Goal: Task Accomplishment & Management: Complete application form

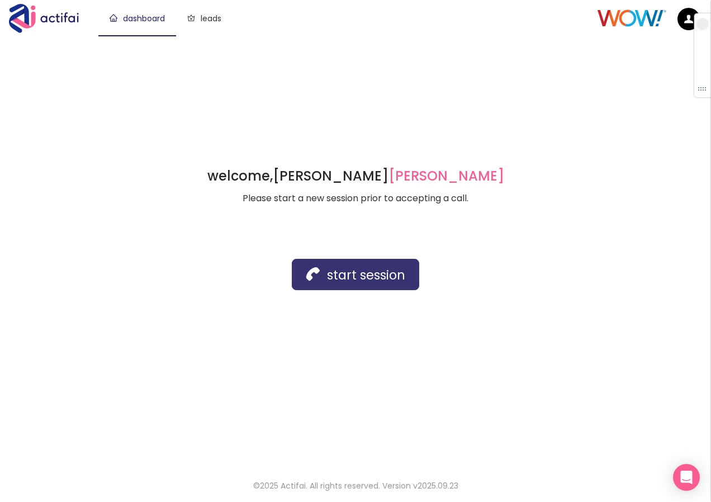
click at [334, 270] on button "start session" at bounding box center [356, 274] width 128 height 31
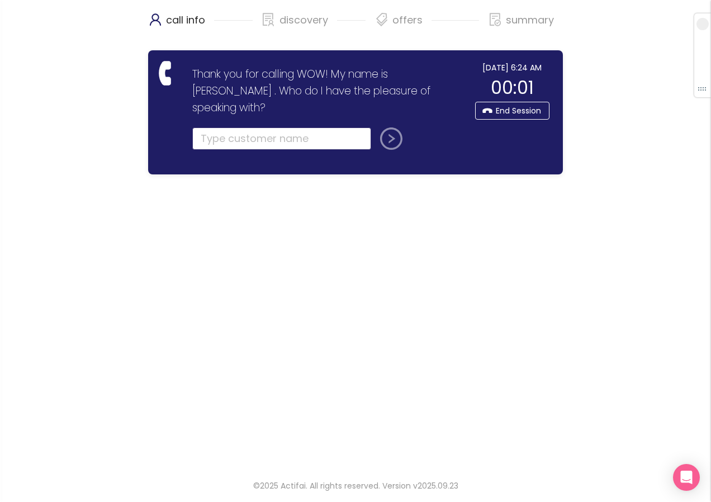
click at [224, 128] on input "text" at bounding box center [281, 139] width 179 height 22
click at [196, 128] on input "text" at bounding box center [281, 139] width 179 height 22
click at [600, 249] on div "call info discovery offers summary Thank you for calling WOW! My name is [PERSO…" at bounding box center [355, 233] width 711 height 466
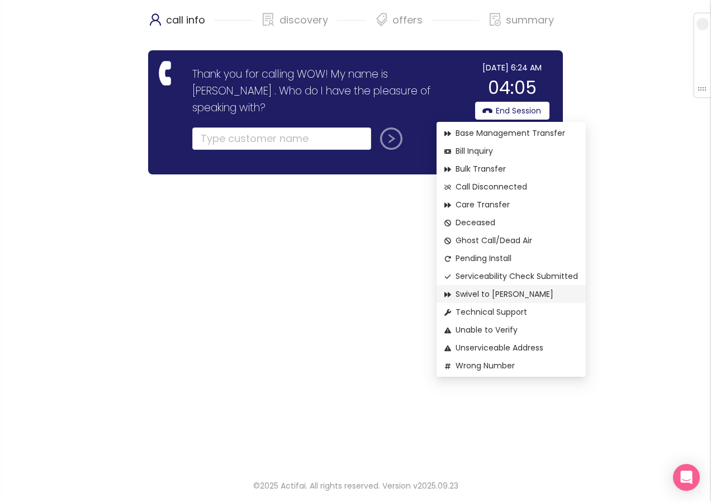
click at [477, 295] on span "Swivel to [PERSON_NAME]" at bounding box center [512, 294] width 134 height 12
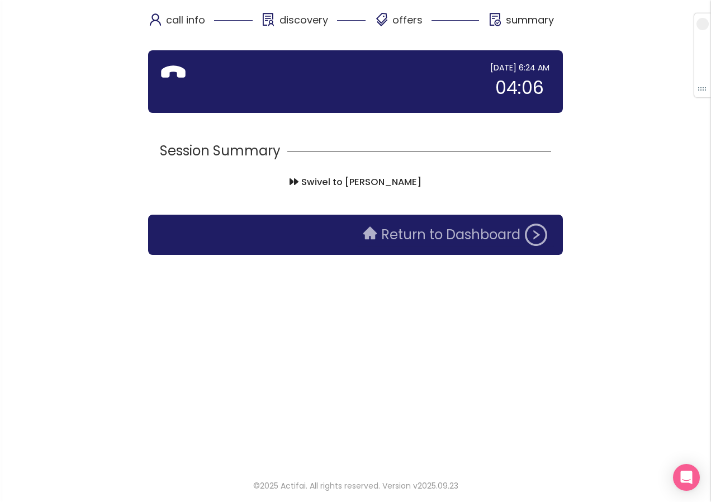
click at [420, 239] on button "Return to Dashboard" at bounding box center [455, 235] width 197 height 22
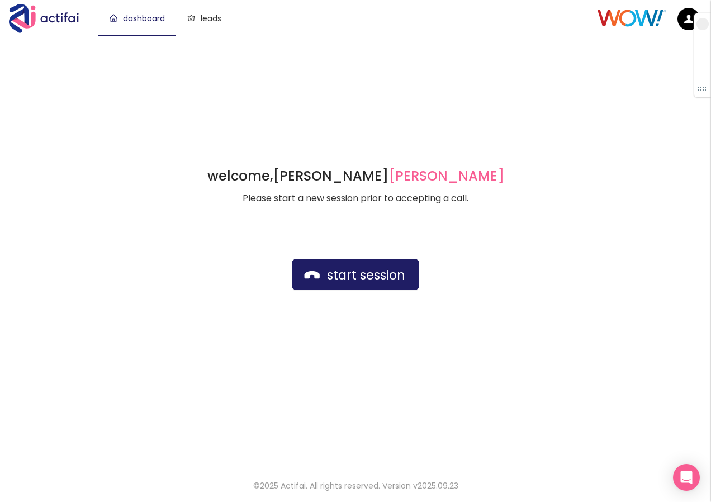
click at [324, 58] on div "welcome, [PERSON_NAME] german Please start a new session prior to accepting a c…" at bounding box center [355, 251] width 711 height 431
click at [356, 265] on button "start session" at bounding box center [356, 274] width 128 height 31
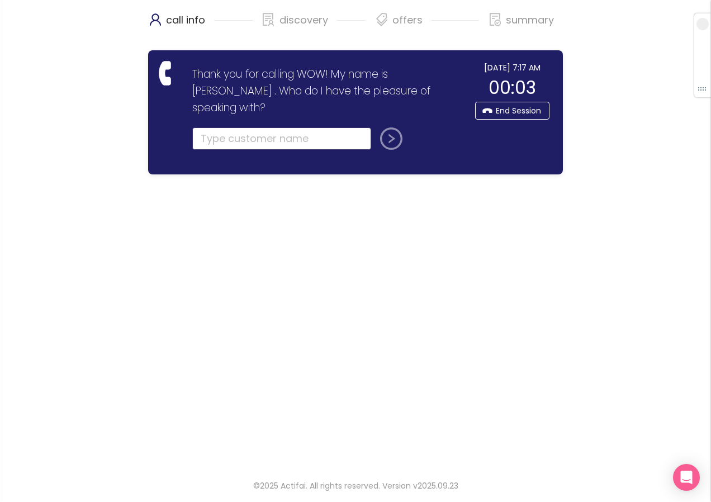
click at [214, 128] on input "text" at bounding box center [281, 139] width 179 height 22
type input "[PERSON_NAME]"
click at [376, 128] on button "submit" at bounding box center [389, 139] width 27 height 22
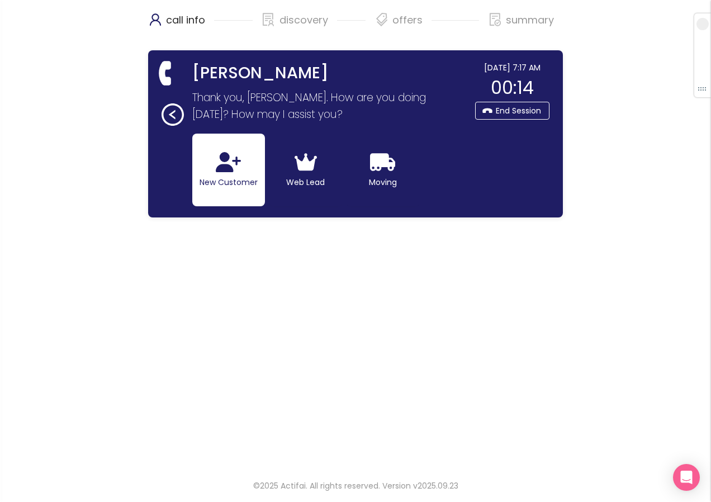
click at [201, 171] on button "New Customer" at bounding box center [228, 170] width 73 height 73
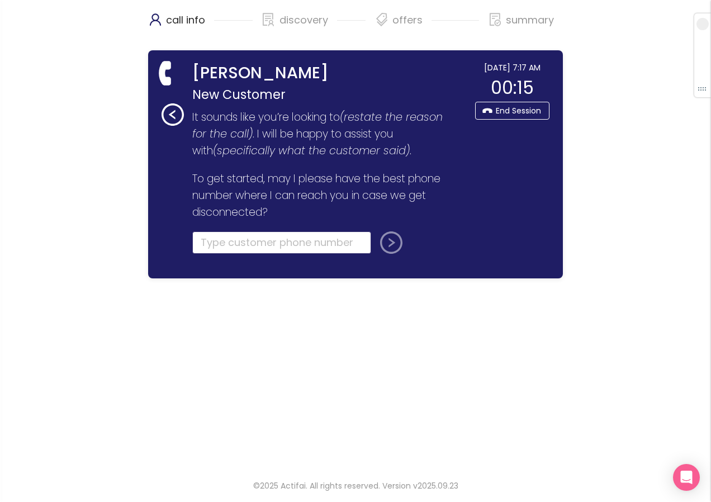
click at [221, 248] on input "tel" at bounding box center [281, 243] width 179 height 22
type input "[PHONE_NUMBER]"
click at [395, 247] on button "submit" at bounding box center [389, 243] width 27 height 22
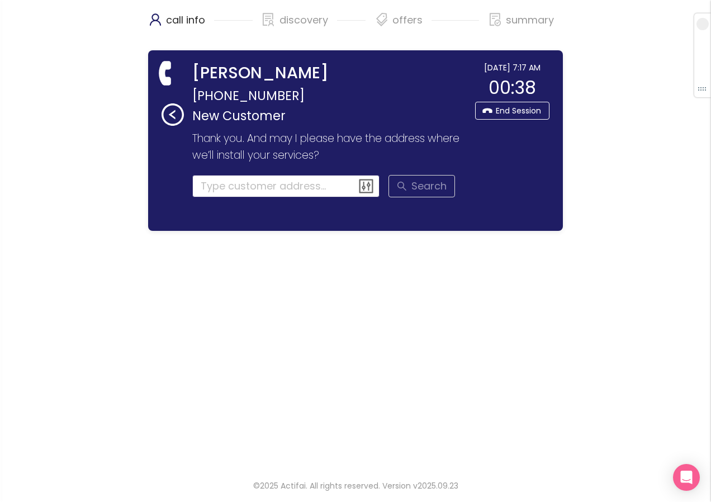
click at [215, 191] on input at bounding box center [286, 186] width 188 height 22
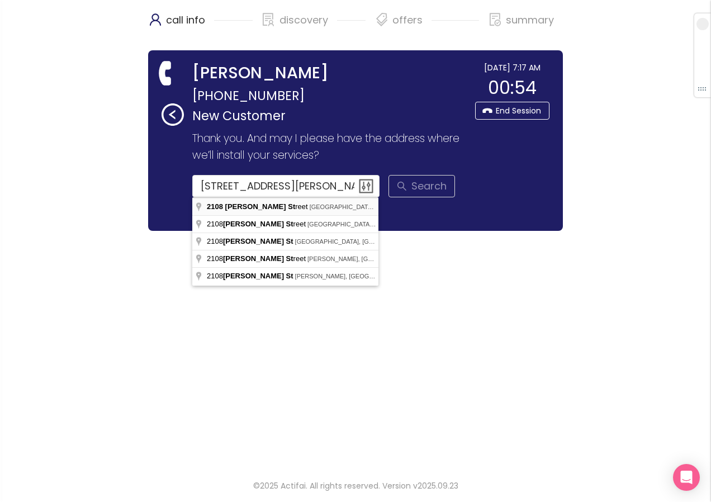
type input "[STREET_ADDRESS][PERSON_NAME]"
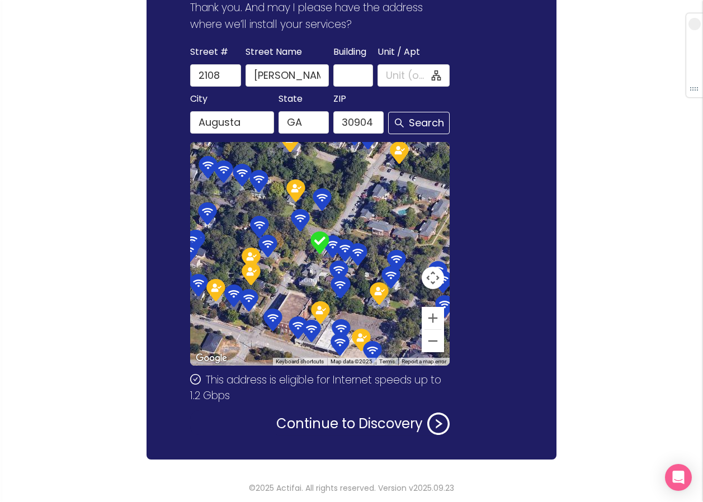
scroll to position [133, 0]
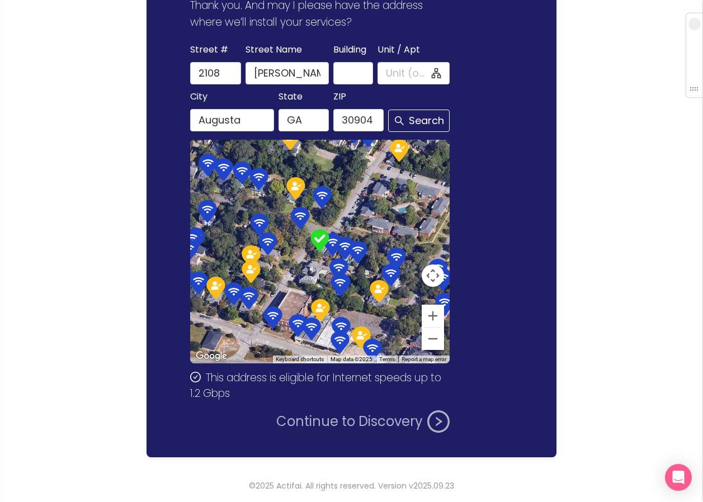
click at [293, 417] on button "Continue to Discovery" at bounding box center [362, 422] width 173 height 22
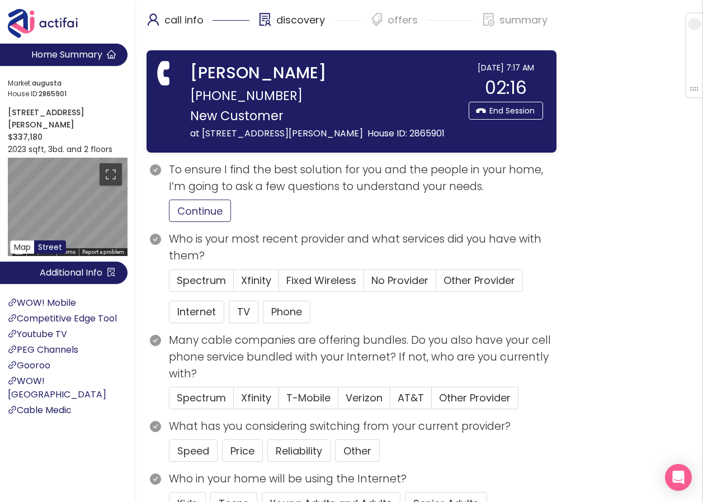
click at [197, 208] on button "Continue" at bounding box center [200, 211] width 62 height 22
click at [480, 285] on span "Other Provider" at bounding box center [480, 281] width 72 height 14
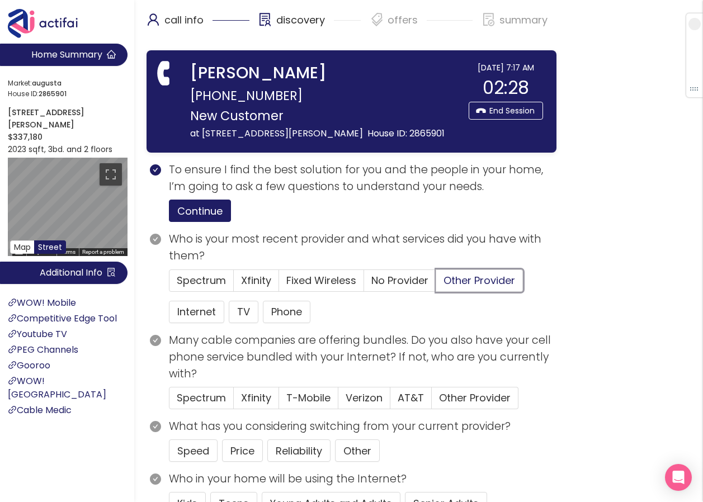
click at [436, 284] on input "Other Provider" at bounding box center [436, 284] width 0 height 0
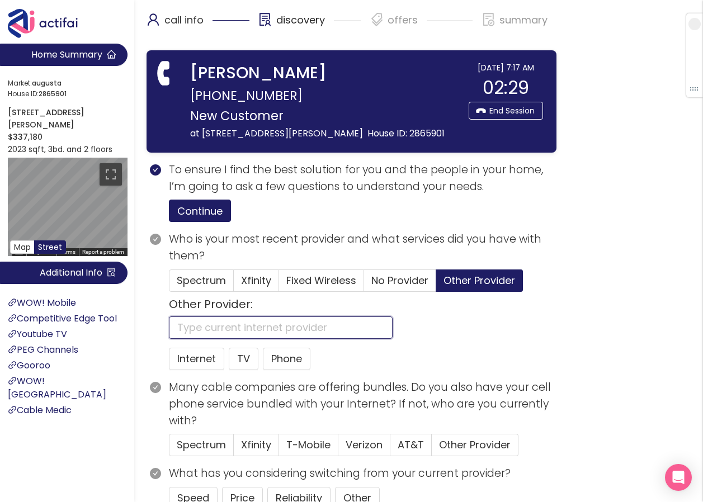
click at [228, 334] on input "text" at bounding box center [281, 328] width 224 height 22
type input "WOW"
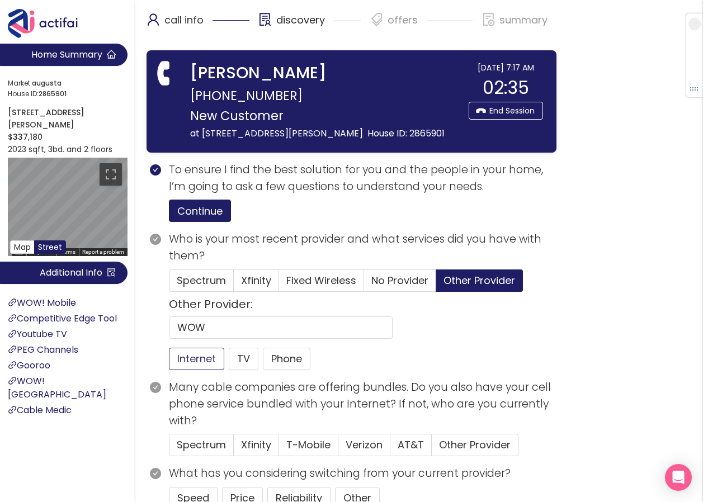
click at [206, 360] on button "Internet" at bounding box center [196, 359] width 55 height 22
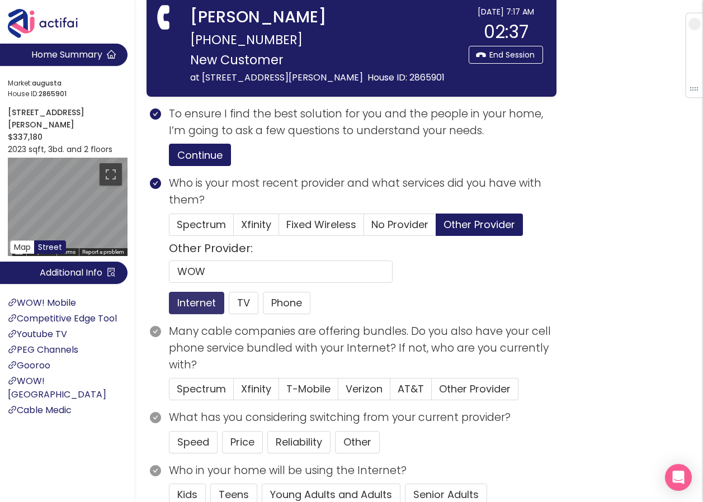
scroll to position [112, 0]
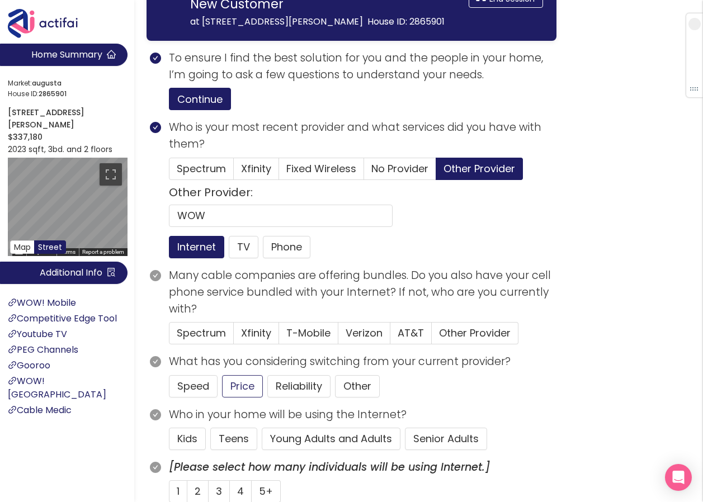
click at [242, 386] on button "Price" at bounding box center [242, 386] width 41 height 22
click at [407, 441] on button "Senior Adults" at bounding box center [446, 439] width 82 height 22
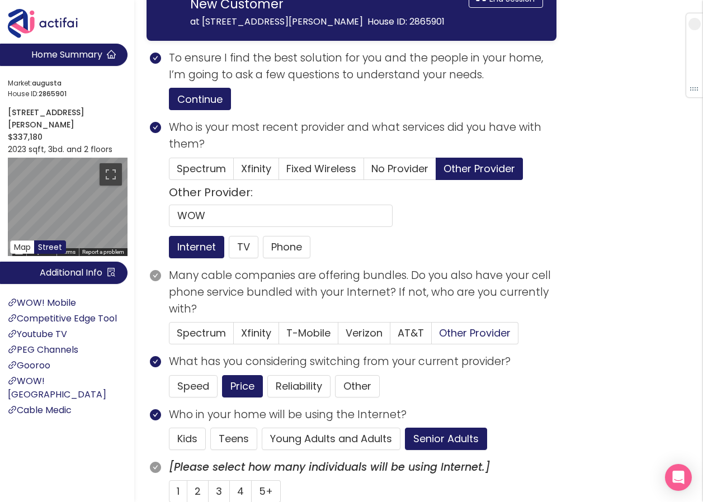
click at [446, 337] on span "Other Provider" at bounding box center [475, 333] width 72 height 14
click at [432, 337] on input "Other Provider" at bounding box center [432, 337] width 0 height 0
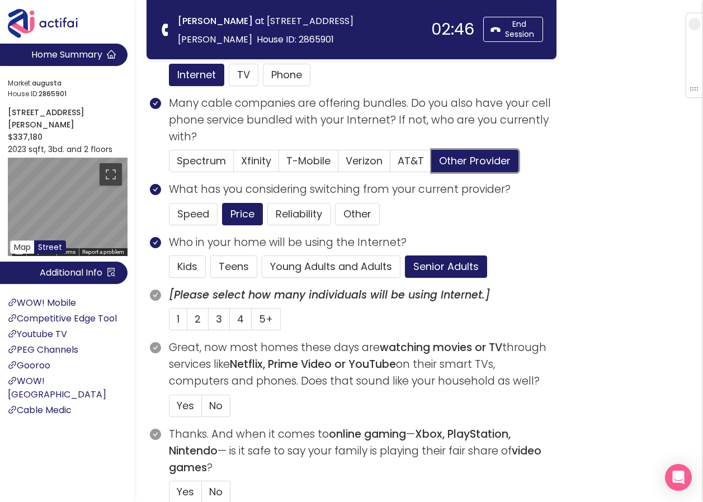
scroll to position [224, 0]
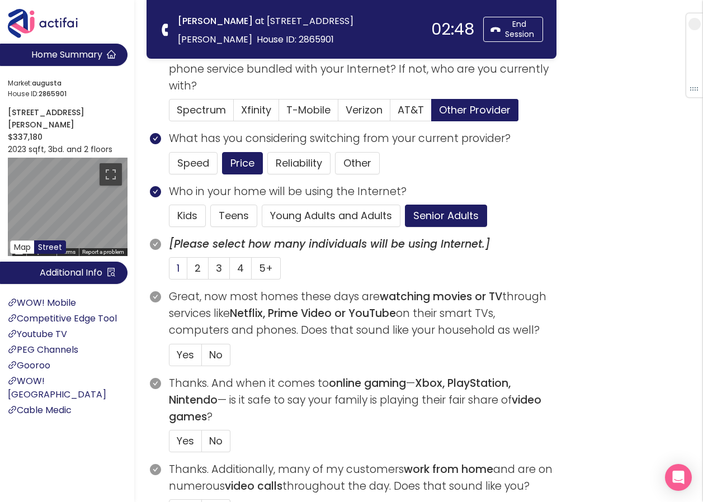
click at [180, 267] on label "1" at bounding box center [178, 268] width 18 height 22
click at [169, 272] on input "1" at bounding box center [169, 272] width 0 height 0
click at [175, 347] on label "Yes" at bounding box center [185, 355] width 33 height 22
click at [169, 359] on input "Yes" at bounding box center [169, 359] width 0 height 0
click at [204, 446] on label "No" at bounding box center [216, 441] width 29 height 22
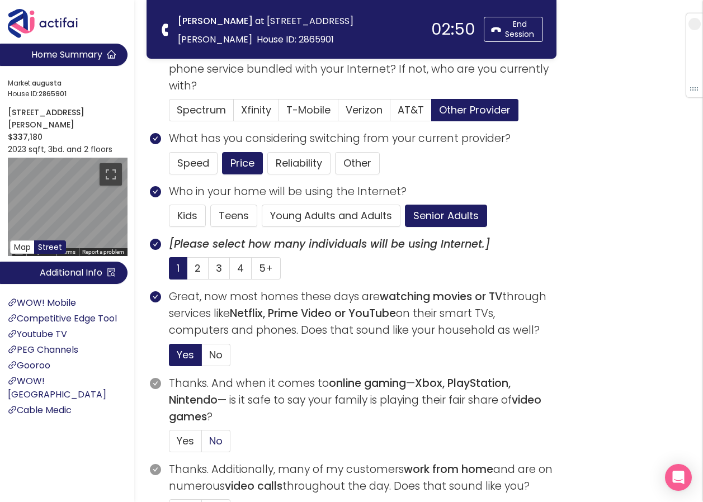
click at [202, 445] on input "No" at bounding box center [202, 445] width 0 height 0
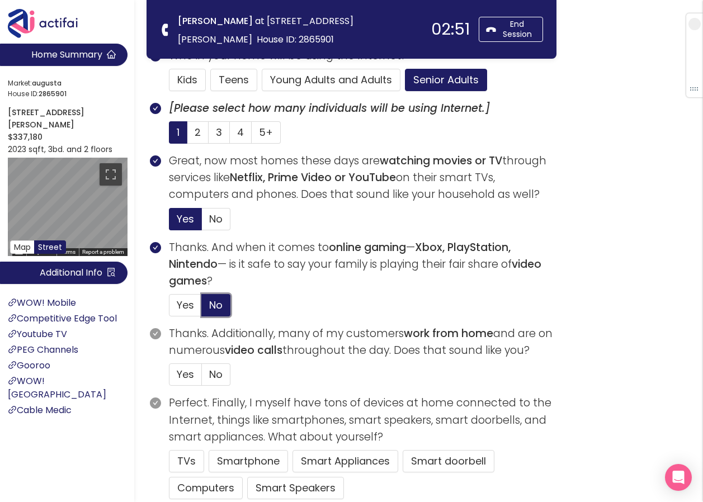
scroll to position [392, 0]
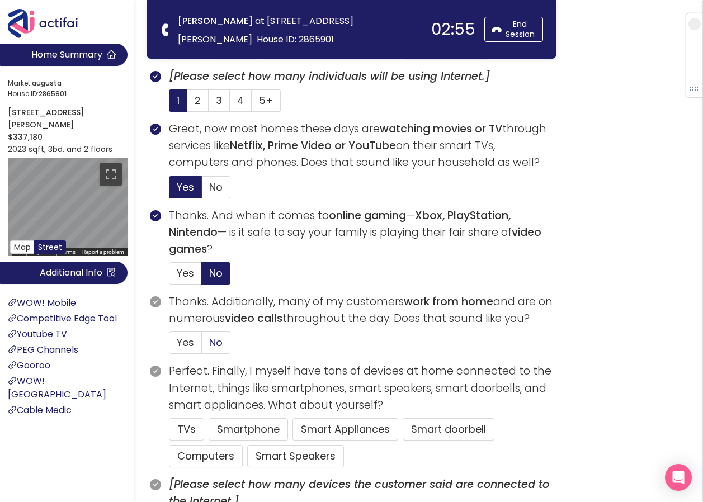
click at [204, 351] on label "No" at bounding box center [216, 343] width 29 height 22
click at [202, 346] on input "No" at bounding box center [202, 346] width 0 height 0
click at [193, 433] on button "TVs" at bounding box center [186, 429] width 35 height 22
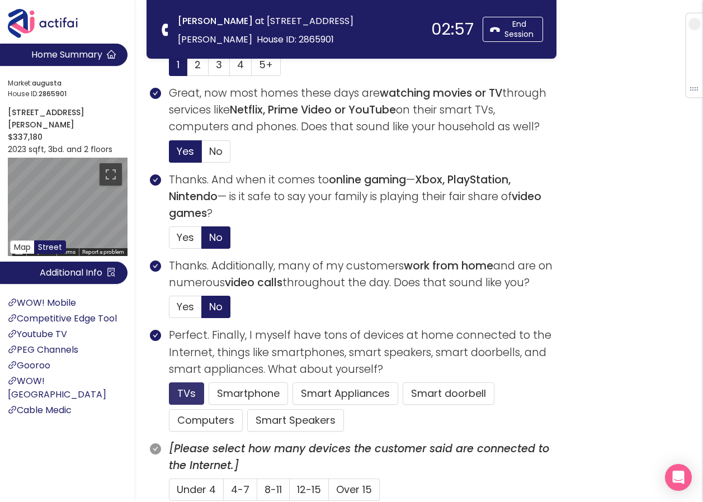
scroll to position [503, 0]
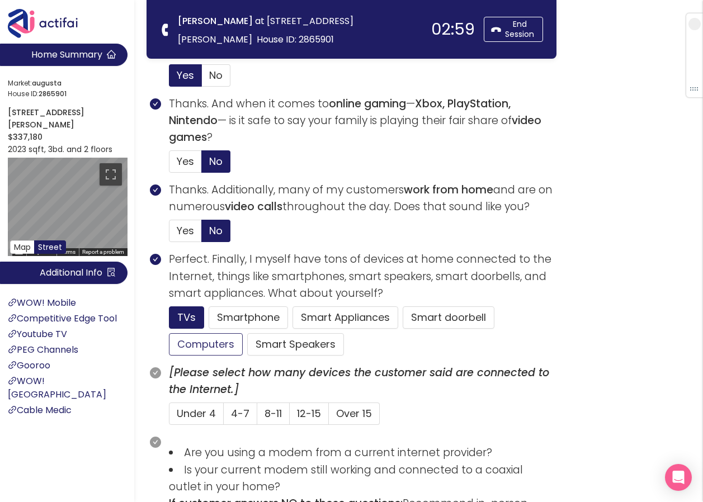
click at [201, 346] on button "Computers" at bounding box center [206, 344] width 74 height 22
drag, startPoint x: 196, startPoint y: 414, endPoint x: 247, endPoint y: 394, distance: 54.9
click at [197, 414] on span "Under 4" at bounding box center [196, 414] width 39 height 14
click at [169, 417] on input "Under 4" at bounding box center [169, 417] width 0 height 0
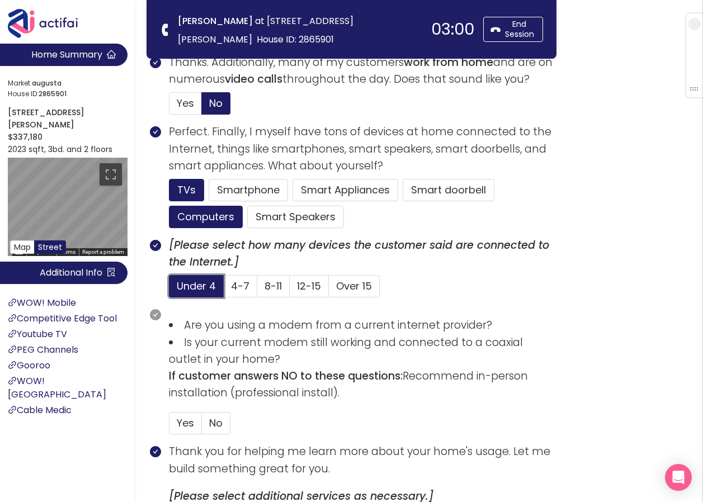
scroll to position [671, 0]
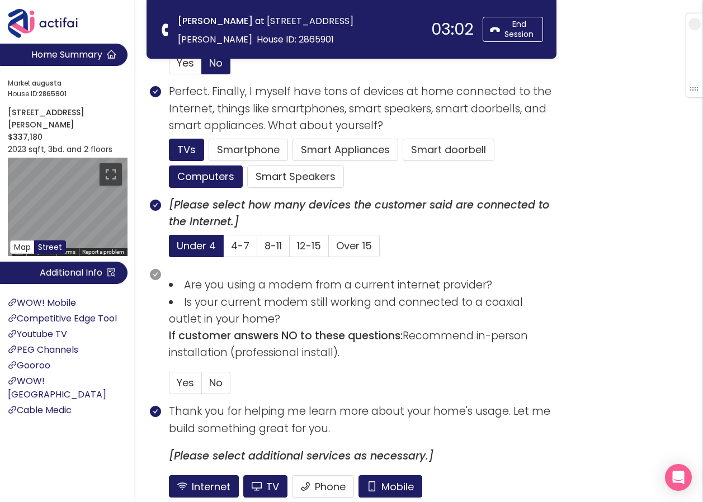
drag, startPoint x: 215, startPoint y: 379, endPoint x: 240, endPoint y: 397, distance: 30.4
click at [216, 379] on span "No" at bounding box center [215, 383] width 13 height 14
click at [202, 386] on input "No" at bounding box center [202, 386] width 0 height 0
click at [390, 479] on button "Mobile" at bounding box center [391, 486] width 64 height 22
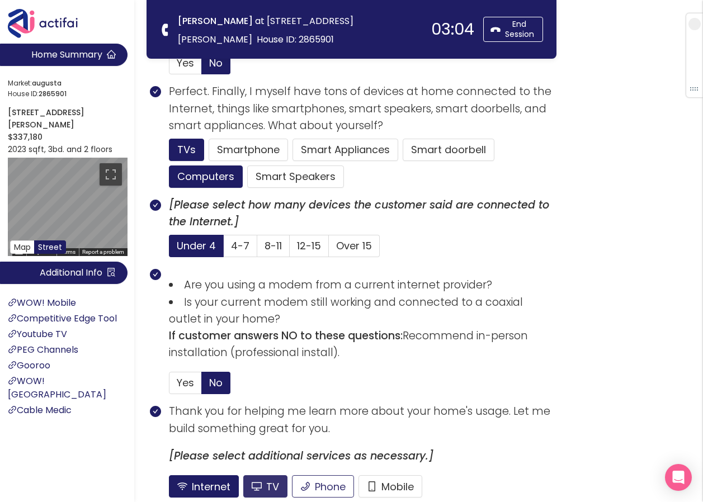
drag, startPoint x: 265, startPoint y: 478, endPoint x: 299, endPoint y: 477, distance: 34.2
click at [266, 479] on button "TV" at bounding box center [265, 486] width 44 height 22
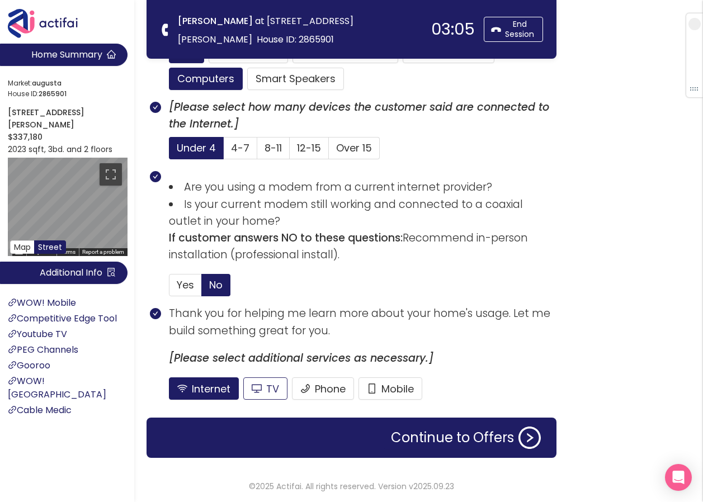
scroll to position [770, 0]
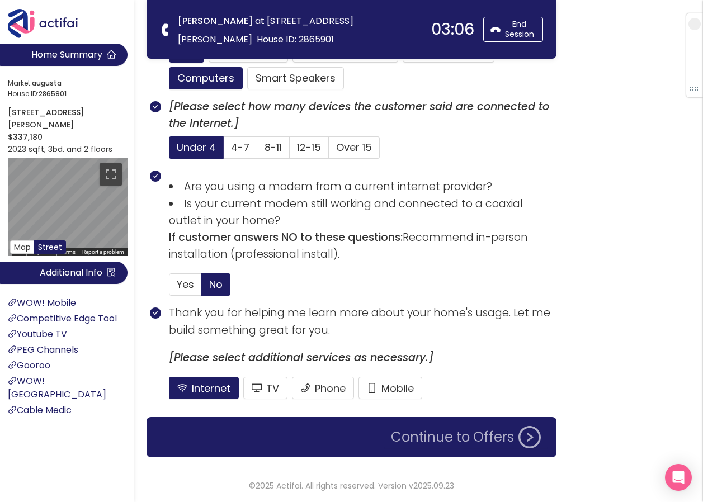
click at [431, 442] on button "Continue to Offers" at bounding box center [465, 437] width 163 height 22
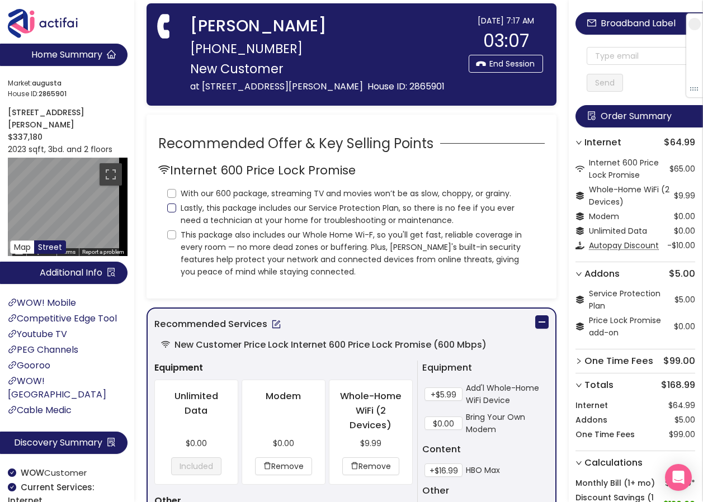
scroll to position [0, 0]
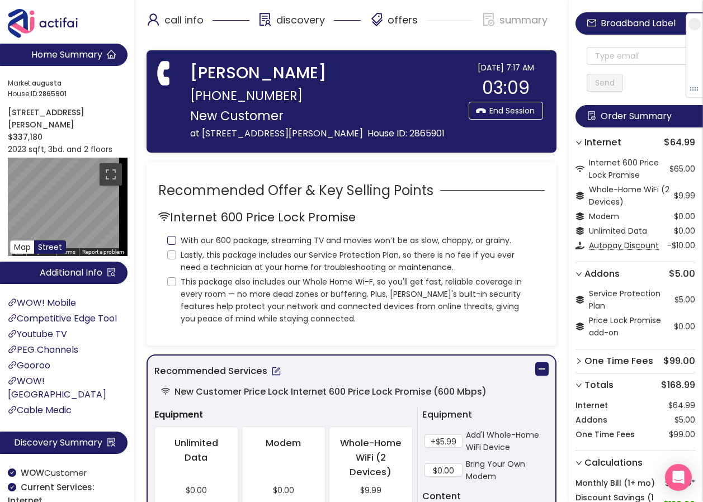
click at [172, 241] on input "With our 600 package, streaming TV and movies won’t be as slow, choppy, or grai…" at bounding box center [171, 240] width 9 height 9
checkbox input "true"
click at [171, 257] on input "Lastly, this package includes our Service Protection Plan, so there is no fee i…" at bounding box center [171, 255] width 9 height 9
checkbox input "true"
click at [173, 283] on input "This package also includes our Whole Home Wi-F, so you'll get fast, reliable co…" at bounding box center [171, 281] width 9 height 9
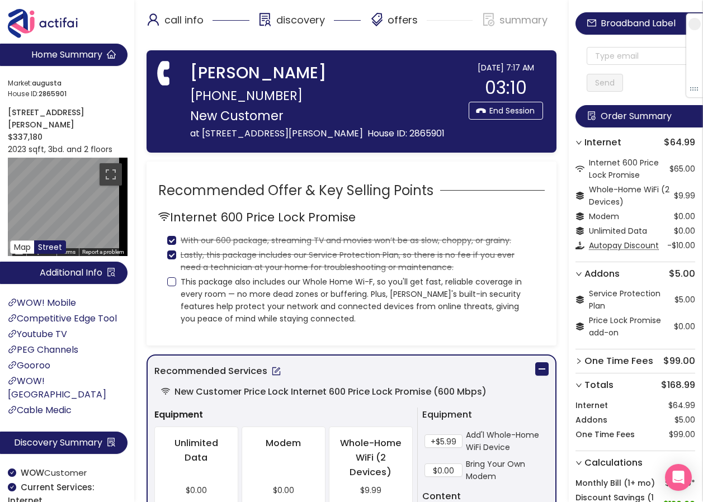
checkbox input "true"
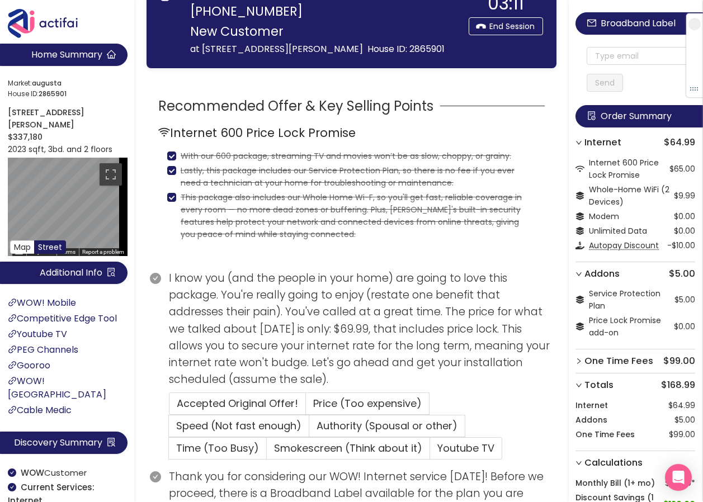
scroll to position [112, 0]
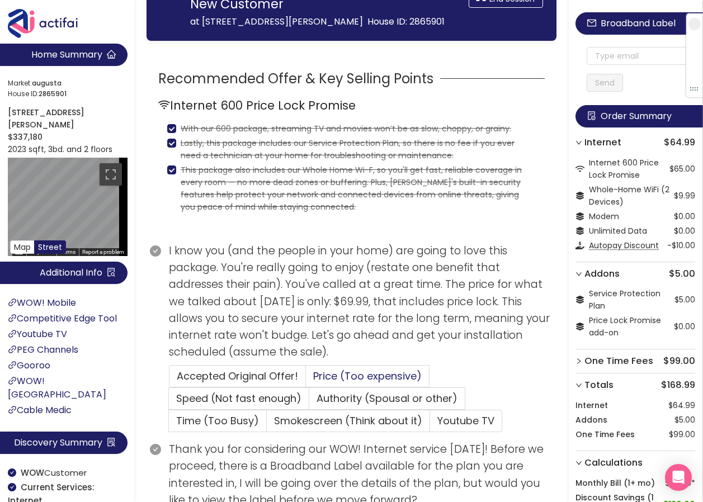
click at [322, 374] on span "Price (Too expensive)" at bounding box center [367, 376] width 109 height 14
click at [306, 380] on input "Price (Too expensive)" at bounding box center [306, 380] width 0 height 0
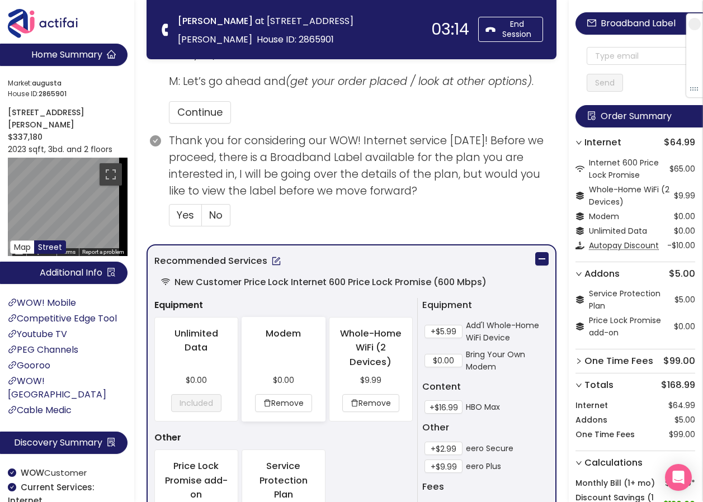
scroll to position [447, 0]
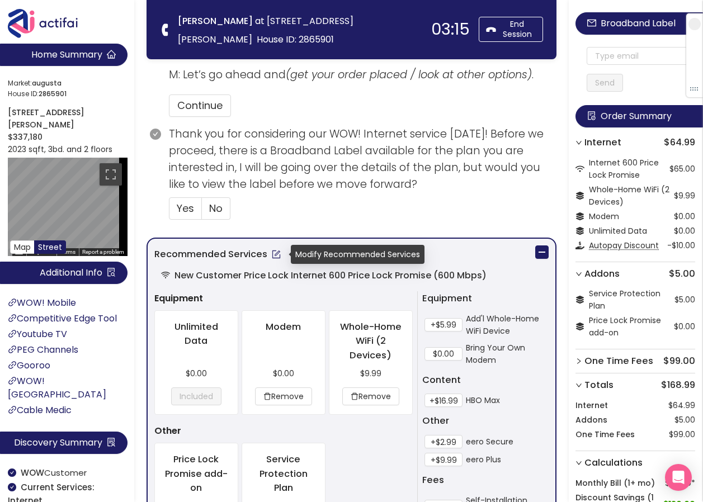
click at [271, 251] on button "button" at bounding box center [276, 255] width 18 height 18
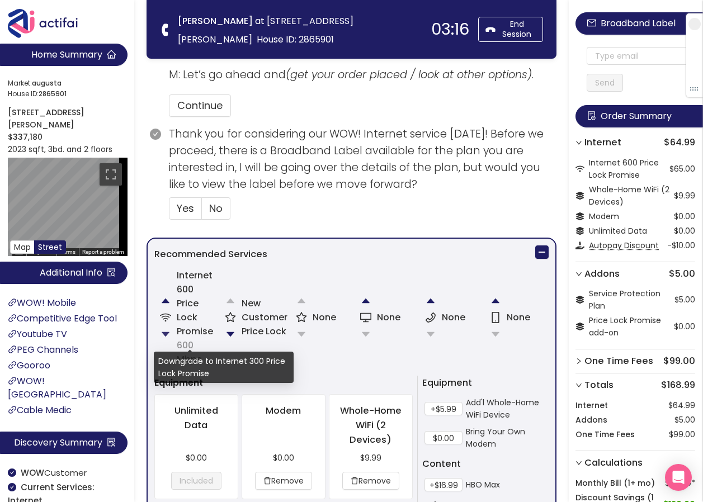
click at [157, 333] on button "button" at bounding box center [165, 334] width 22 height 22
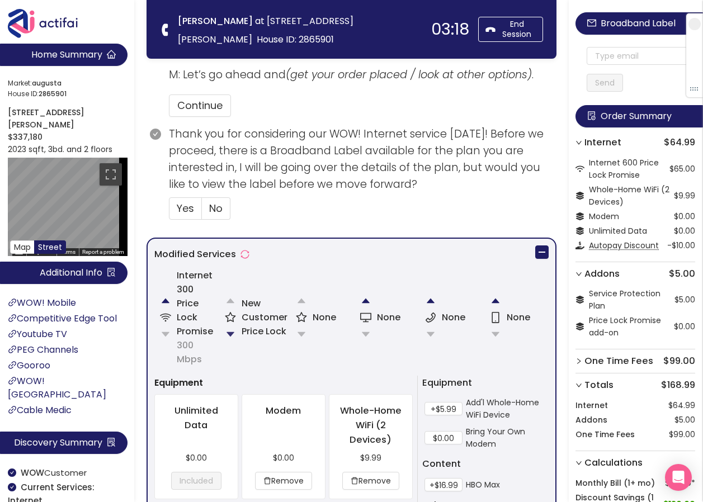
click at [227, 335] on button "button" at bounding box center [230, 334] width 22 height 22
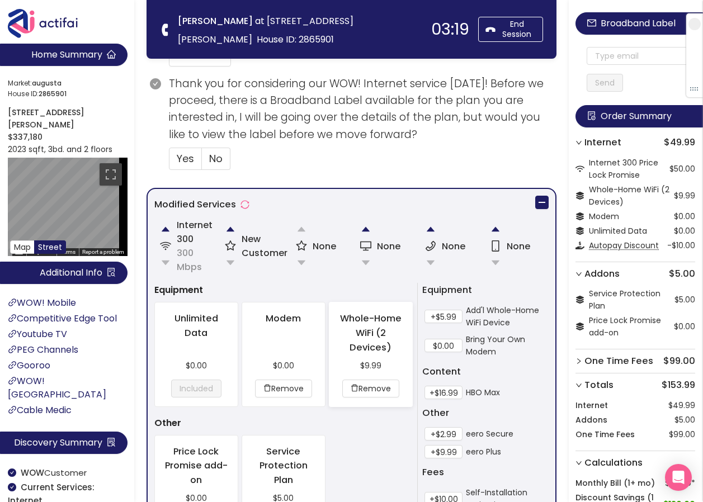
scroll to position [582, 0]
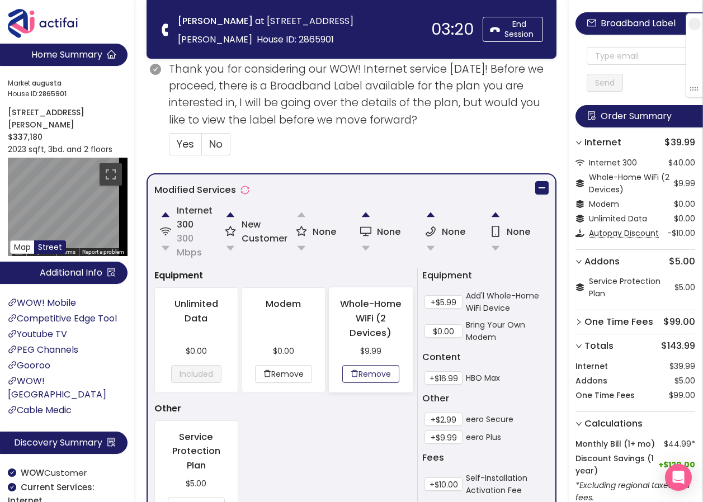
click at [358, 370] on button "Remove" at bounding box center [370, 374] width 57 height 18
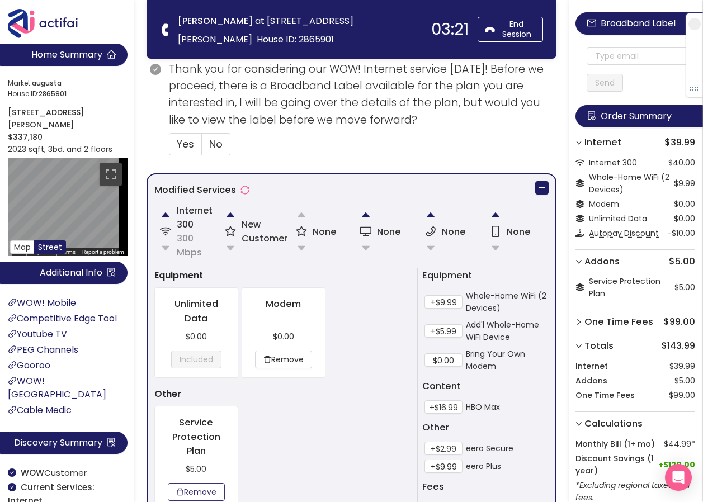
drag, startPoint x: 210, startPoint y: 490, endPoint x: 300, endPoint y: 428, distance: 109.4
click at [209, 490] on button "Remove" at bounding box center [196, 492] width 57 height 18
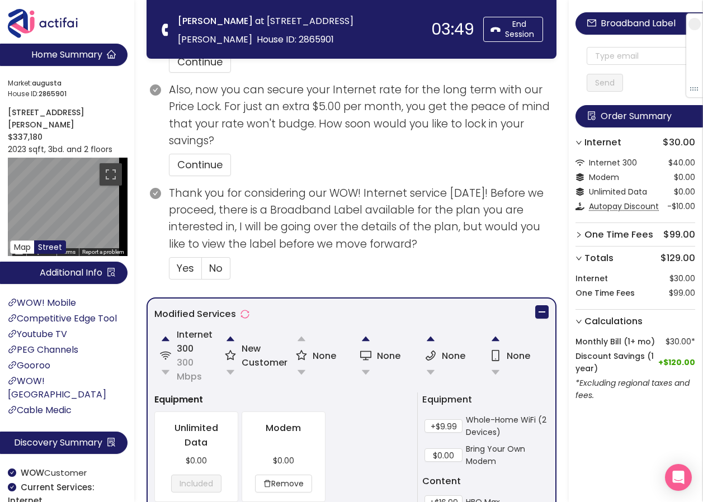
scroll to position [470, 0]
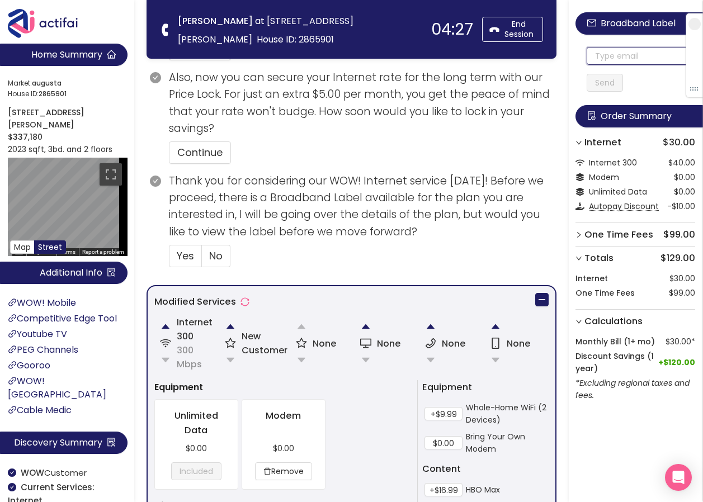
click at [598, 51] on input "text" at bounding box center [641, 56] width 109 height 18
drag, startPoint x: 670, startPoint y: 55, endPoint x: 590, endPoint y: 58, distance: 80.0
click at [587, 58] on input "[EMAIL_ADDRESS][DOMAIN_NAME]" at bounding box center [641, 56] width 109 height 18
click at [591, 59] on input "[EMAIL_ADDRESS][DOMAIN_NAME]" at bounding box center [641, 56] width 109 height 18
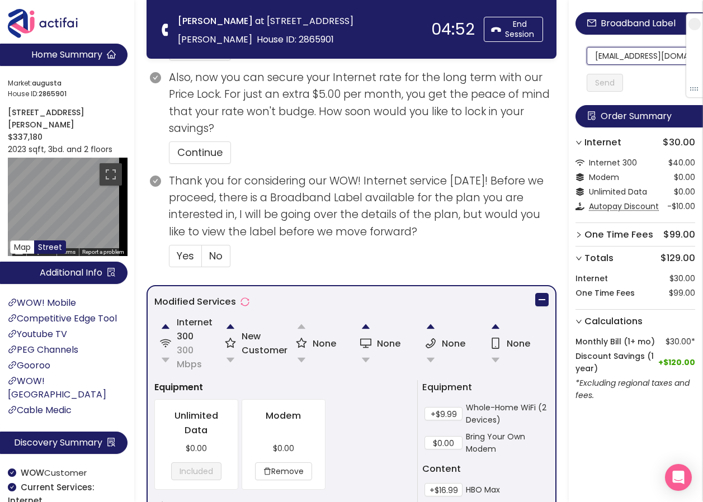
scroll to position [0, 21]
drag, startPoint x: 591, startPoint y: 59, endPoint x: 685, endPoint y: 62, distance: 93.4
click at [276, 46] on section "Home Summary Market: [GEOGRAPHIC_DATA] ID: 2865901 [STREET_ADDRESS][PERSON_NAME…" at bounding box center [351, 179] width 703 height 1298
type input "[EMAIL_ADDRESS][DOMAIN_NAME]"
click at [615, 87] on button "Send" at bounding box center [605, 83] width 36 height 18
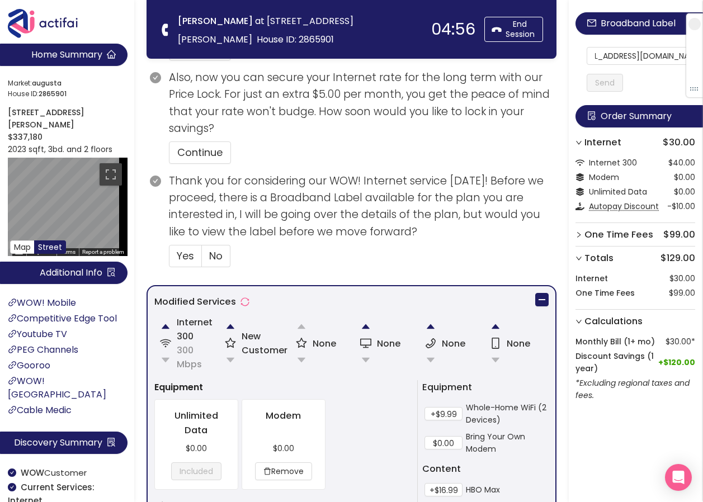
scroll to position [0, 0]
click at [185, 151] on button "Continue" at bounding box center [200, 153] width 62 height 22
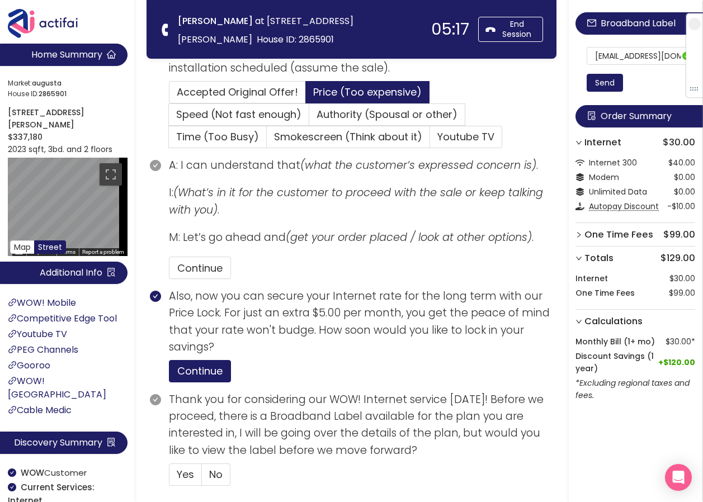
scroll to position [246, 0]
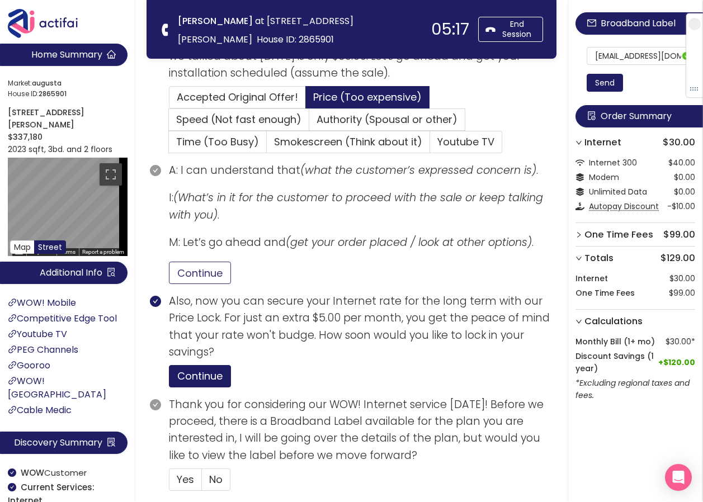
click at [200, 273] on button "Continue" at bounding box center [200, 273] width 62 height 22
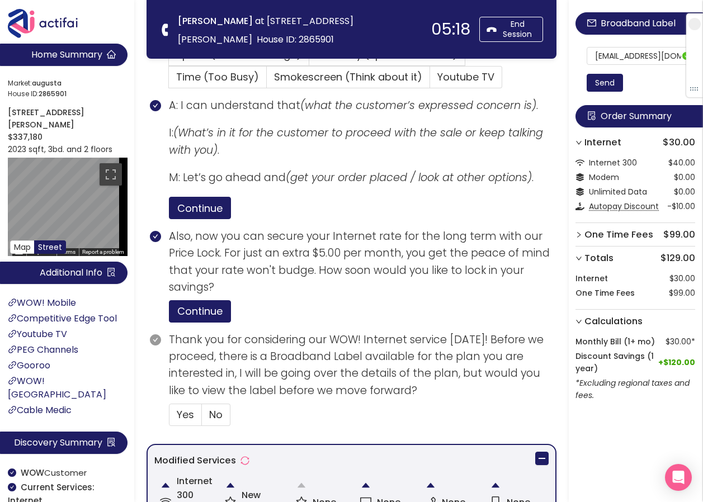
scroll to position [470, 0]
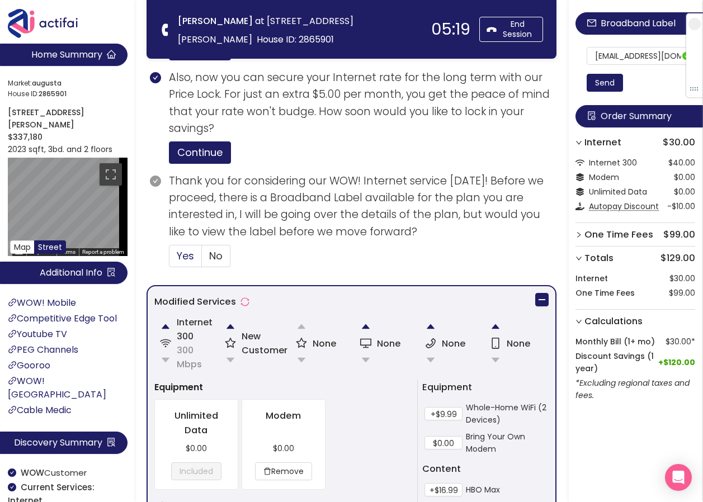
click at [187, 254] on span "Yes" at bounding box center [185, 256] width 17 height 14
click at [169, 260] on input "Yes" at bounding box center [169, 260] width 0 height 0
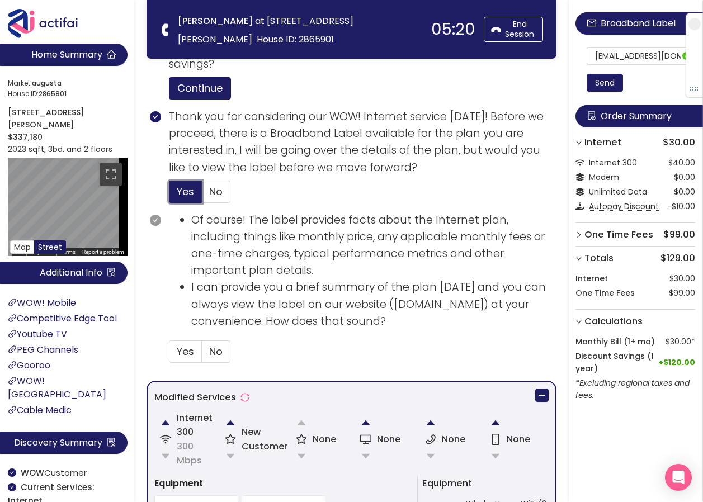
scroll to position [638, 0]
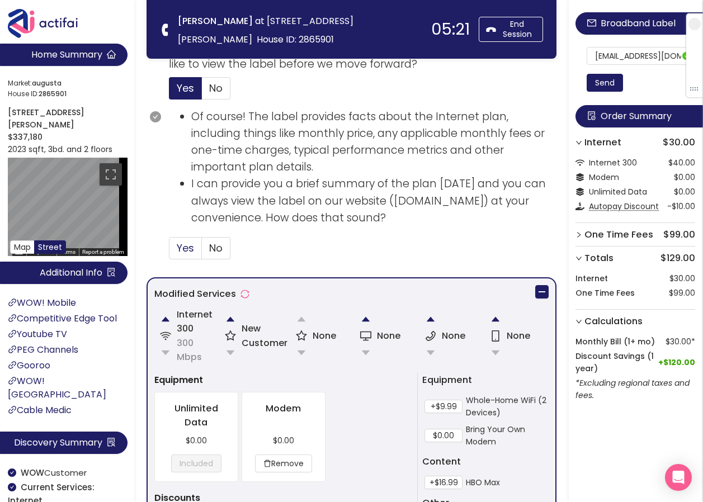
click at [185, 249] on span "Yes" at bounding box center [185, 248] width 17 height 14
click at [169, 252] on input "Yes" at bounding box center [169, 252] width 0 height 0
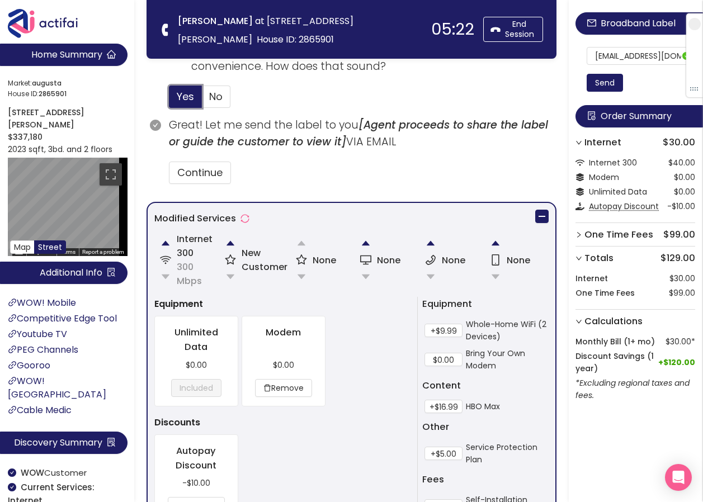
scroll to position [805, 0]
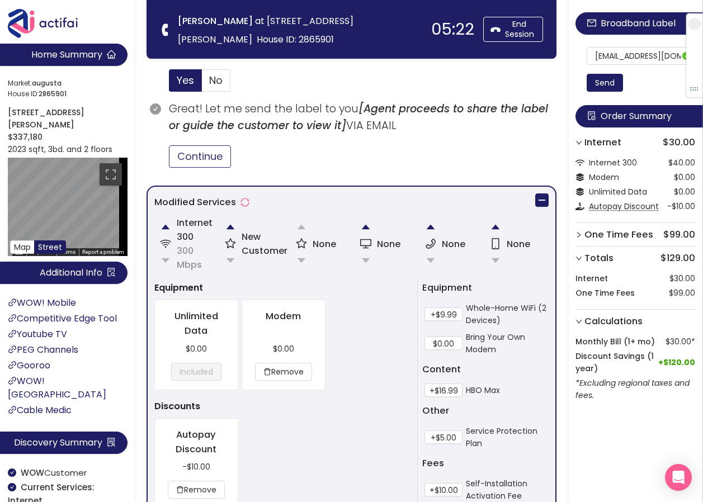
click at [205, 158] on button "Continue" at bounding box center [200, 156] width 62 height 22
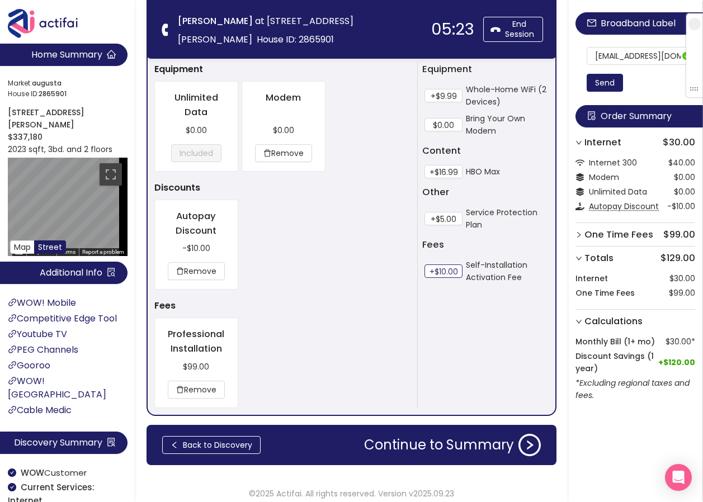
scroll to position [1032, 0]
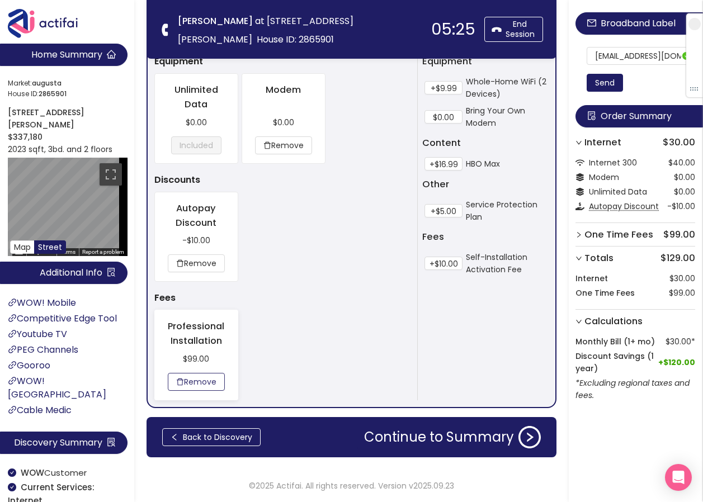
click at [214, 376] on button "Remove" at bounding box center [196, 382] width 57 height 18
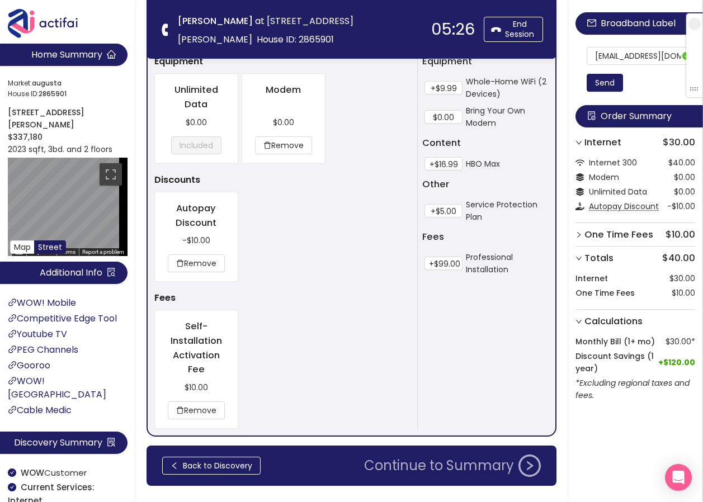
click at [419, 432] on div "Modified Services Internet 300 300 Mbps New Customer None None None None Equipm…" at bounding box center [352, 198] width 410 height 478
click at [397, 466] on button "Continue to Summary" at bounding box center [452, 466] width 190 height 22
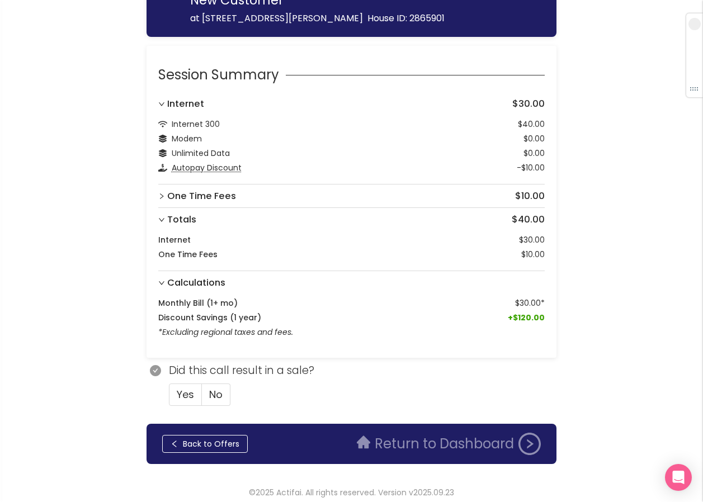
scroll to position [144, 0]
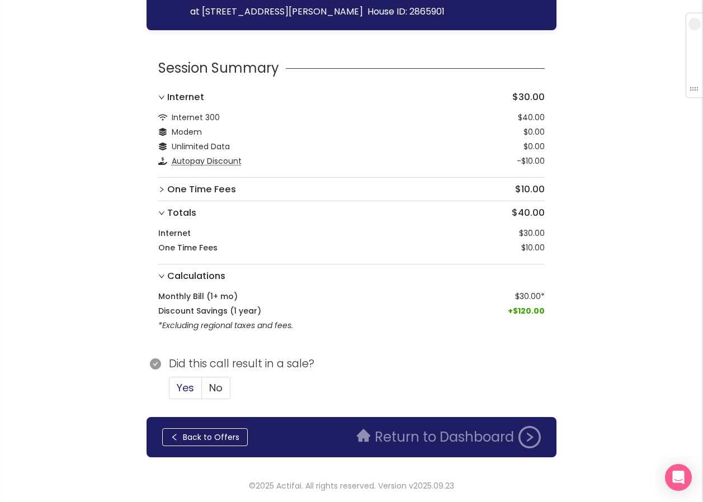
click at [186, 388] on span "Yes" at bounding box center [185, 388] width 17 height 14
click at [169, 392] on input "Yes" at bounding box center [169, 392] width 0 height 0
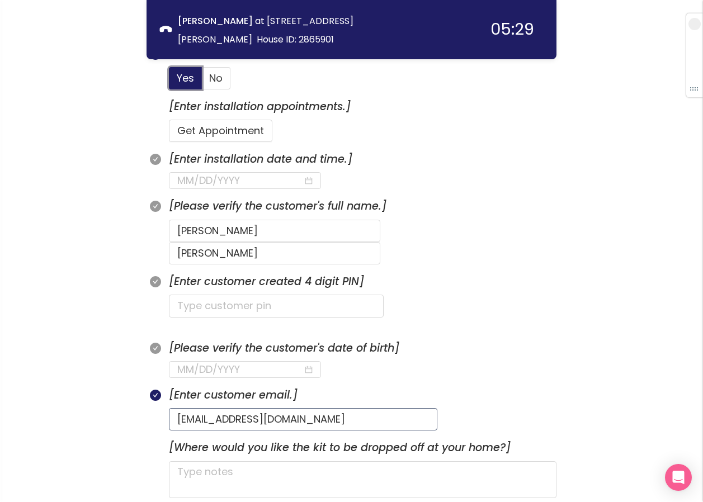
scroll to position [423, 0]
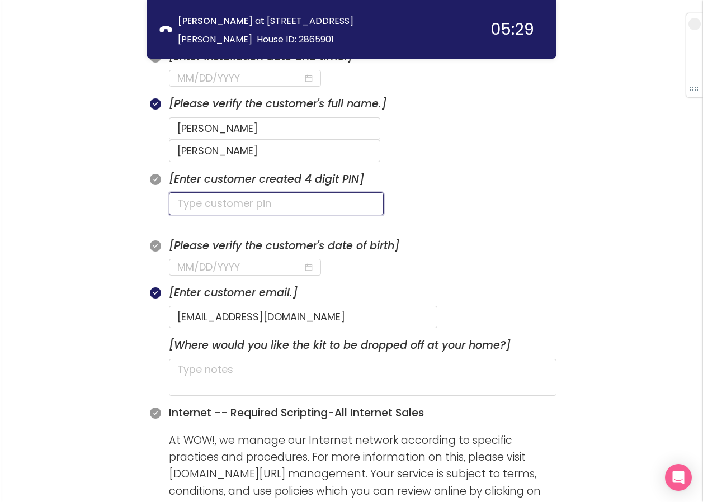
click at [211, 192] on input "text" at bounding box center [276, 203] width 215 height 22
type input "1833"
click at [183, 260] on input at bounding box center [240, 268] width 126 height 16
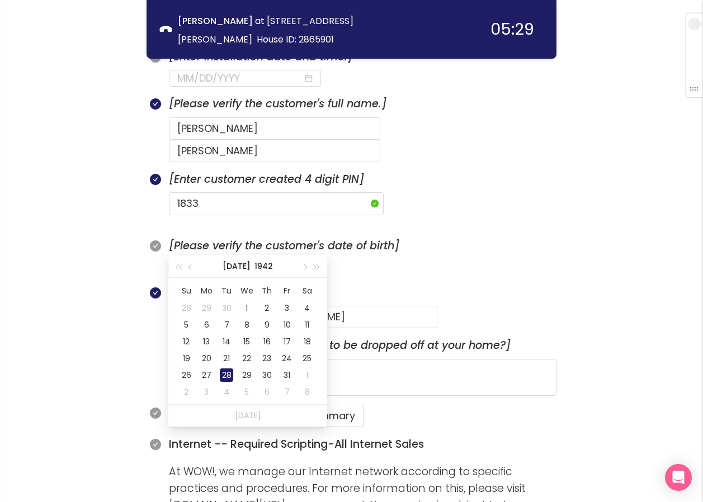
click at [227, 383] on td "28" at bounding box center [226, 375] width 20 height 17
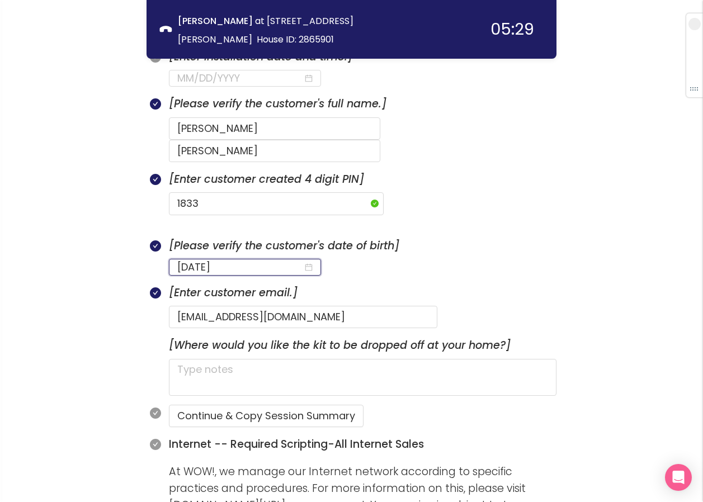
type input "[DATE]"
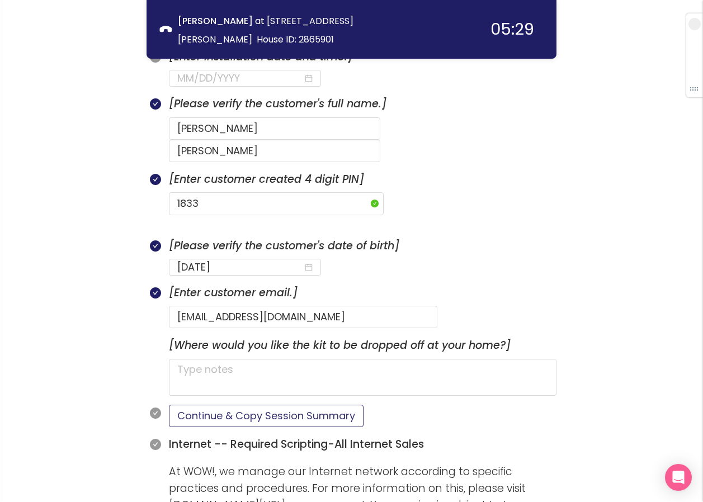
click at [252, 405] on button "Continue & Copy Session Summary" at bounding box center [266, 416] width 195 height 22
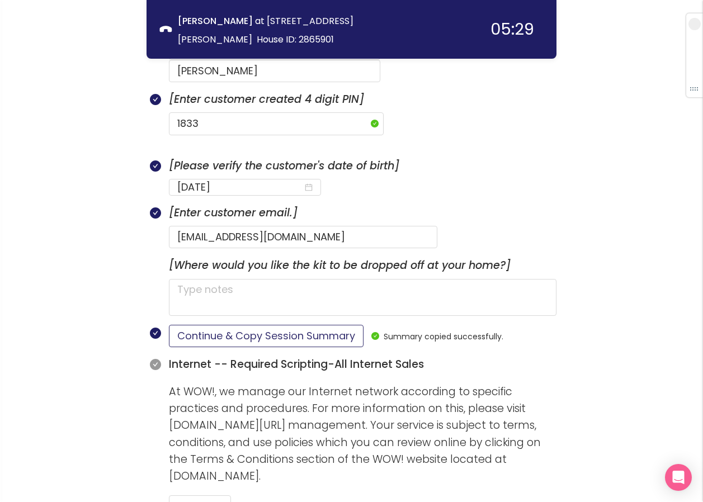
scroll to position [591, 0]
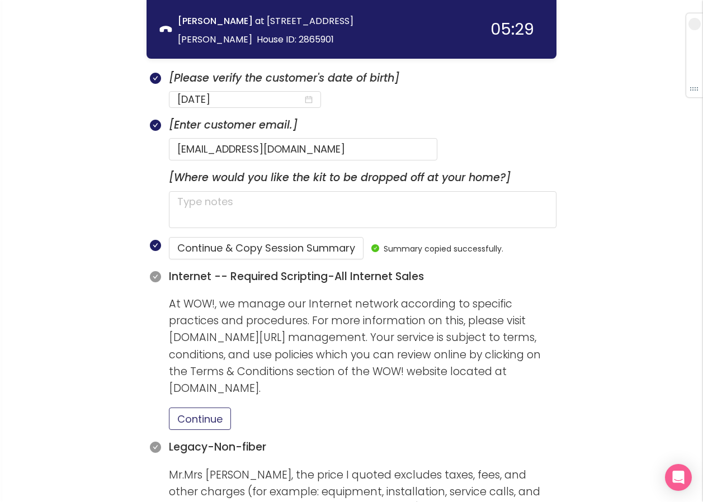
click at [202, 408] on button "Continue" at bounding box center [200, 419] width 62 height 22
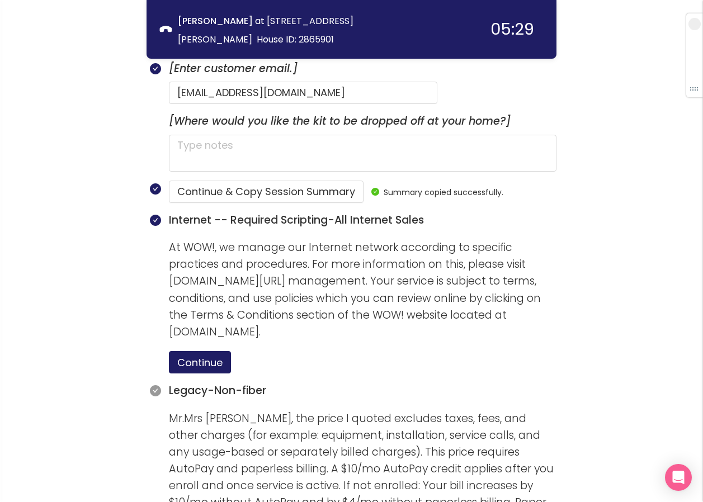
scroll to position [815, 0]
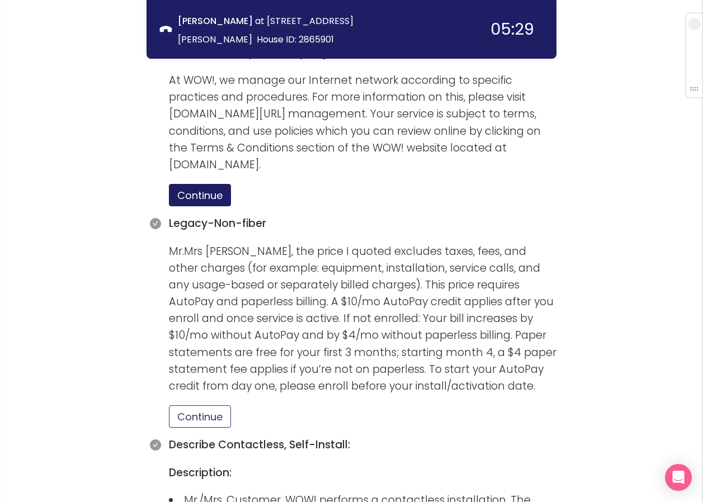
click at [191, 406] on button "Continue" at bounding box center [200, 417] width 62 height 22
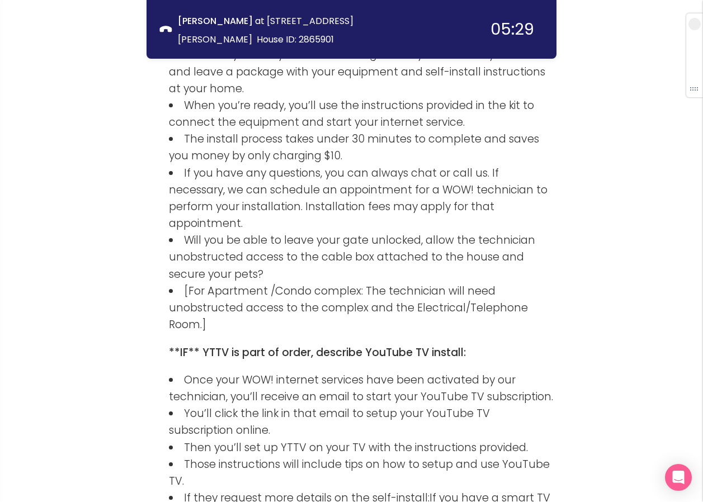
scroll to position [1430, 0]
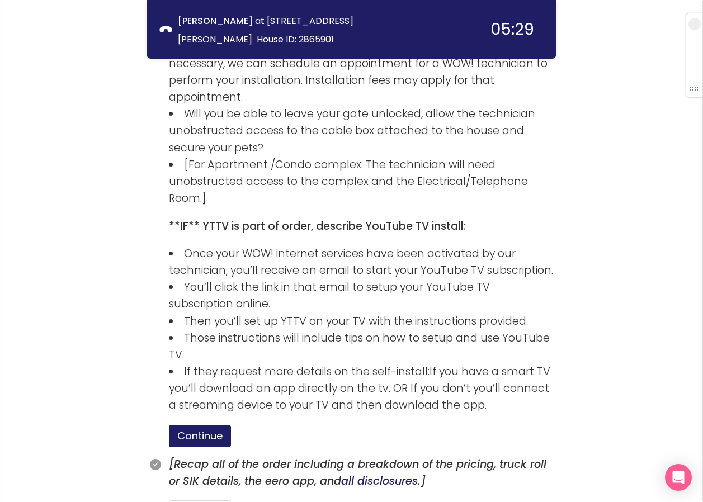
scroll to position [1542, 0]
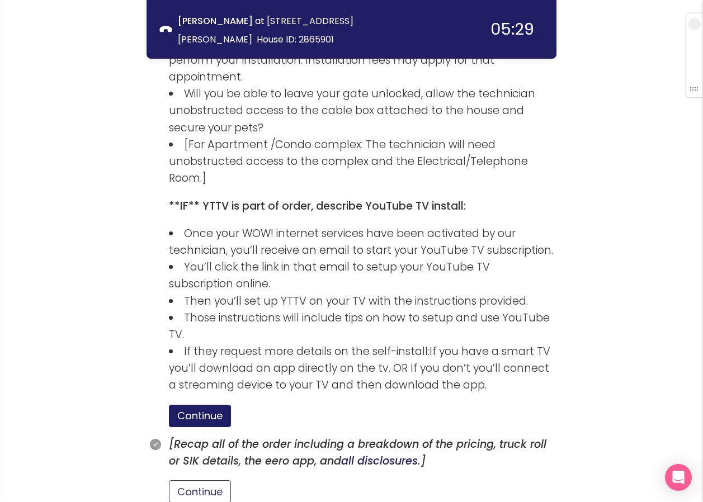
click at [178, 480] on button "Continue" at bounding box center [200, 491] width 62 height 22
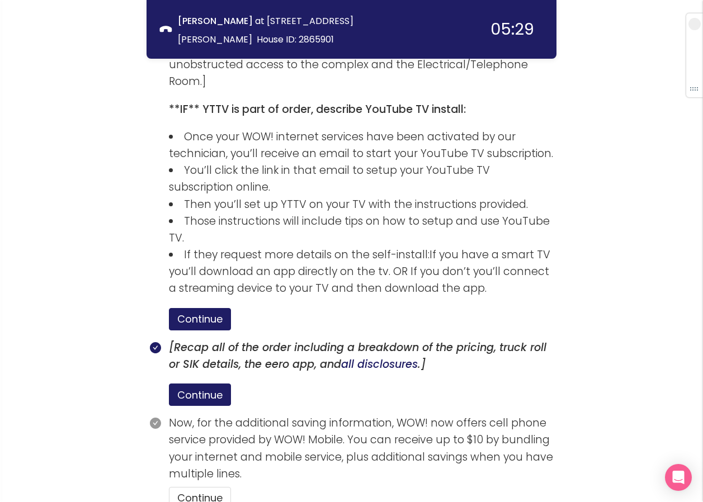
scroll to position [1659, 0]
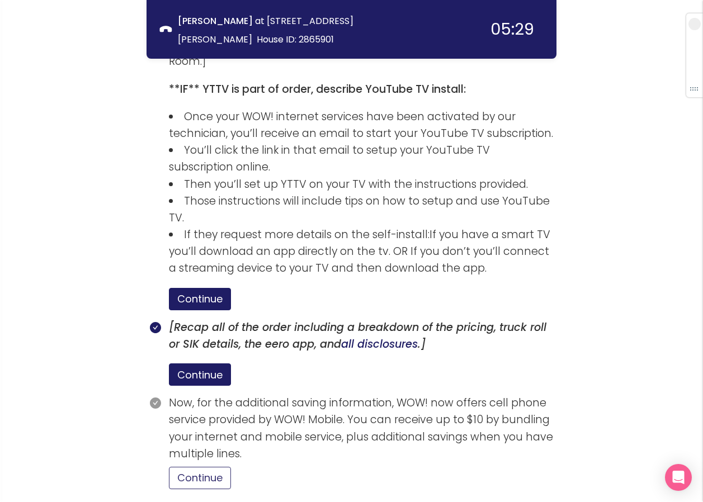
click at [213, 467] on button "Continue" at bounding box center [200, 478] width 62 height 22
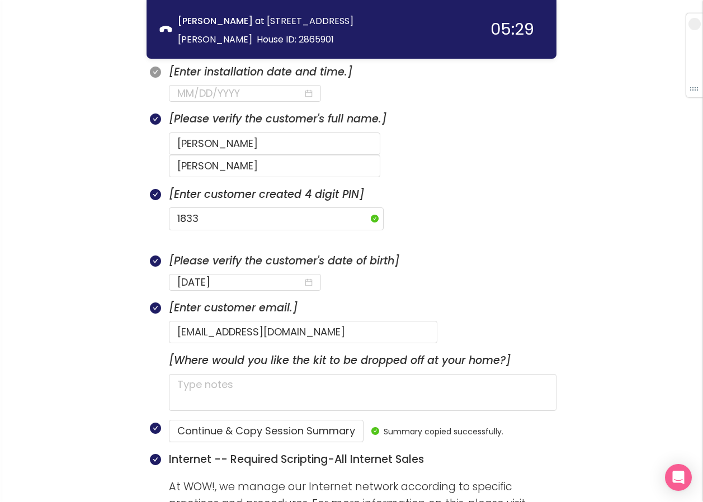
scroll to position [373, 0]
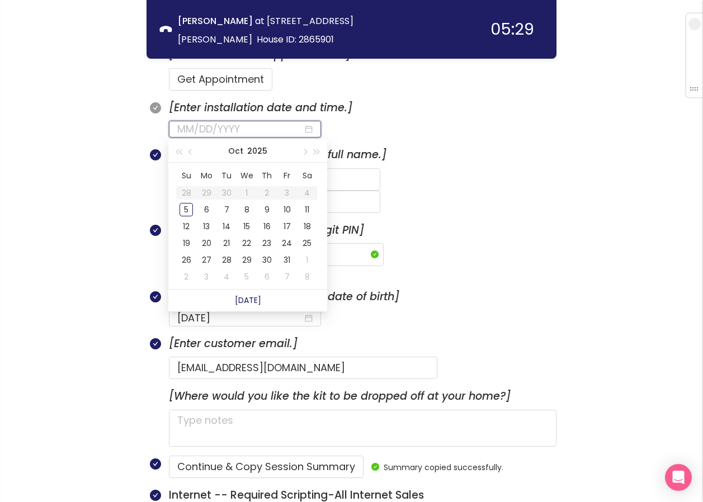
click at [203, 131] on input at bounding box center [240, 129] width 126 height 16
type input "[DATE]"
click at [204, 209] on div "6" at bounding box center [206, 209] width 13 height 13
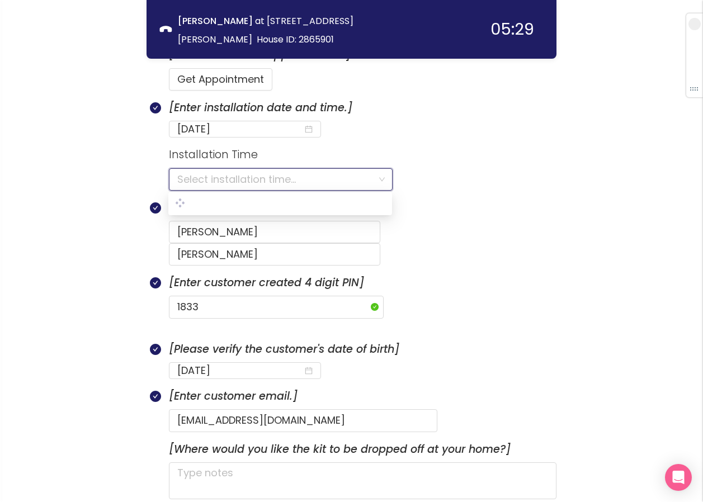
click at [211, 176] on input "search" at bounding box center [276, 179] width 199 height 21
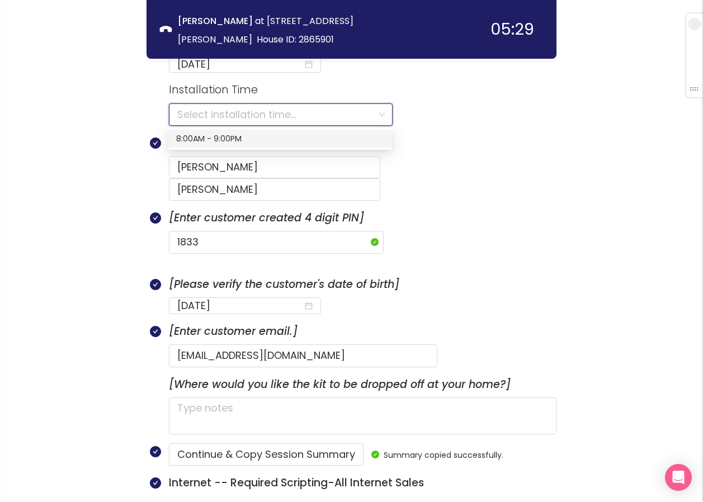
scroll to position [428, 0]
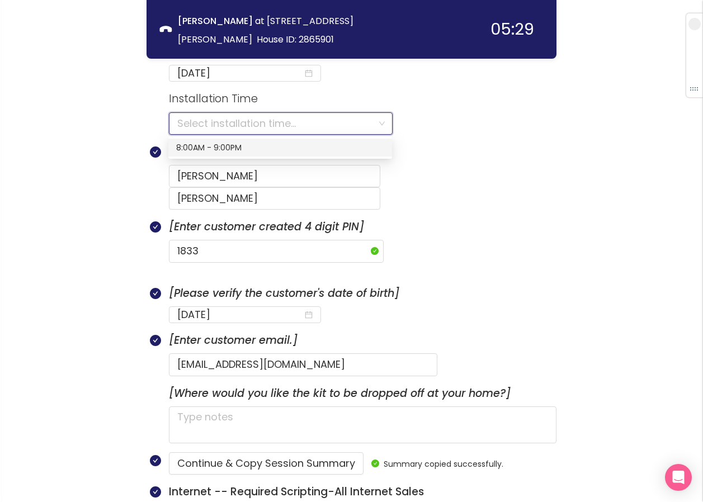
click at [229, 144] on div "8:00AM - 9:00PM" at bounding box center [280, 148] width 208 height 12
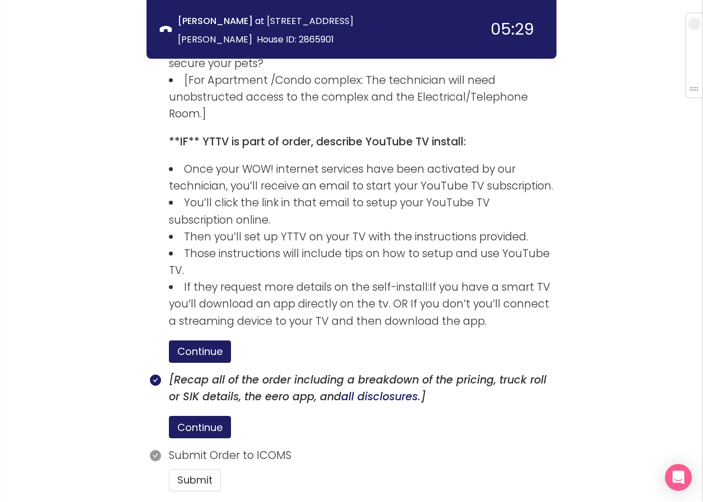
scroll to position [1661, 0]
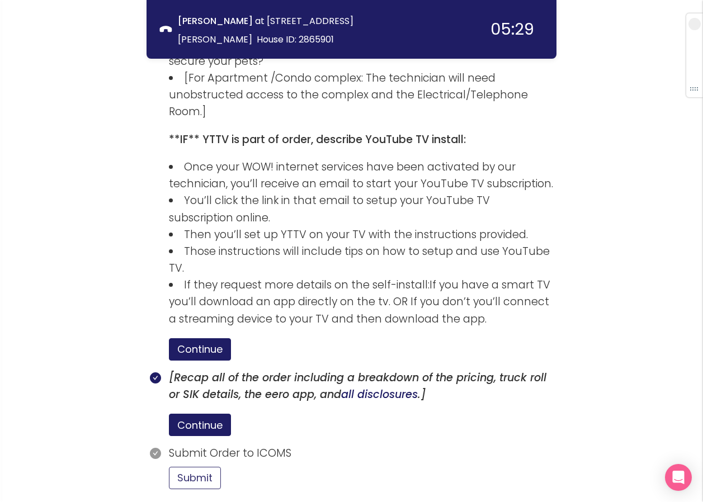
click at [185, 467] on button "Submit" at bounding box center [195, 478] width 52 height 22
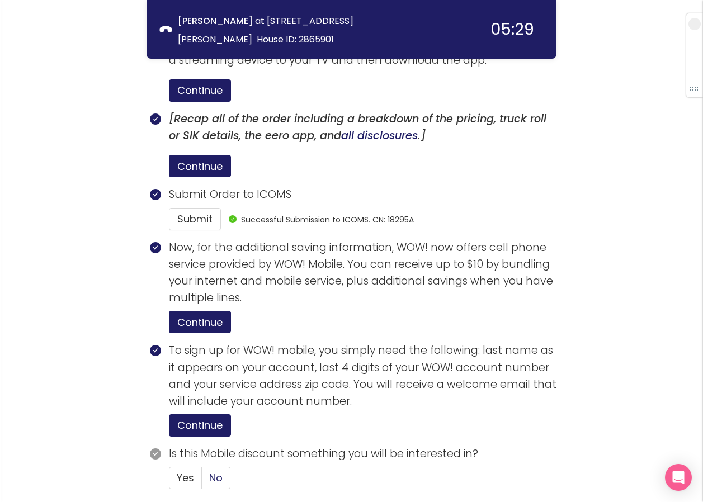
click at [220, 471] on span "No" at bounding box center [215, 478] width 13 height 14
click at [202, 482] on input "No" at bounding box center [202, 482] width 0 height 0
drag, startPoint x: 186, startPoint y: 459, endPoint x: 193, endPoint y: 459, distance: 6.7
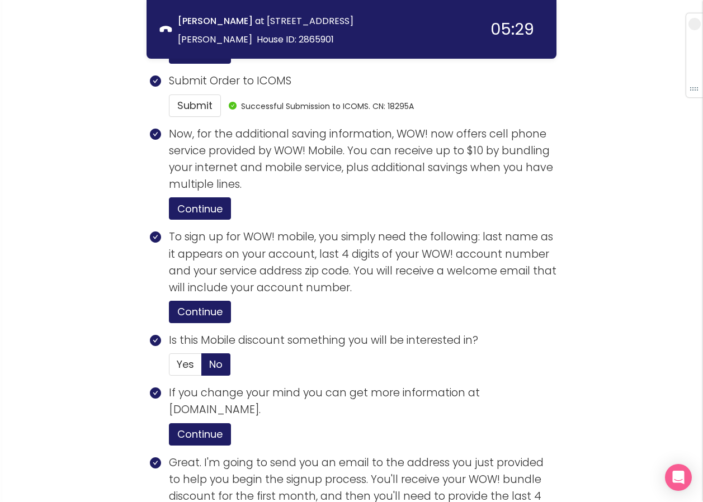
scroll to position [2203, 0]
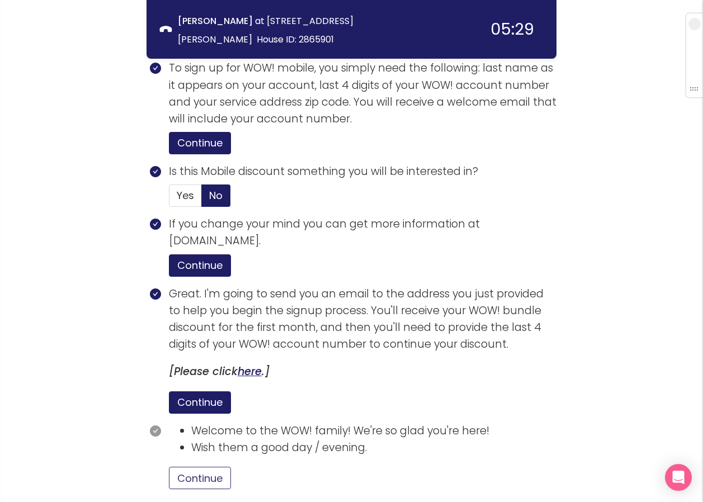
click at [209, 467] on button "Continue" at bounding box center [200, 478] width 62 height 22
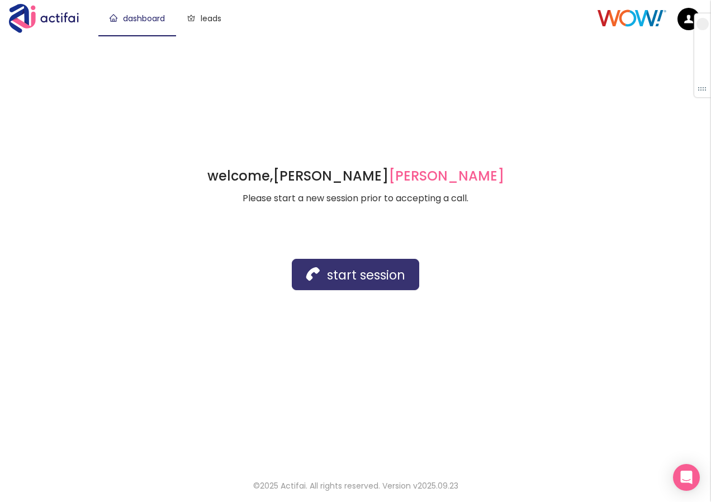
click at [373, 272] on button "start session" at bounding box center [356, 274] width 128 height 31
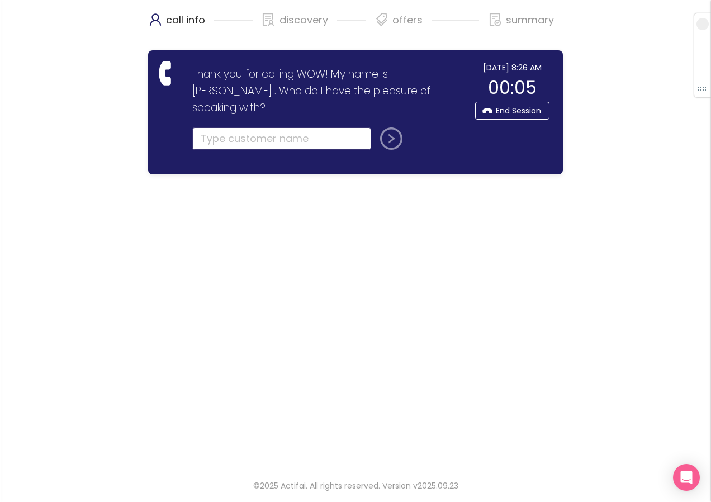
click at [197, 128] on input "text" at bounding box center [281, 139] width 179 height 22
click at [215, 128] on input "text" at bounding box center [281, 139] width 179 height 22
click at [219, 128] on input "text" at bounding box center [281, 139] width 179 height 22
type input "[PERSON_NAME]"
click at [397, 128] on button "submit" at bounding box center [389, 139] width 27 height 22
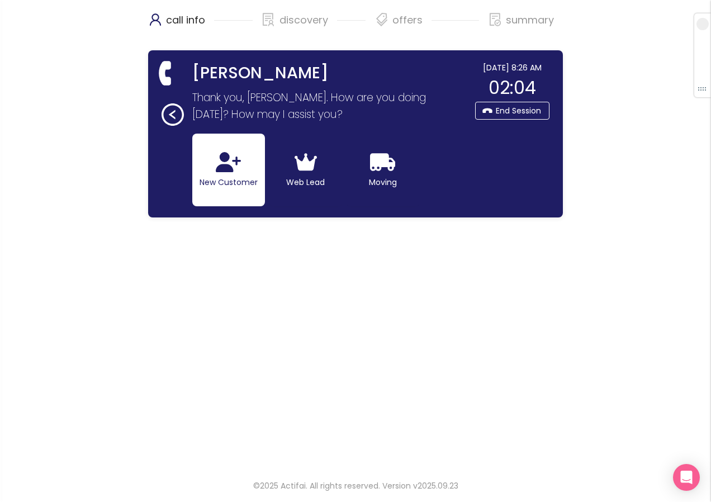
click at [216, 176] on button "New Customer" at bounding box center [228, 170] width 73 height 73
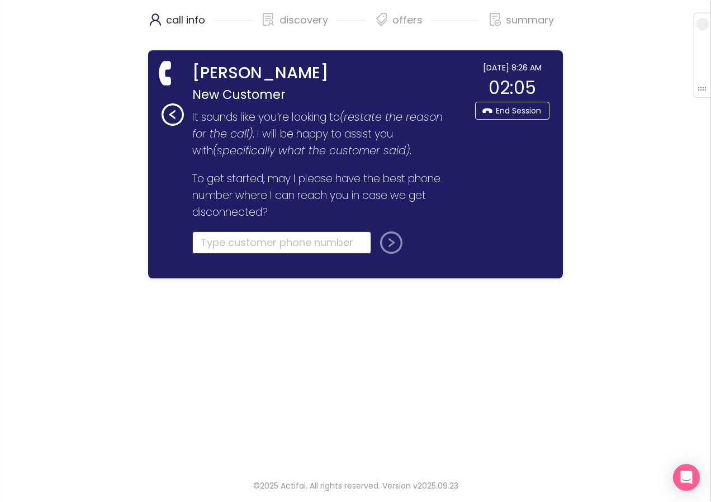
click at [219, 252] on input "tel" at bounding box center [281, 243] width 179 height 22
drag, startPoint x: 296, startPoint y: 238, endPoint x: 168, endPoint y: 241, distance: 128.7
click at [168, 241] on div "[PERSON_NAME] New Customer Thank you for calling WOW! My name is [PERSON_NAME] …" at bounding box center [315, 165] width 307 height 206
type input "("
type input "[PHONE_NUMBER]"
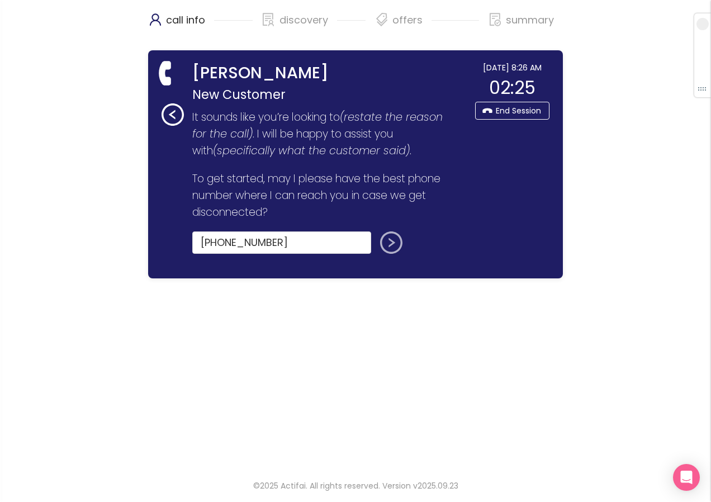
click at [390, 242] on button "submit" at bounding box center [389, 243] width 27 height 22
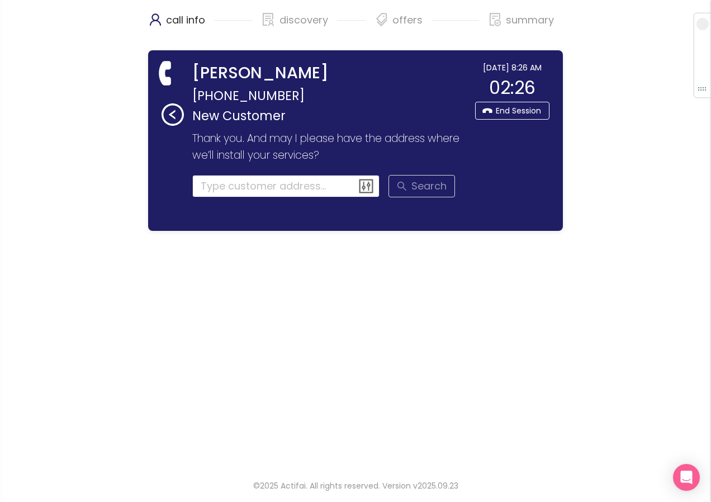
click at [215, 190] on input at bounding box center [286, 186] width 188 height 22
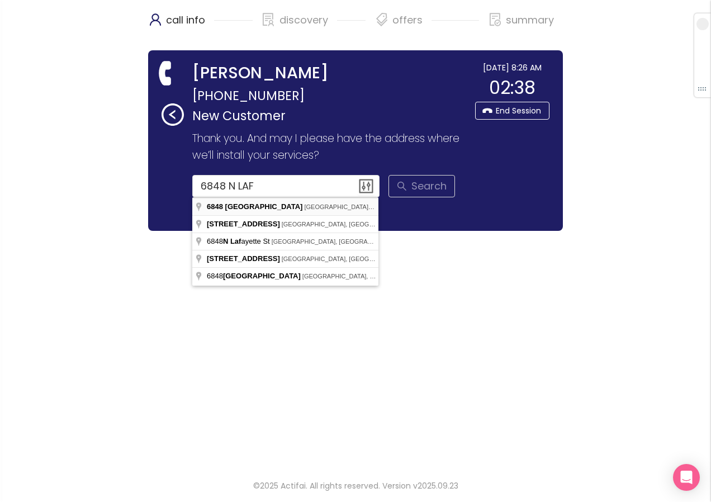
type input "[STREET_ADDRESS]"
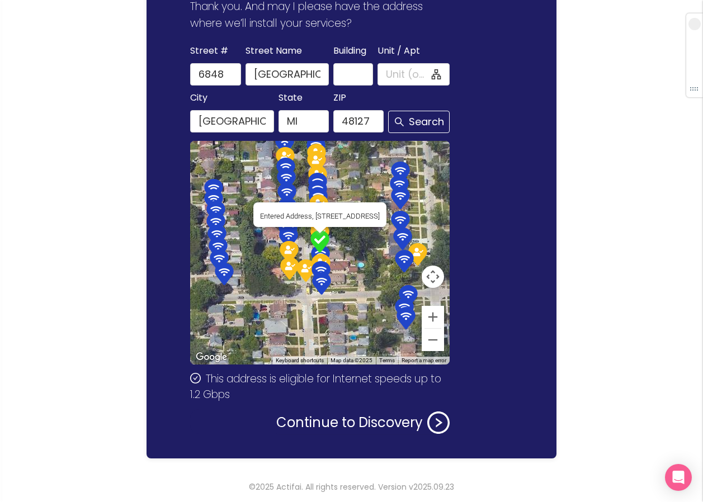
scroll to position [133, 0]
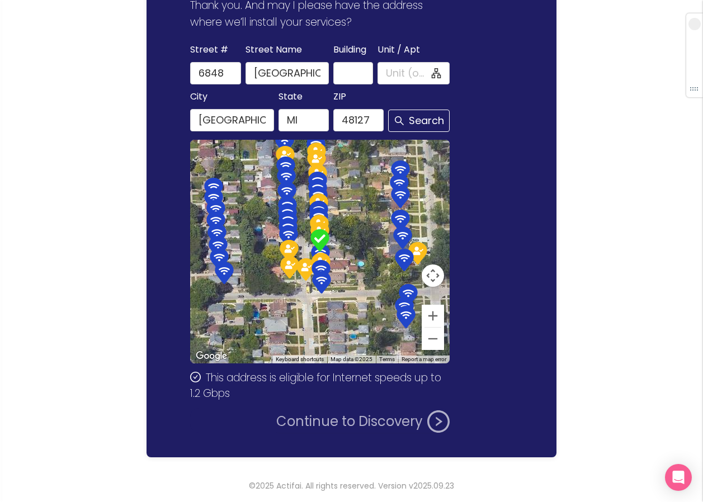
click at [322, 422] on button "Continue to Discovery" at bounding box center [362, 422] width 173 height 22
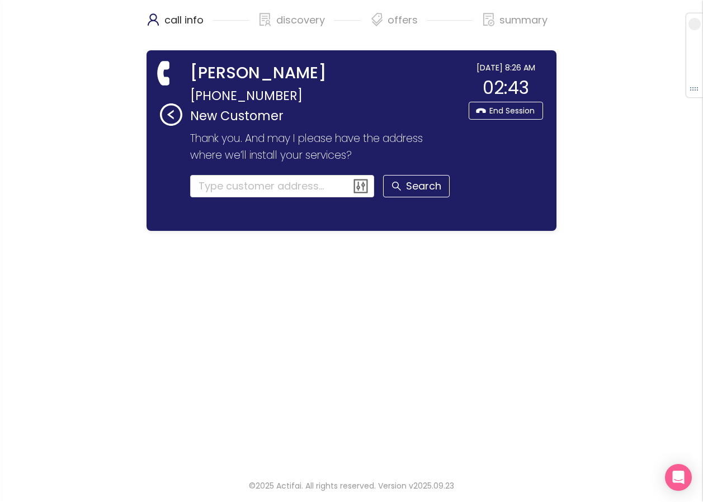
scroll to position [0, 0]
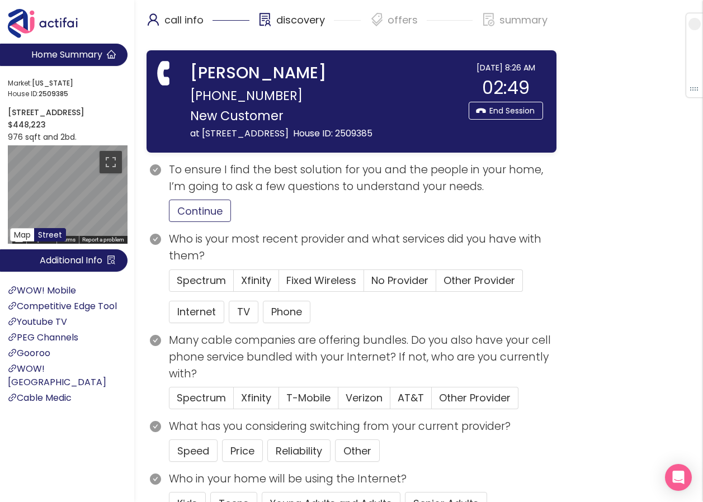
click at [215, 219] on button "Continue" at bounding box center [200, 211] width 62 height 22
click at [251, 287] on span "Xfinity" at bounding box center [256, 281] width 30 height 14
click at [234, 284] on input "Xfinity" at bounding box center [234, 284] width 0 height 0
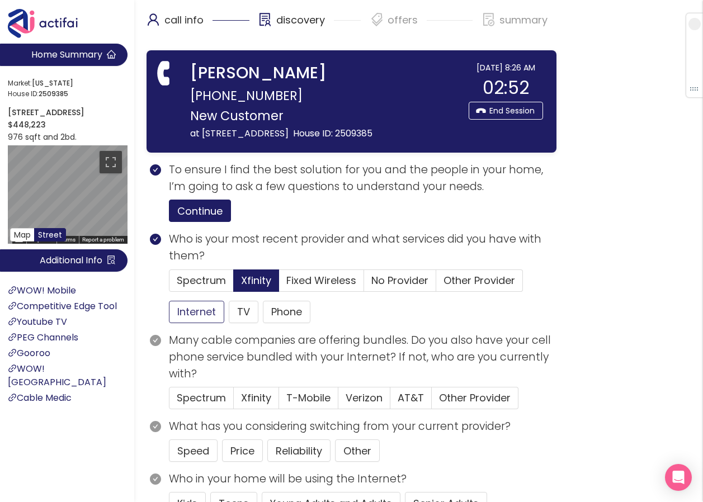
click at [185, 319] on button "Internet" at bounding box center [196, 312] width 55 height 22
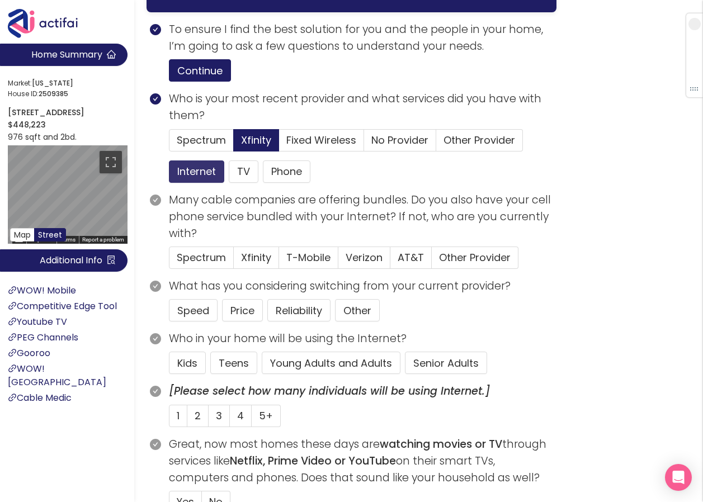
scroll to position [168, 0]
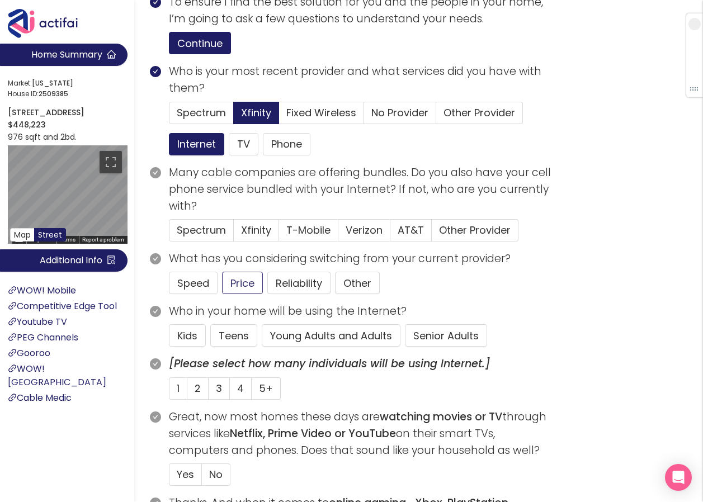
click at [242, 294] on button "Price" at bounding box center [242, 283] width 41 height 22
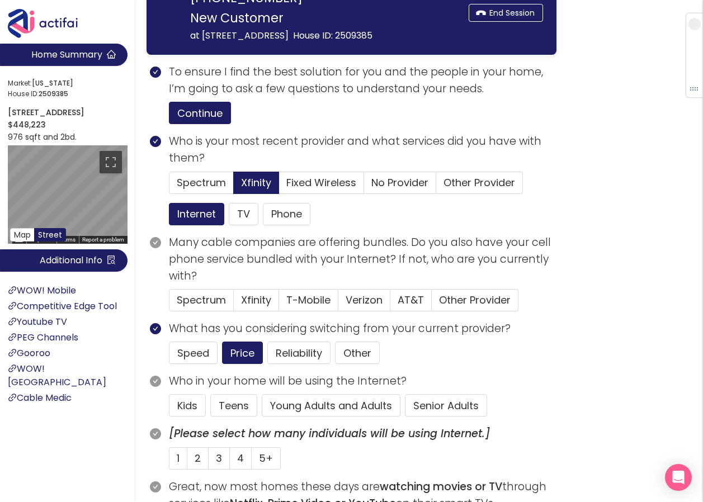
scroll to position [112, 0]
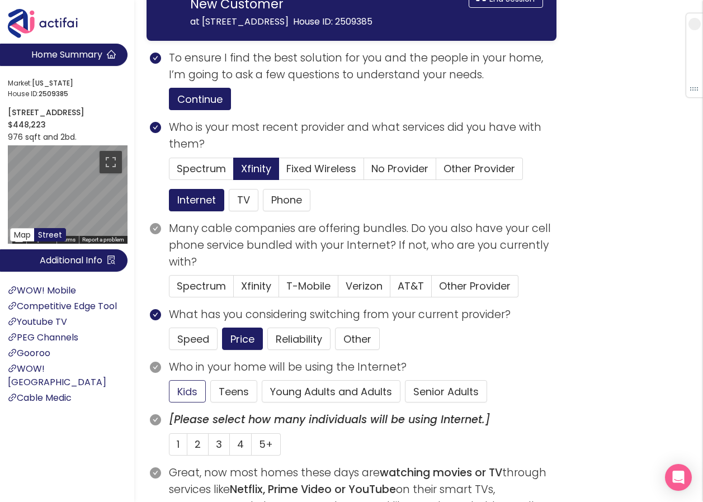
click at [195, 403] on button "Kids" at bounding box center [187, 391] width 37 height 22
click at [195, 451] on span "2" at bounding box center [198, 444] width 6 height 14
click at [187, 448] on input "2" at bounding box center [187, 448] width 0 height 0
click at [308, 293] on span "T-Mobile" at bounding box center [308, 286] width 44 height 14
click at [279, 290] on input "T-Mobile" at bounding box center [279, 290] width 0 height 0
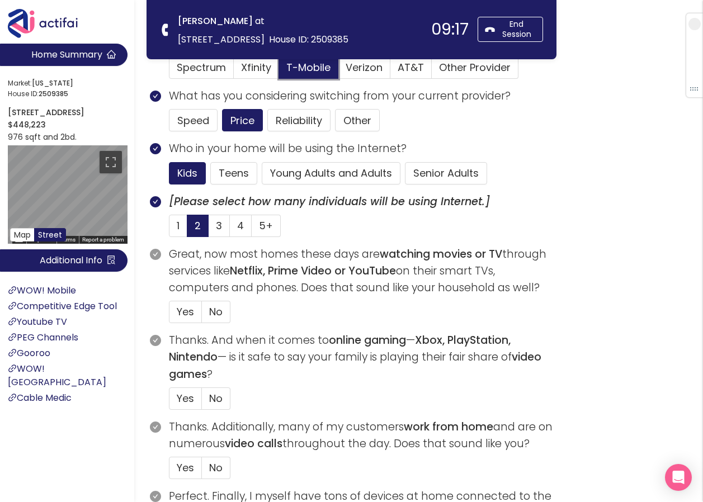
scroll to position [224, 0]
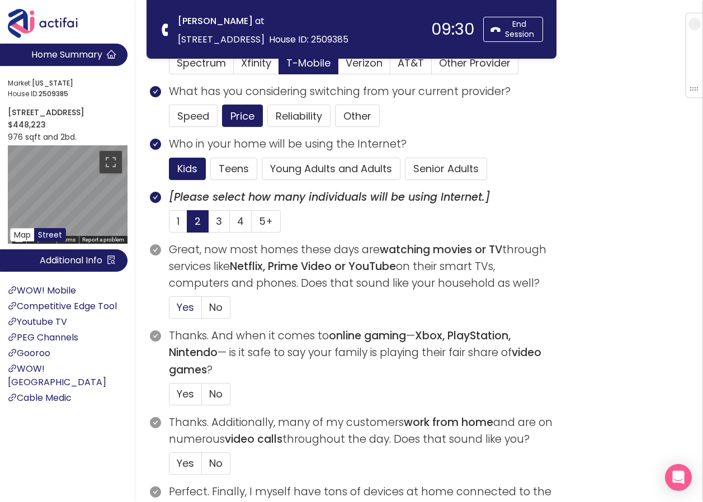
click at [187, 307] on span "Yes" at bounding box center [185, 307] width 17 height 14
click at [169, 311] on input "Yes" at bounding box center [169, 311] width 0 height 0
click at [215, 400] on span "No" at bounding box center [215, 394] width 13 height 14
click at [202, 398] on input "No" at bounding box center [202, 398] width 0 height 0
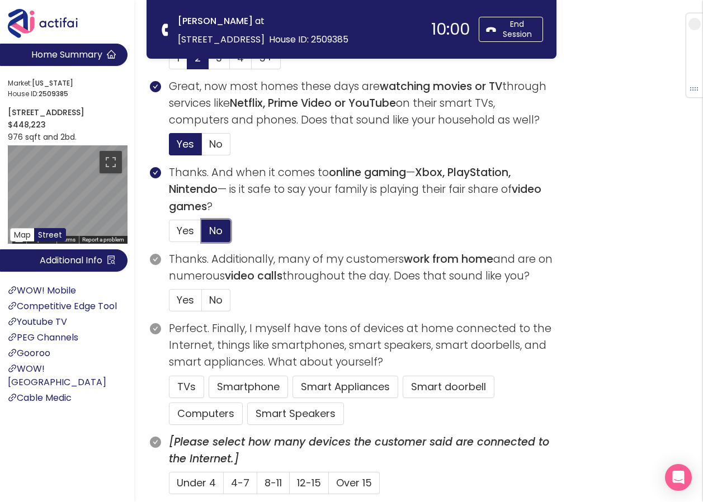
scroll to position [392, 0]
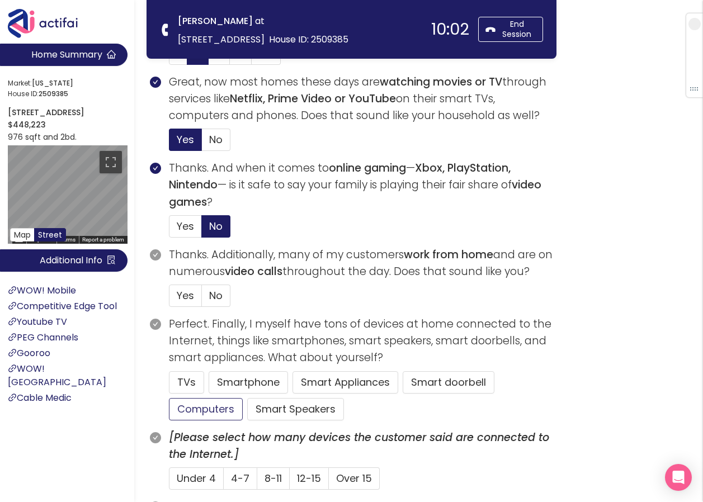
click at [183, 404] on button "Computers" at bounding box center [206, 409] width 74 height 22
click at [184, 378] on button "TVs" at bounding box center [186, 382] width 35 height 22
click at [193, 474] on span "Under 4" at bounding box center [196, 478] width 39 height 14
click at [169, 482] on input "Under 4" at bounding box center [169, 482] width 0 height 0
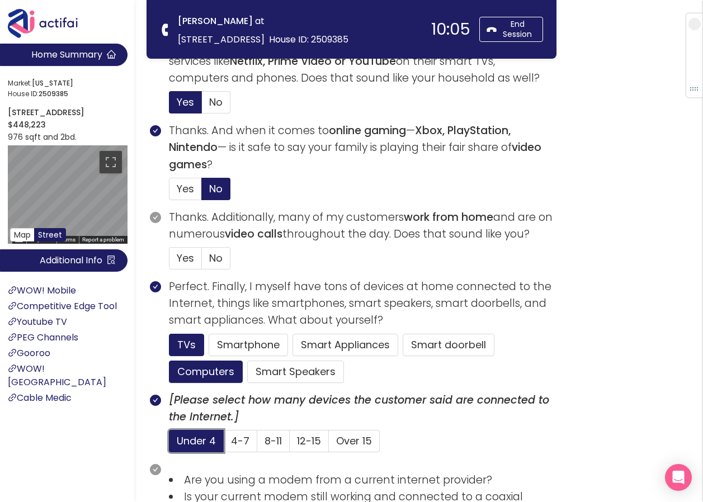
scroll to position [447, 0]
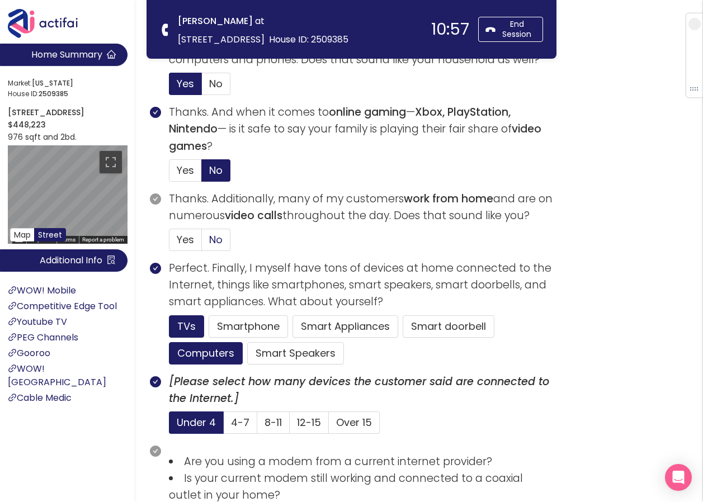
click at [215, 241] on span "No" at bounding box center [215, 240] width 13 height 14
click at [202, 243] on input "No" at bounding box center [202, 243] width 0 height 0
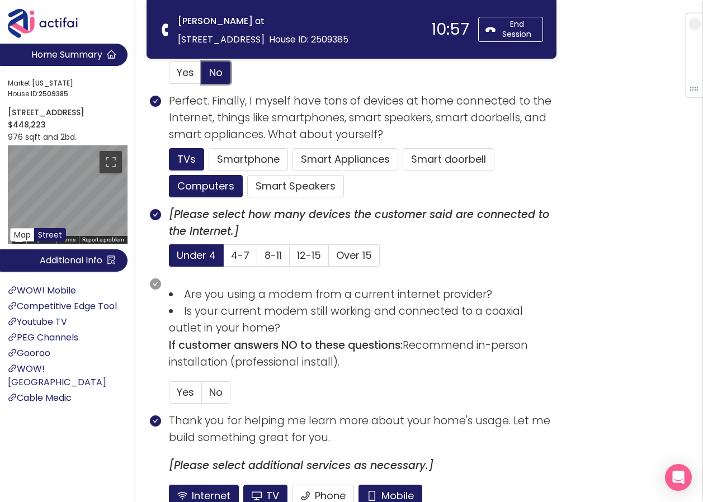
scroll to position [615, 0]
click at [386, 498] on button "Mobile" at bounding box center [391, 495] width 64 height 22
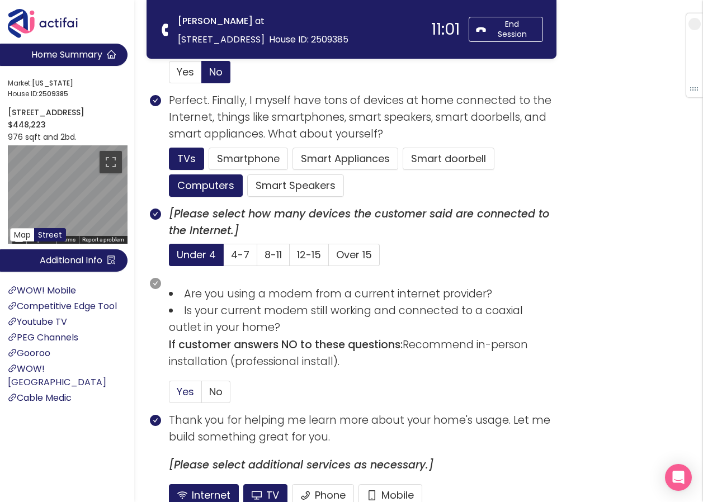
click at [182, 392] on span "Yes" at bounding box center [185, 392] width 17 height 14
click at [169, 395] on input "Yes" at bounding box center [169, 395] width 0 height 0
click at [262, 488] on button "TV" at bounding box center [265, 495] width 44 height 22
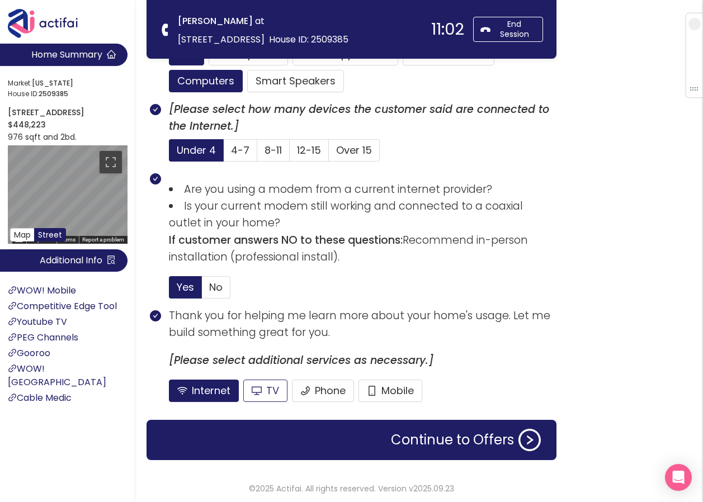
scroll to position [723, 0]
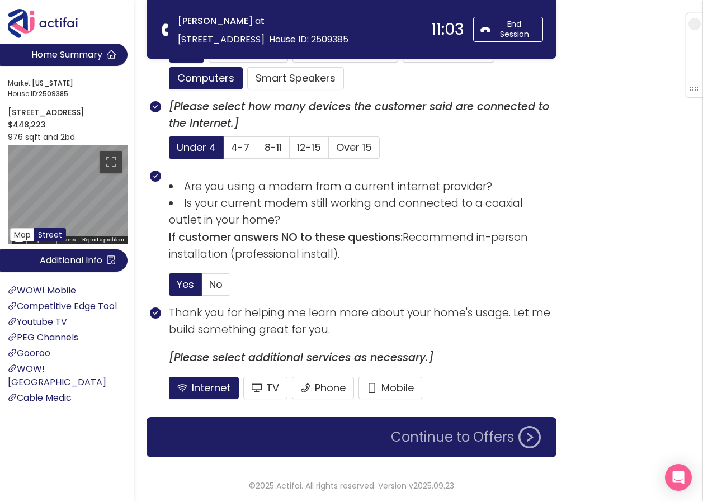
click at [404, 435] on button "Continue to Offers" at bounding box center [465, 437] width 163 height 22
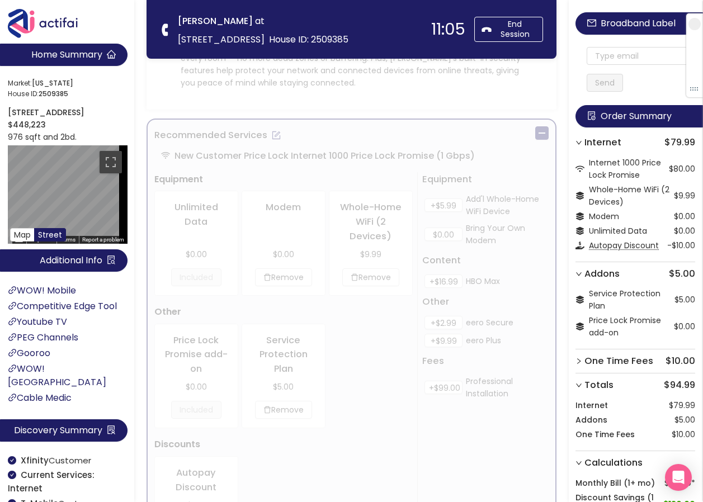
scroll to position [0, 0]
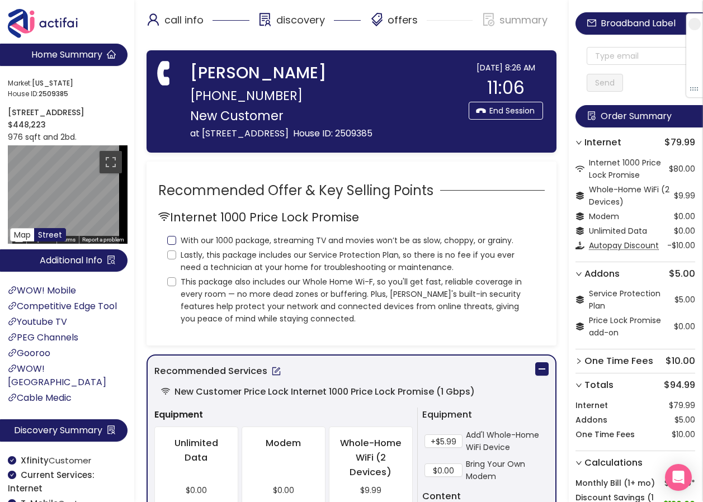
click at [174, 245] on input "With our 1000 package, streaming TV and movies won’t be as slow, choppy, or gra…" at bounding box center [171, 240] width 9 height 9
checkbox input "true"
click at [169, 260] on input "Lastly, this package includes our Service Protection Plan, so there is no fee i…" at bounding box center [171, 255] width 9 height 9
checkbox input "true"
click at [173, 286] on input "This package also includes our Whole Home Wi-F, so you'll get fast, reliable co…" at bounding box center [171, 281] width 9 height 9
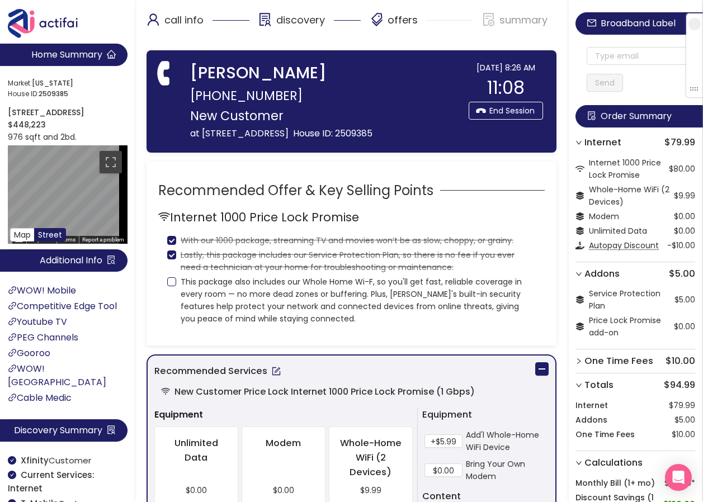
checkbox input "true"
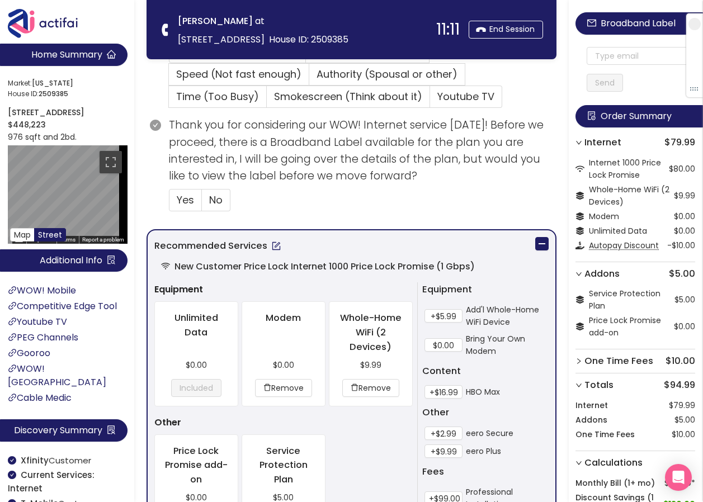
scroll to position [392, 0]
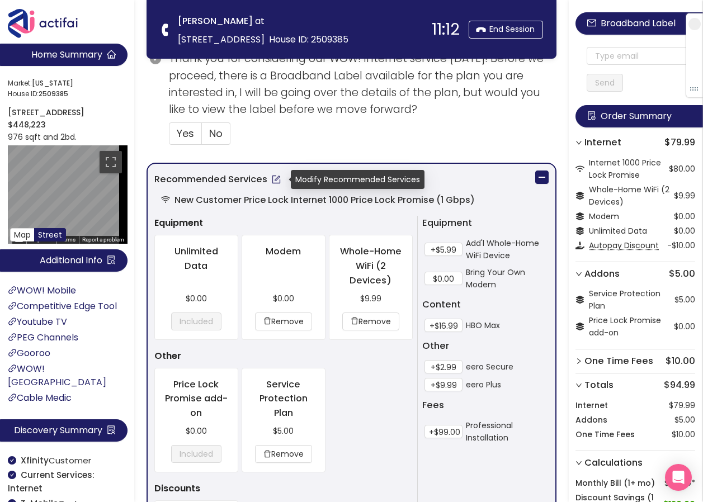
click at [276, 180] on button "button" at bounding box center [276, 180] width 18 height 18
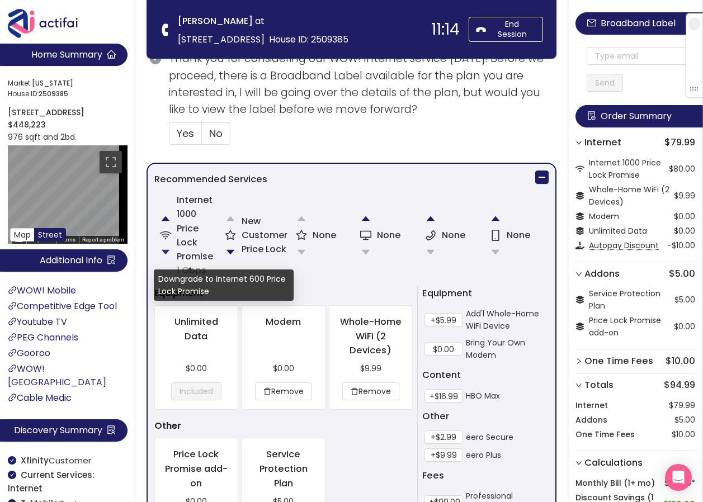
click at [164, 252] on button "button" at bounding box center [165, 252] width 22 height 22
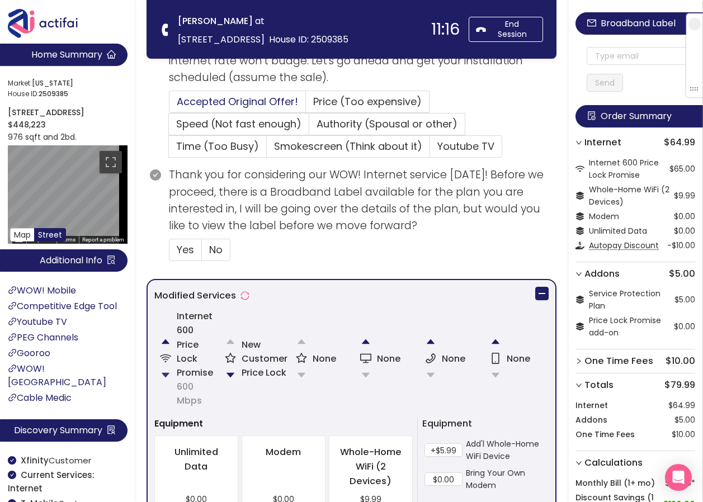
scroll to position [280, 0]
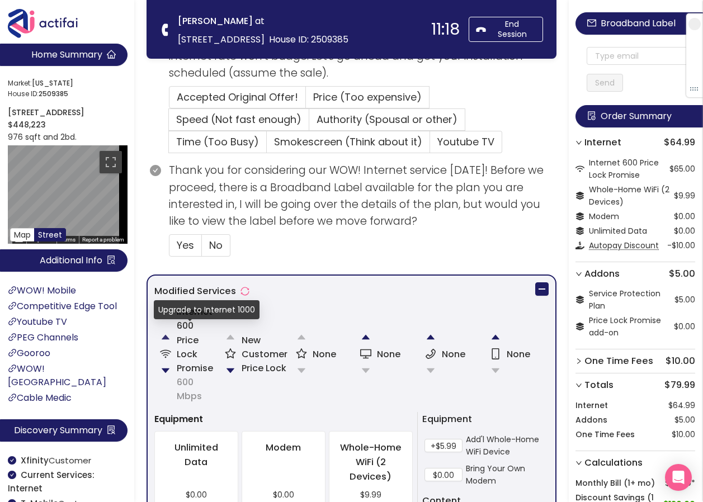
click at [164, 334] on button "button" at bounding box center [165, 337] width 22 height 22
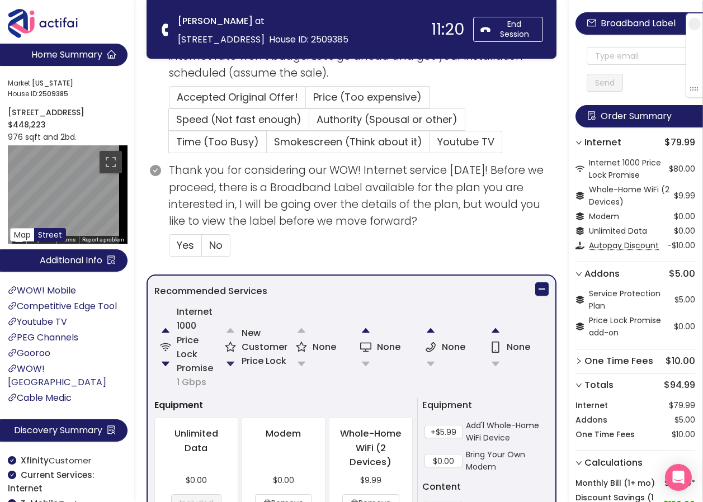
click at [230, 360] on button "button" at bounding box center [230, 364] width 22 height 22
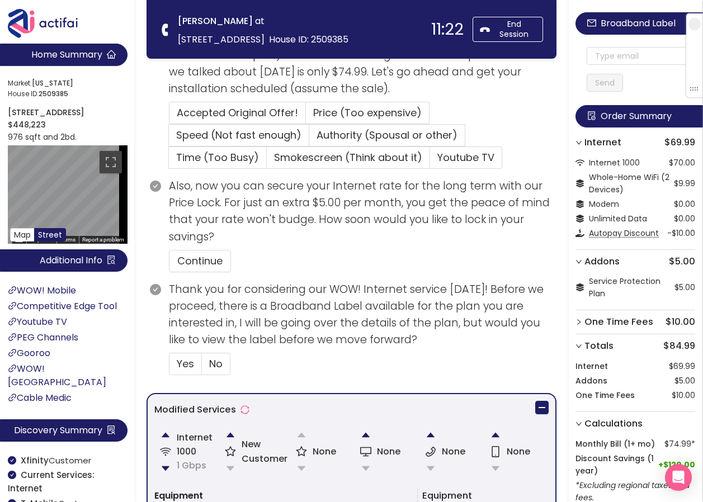
scroll to position [238, 0]
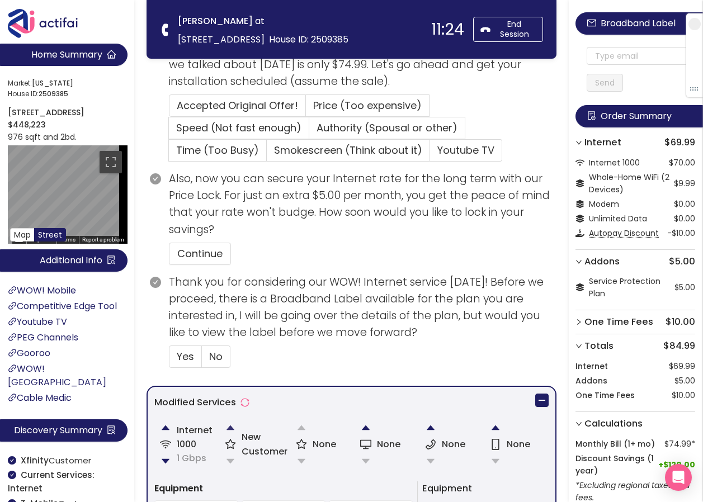
click at [229, 428] on button "button" at bounding box center [230, 428] width 22 height 22
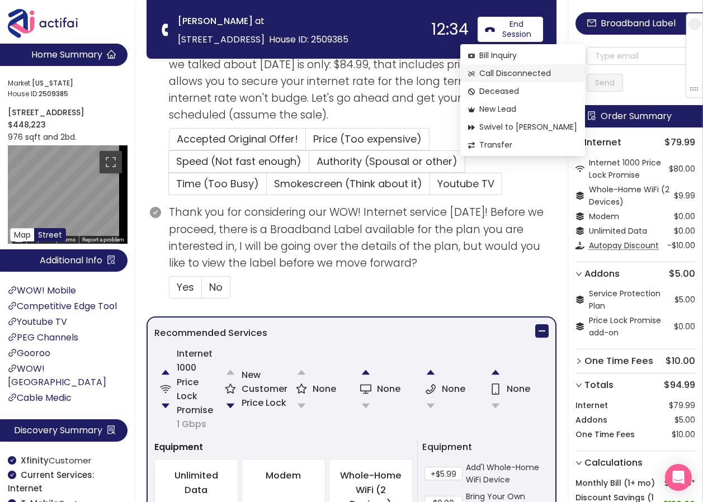
click at [499, 70] on span "Call Disconnected" at bounding box center [522, 73] width 109 height 12
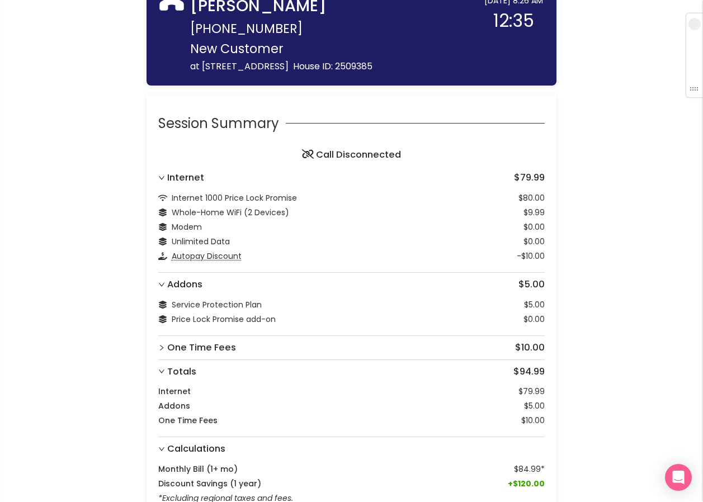
scroll to position [72, 0]
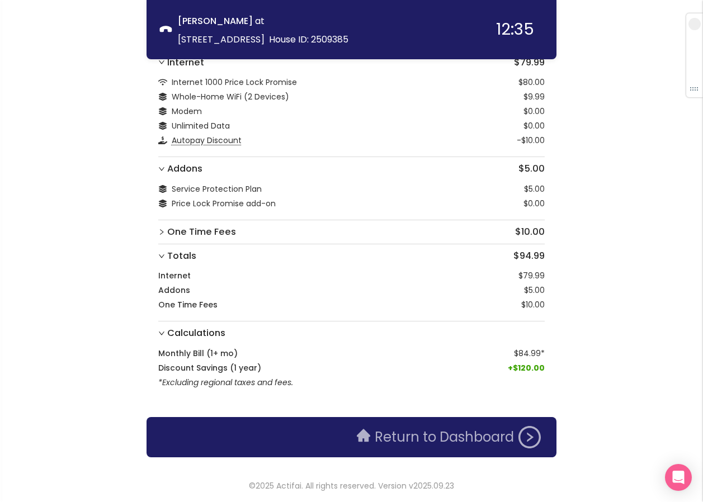
click at [424, 446] on button "Return to Dashboard" at bounding box center [448, 437] width 197 height 22
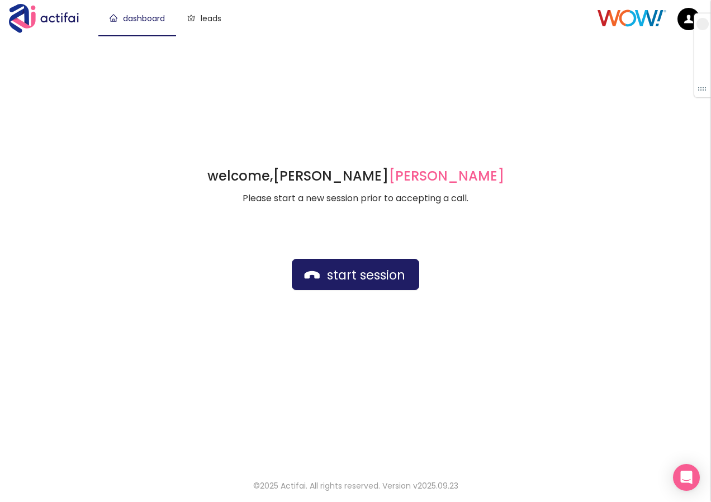
click at [352, 253] on div "start session" at bounding box center [356, 274] width 128 height 121
click at [356, 280] on button "start session" at bounding box center [356, 274] width 128 height 31
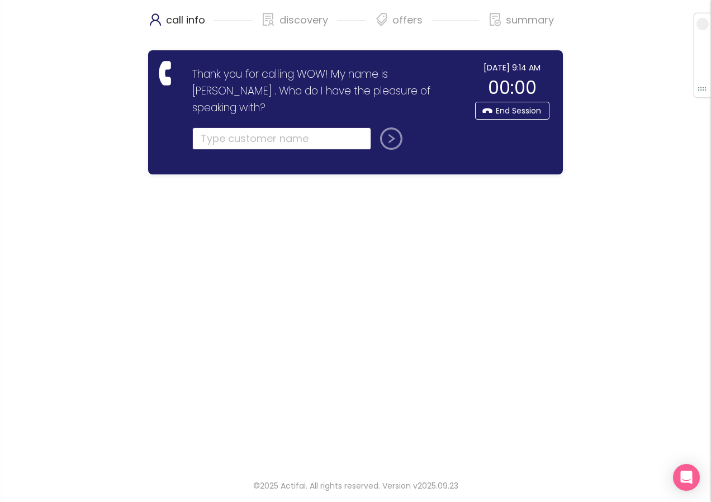
click at [215, 128] on input "text" at bounding box center [281, 139] width 179 height 22
drag, startPoint x: 216, startPoint y: 122, endPoint x: 187, endPoint y: 122, distance: 29.1
click at [187, 122] on section "Thank you for calling WOW! My name is [PERSON_NAME] . Who do I have the pleasur…" at bounding box center [322, 113] width 295 height 102
type input "[PERSON_NAME]"
click at [398, 128] on button "submit" at bounding box center [389, 139] width 27 height 22
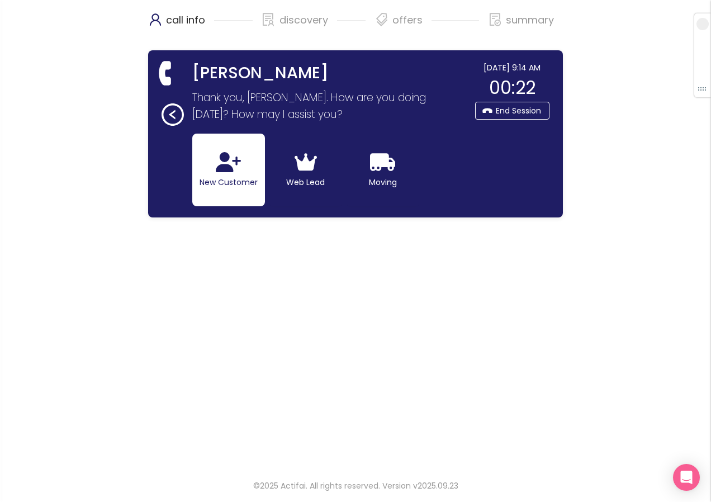
click at [224, 164] on icon "button" at bounding box center [228, 162] width 25 height 20
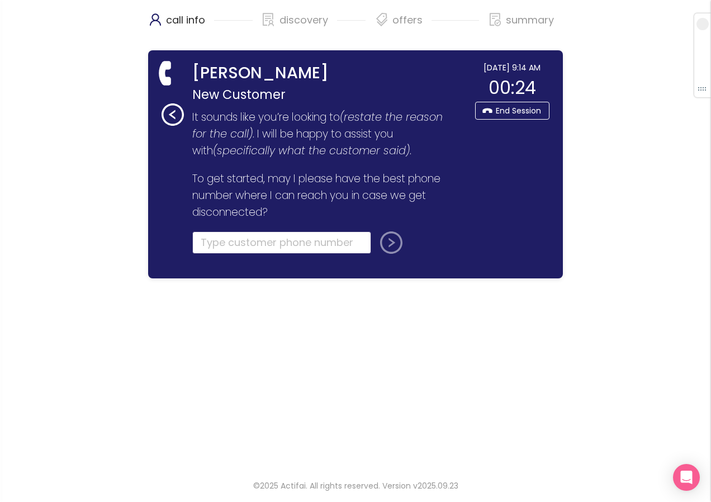
click at [210, 243] on input "tel" at bounding box center [281, 243] width 179 height 22
type input "[PHONE_NUMBER]"
click at [388, 242] on button "submit" at bounding box center [389, 243] width 27 height 22
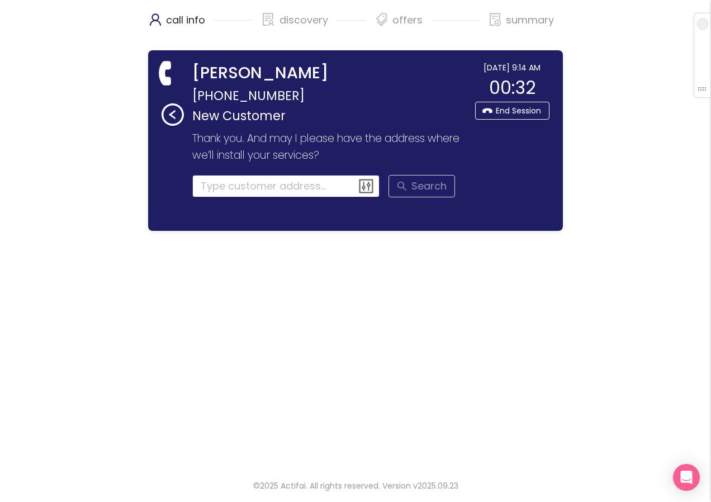
click at [213, 185] on input at bounding box center [286, 186] width 188 height 22
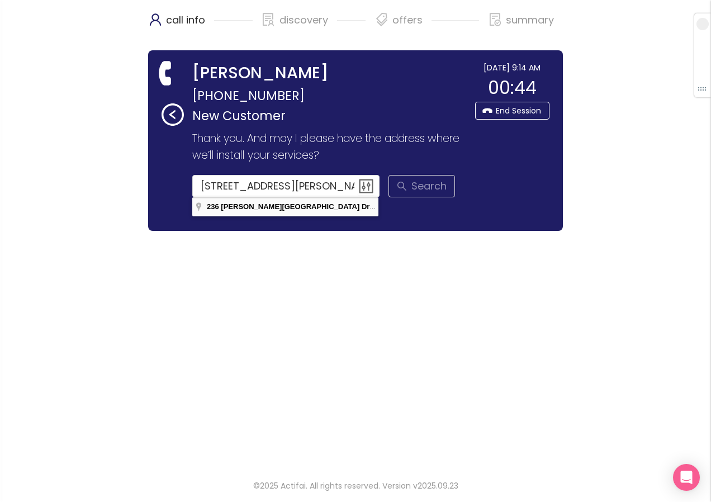
type input "[STREET_ADDRESS][PERSON_NAME]"
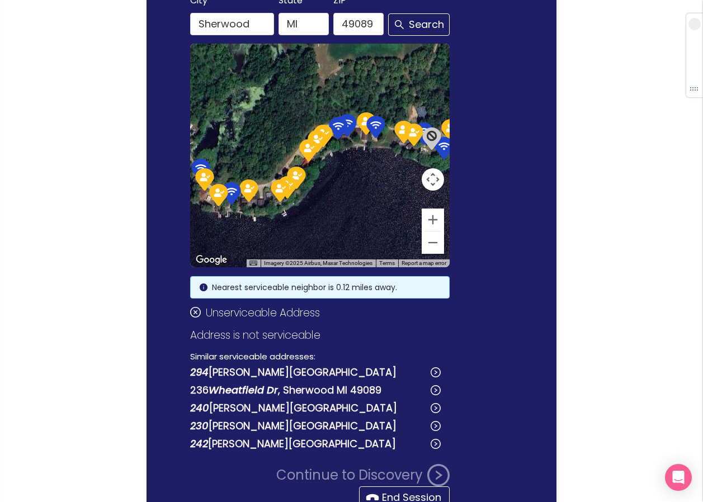
scroll to position [249, 0]
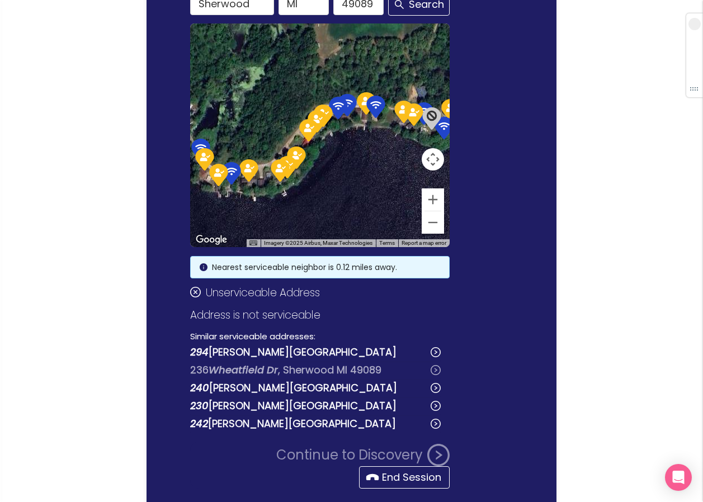
click at [281, 374] on button "[STREET_ADDRESS][PERSON_NAME]" at bounding box center [315, 370] width 251 height 18
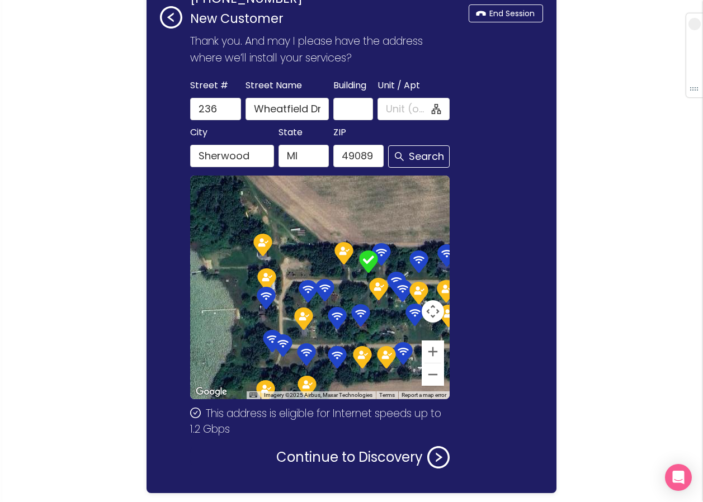
scroll to position [77, 0]
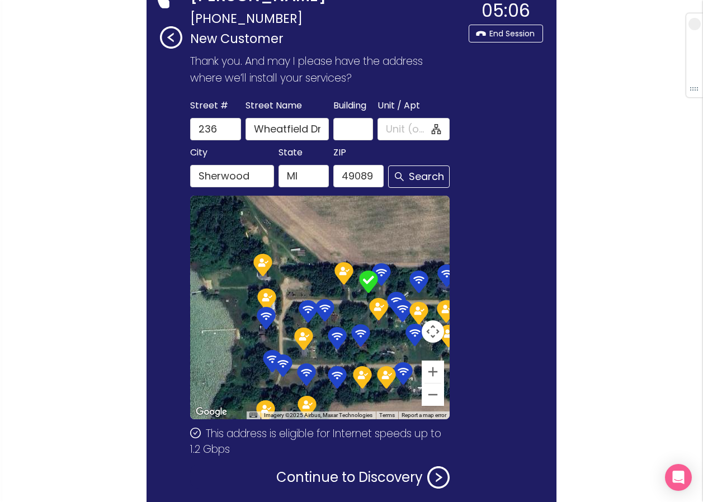
click at [560, 159] on div "call info discovery offers summary [PERSON_NAME] [PHONE_NUMBER] New Customer Th…" at bounding box center [351, 223] width 703 height 600
drag, startPoint x: 249, startPoint y: 132, endPoint x: 267, endPoint y: 117, distance: 23.0
click at [267, 117] on div "Street Name Wheatfield Dr" at bounding box center [287, 119] width 83 height 43
type input "heatfield Dr"
type input "W"
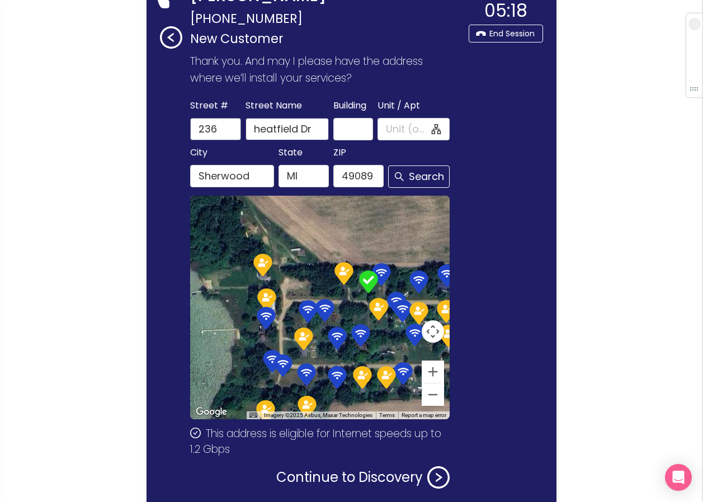
drag, startPoint x: 287, startPoint y: 128, endPoint x: 209, endPoint y: 120, distance: 78.1
click at [199, 119] on div "[GEOGRAPHIC_DATA] Name [GEOGRAPHIC_DATA] Unit / Apt" at bounding box center [320, 119] width 264 height 43
click at [271, 134] on input "Street Name" at bounding box center [287, 129] width 83 height 22
click at [388, 166] on button "Search" at bounding box center [419, 177] width 62 height 22
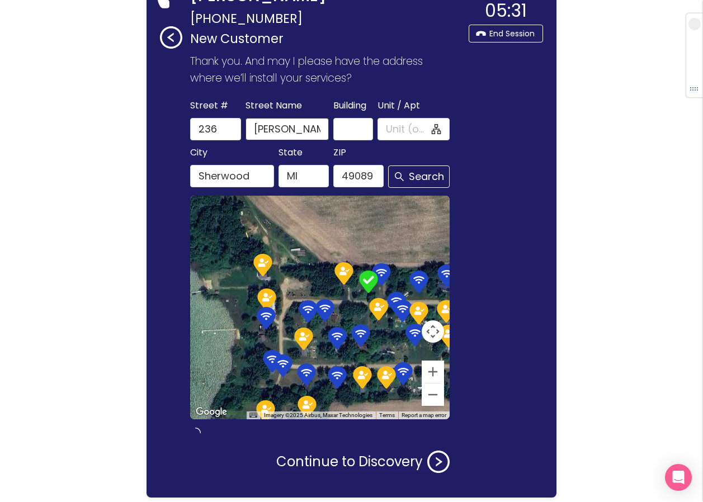
type input "[PERSON_NAME][GEOGRAPHIC_DATA]"
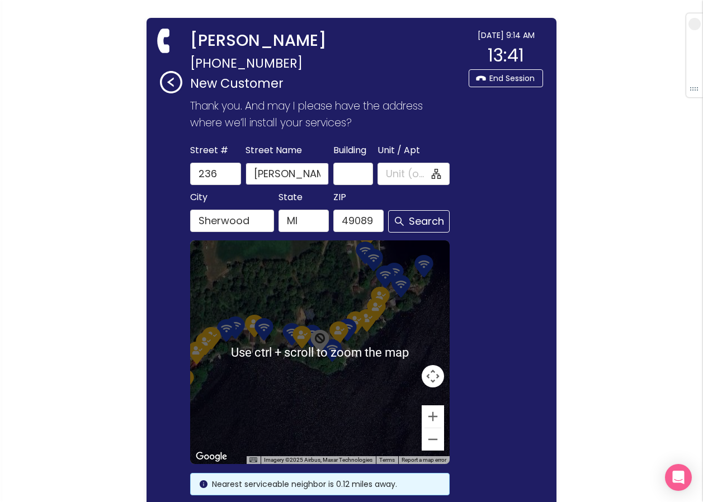
scroll to position [0, 0]
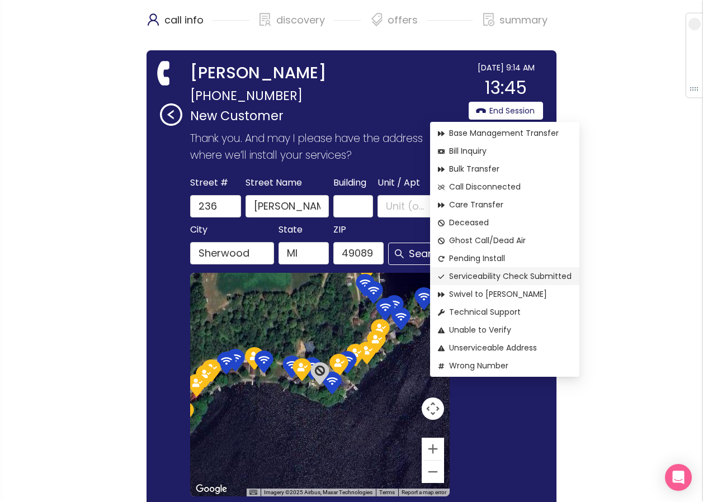
click at [480, 277] on span "Serviceability Check Submitted" at bounding box center [505, 276] width 134 height 12
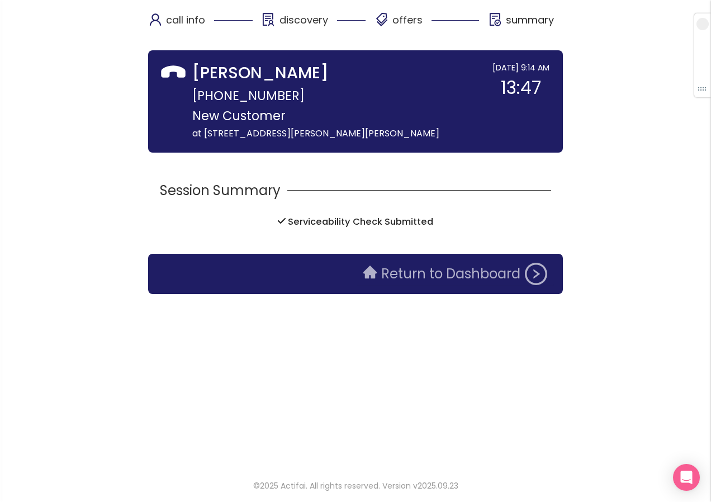
click at [459, 275] on button "Return to Dashboard" at bounding box center [455, 274] width 197 height 22
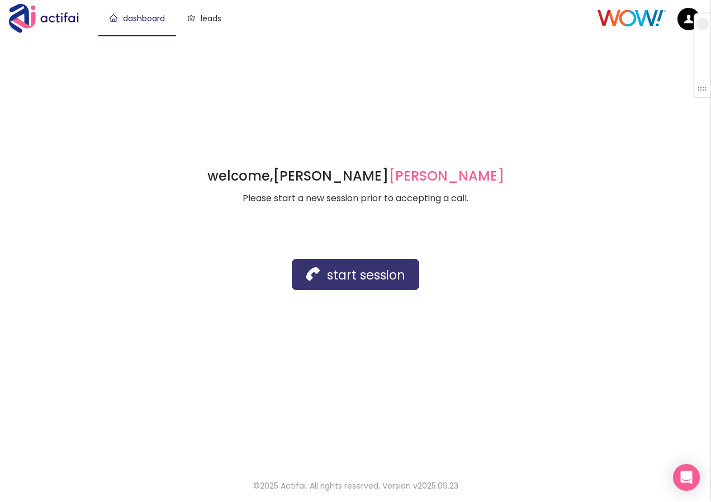
click at [318, 281] on button "start session" at bounding box center [356, 274] width 128 height 31
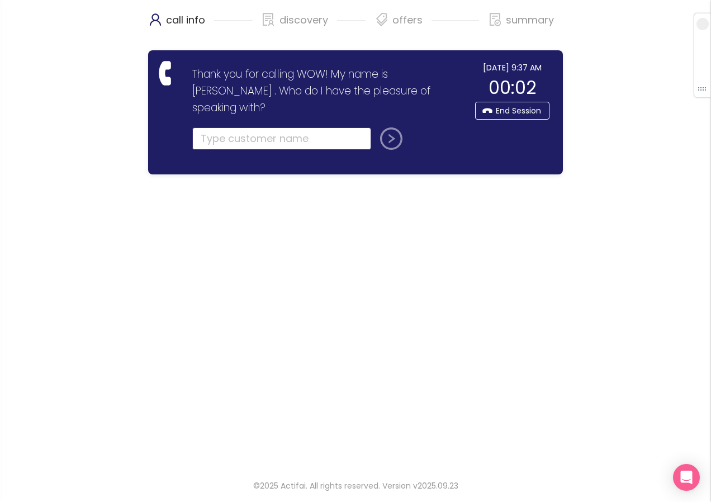
click at [239, 128] on input "text" at bounding box center [281, 139] width 179 height 22
type input "k"
type input "[PERSON_NAME]"
click at [396, 128] on button "submit" at bounding box center [389, 139] width 27 height 22
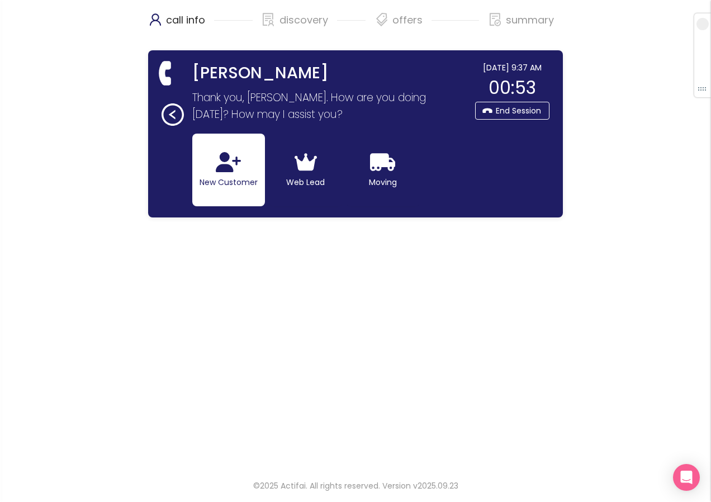
click at [218, 176] on button "New Customer" at bounding box center [228, 170] width 73 height 73
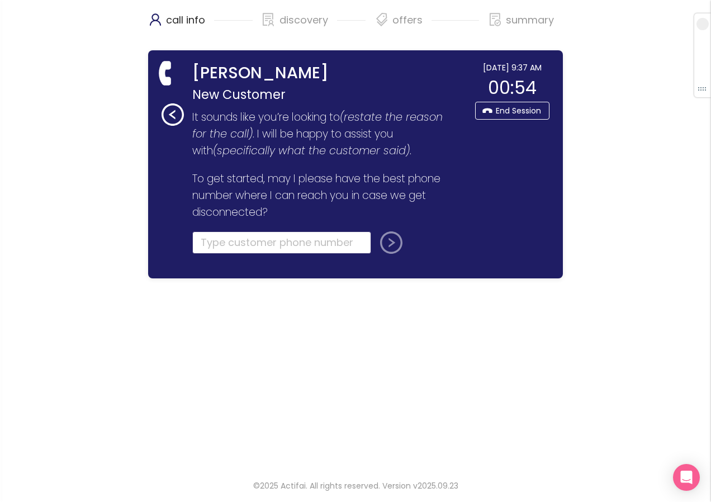
click at [217, 247] on input "tel" at bounding box center [281, 243] width 179 height 22
type input "[PHONE_NUMBER]"
click at [390, 241] on button "submit" at bounding box center [389, 243] width 27 height 22
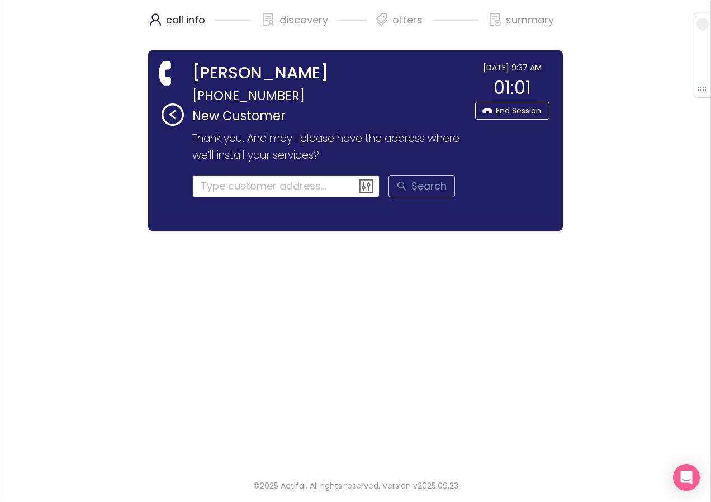
click at [246, 189] on input at bounding box center [286, 186] width 188 height 22
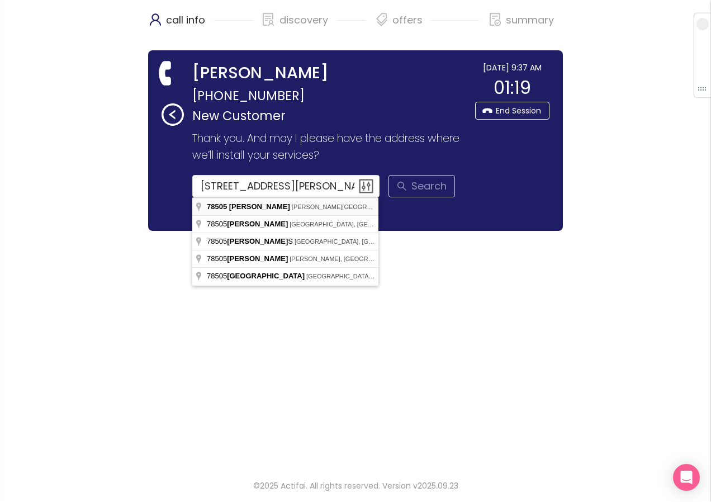
type input "[STREET_ADDRESS][PERSON_NAME][PERSON_NAME]"
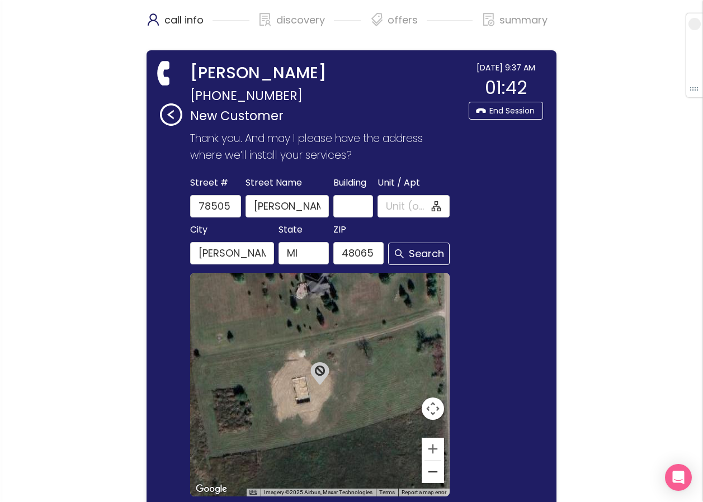
click at [427, 474] on button "Zoom out" at bounding box center [433, 472] width 22 height 22
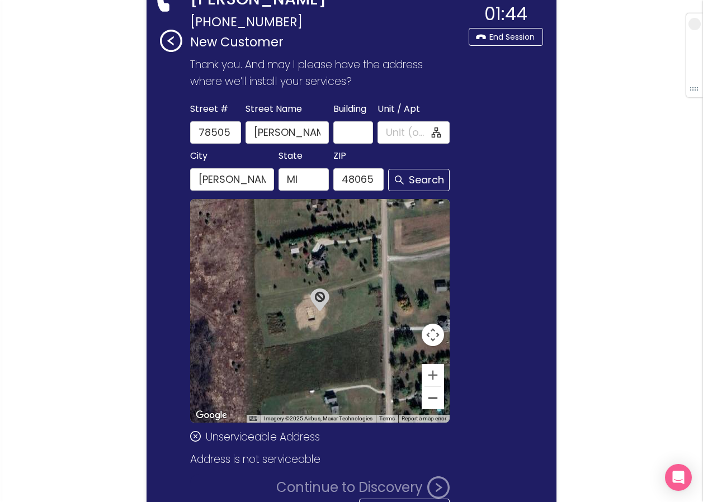
scroll to position [112, 0]
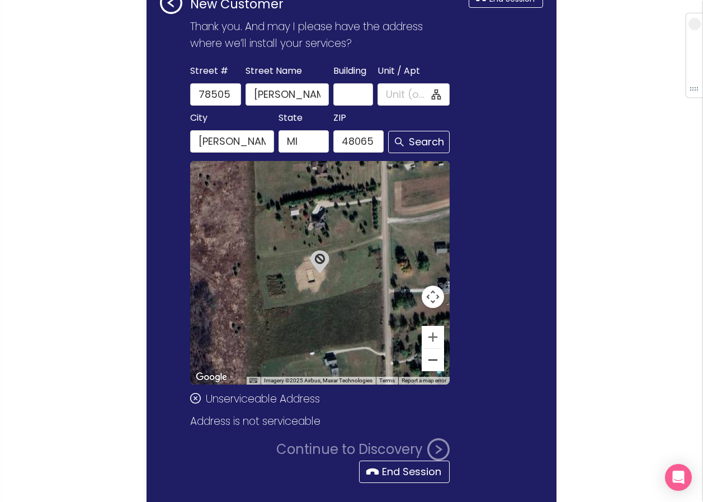
click at [437, 369] on button "Zoom out" at bounding box center [433, 360] width 22 height 22
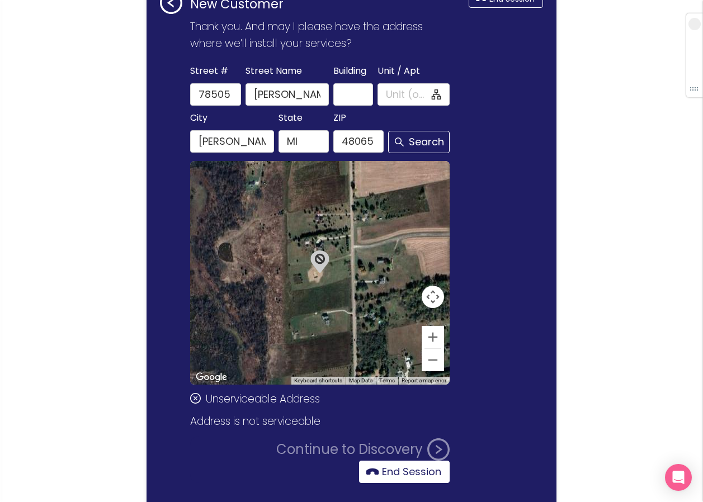
click at [386, 473] on button "End Session" at bounding box center [404, 472] width 91 height 22
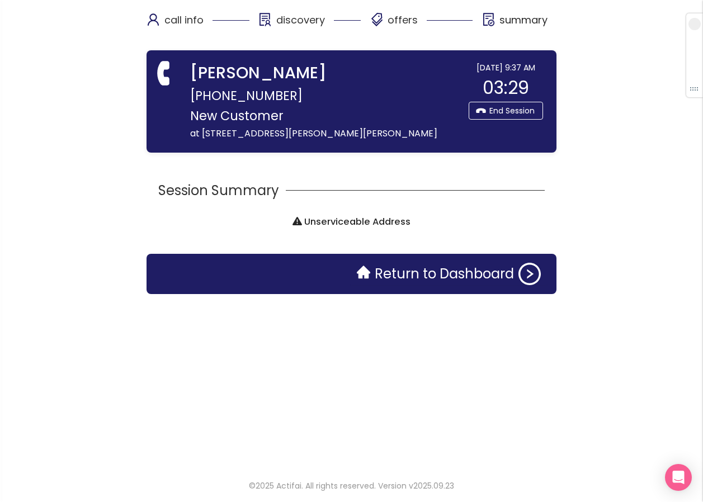
scroll to position [0, 0]
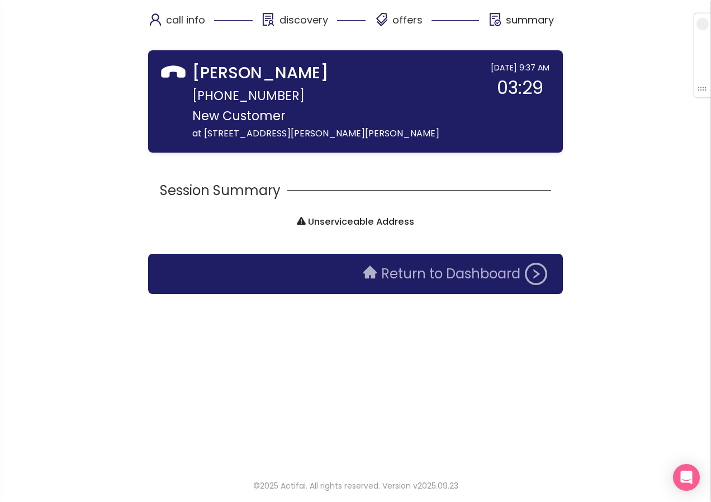
click at [419, 282] on button "Return to Dashboard" at bounding box center [455, 274] width 197 height 22
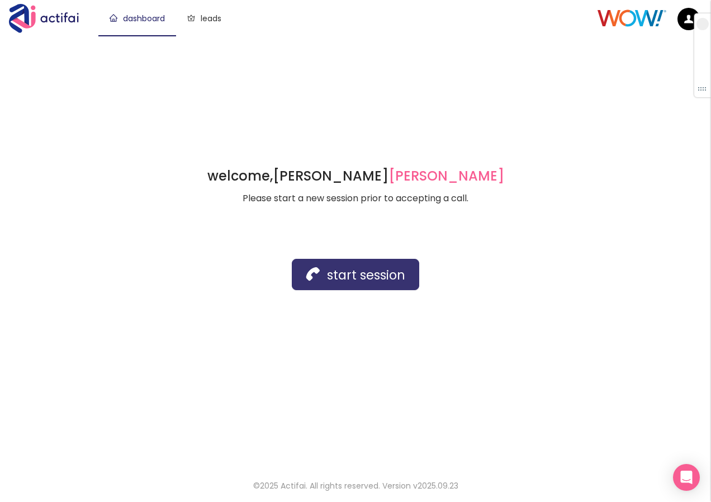
click at [384, 280] on button "start session" at bounding box center [356, 274] width 128 height 31
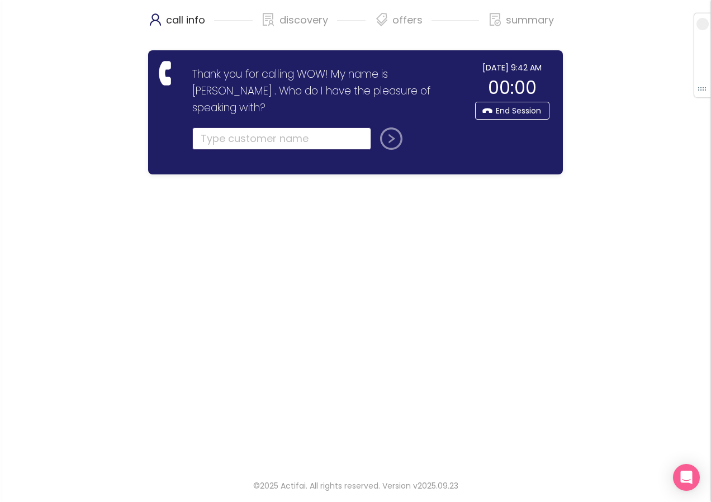
click at [242, 128] on input "text" at bounding box center [281, 139] width 179 height 22
type input "[PERSON_NAME]"
click at [388, 128] on button "submit" at bounding box center [389, 139] width 27 height 22
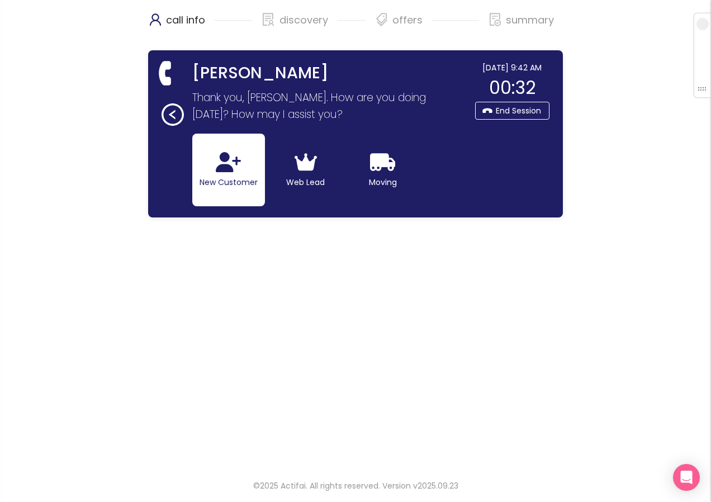
click at [218, 175] on button "New Customer" at bounding box center [228, 170] width 73 height 73
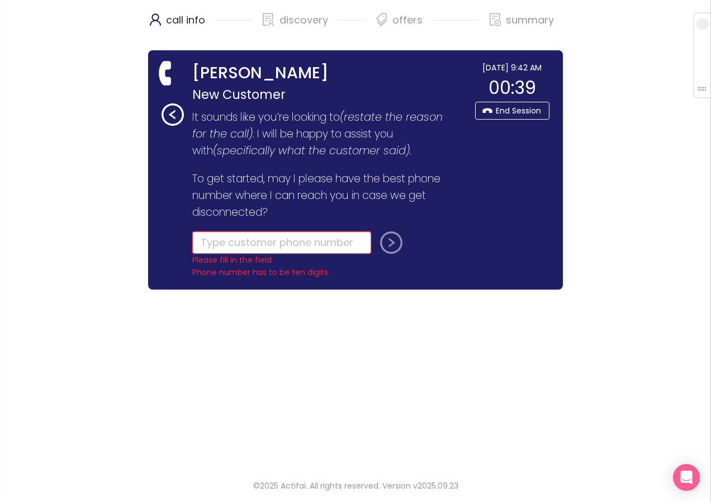
click at [208, 244] on input "tel" at bounding box center [281, 243] width 179 height 22
type input "[PHONE_NUMBER]"
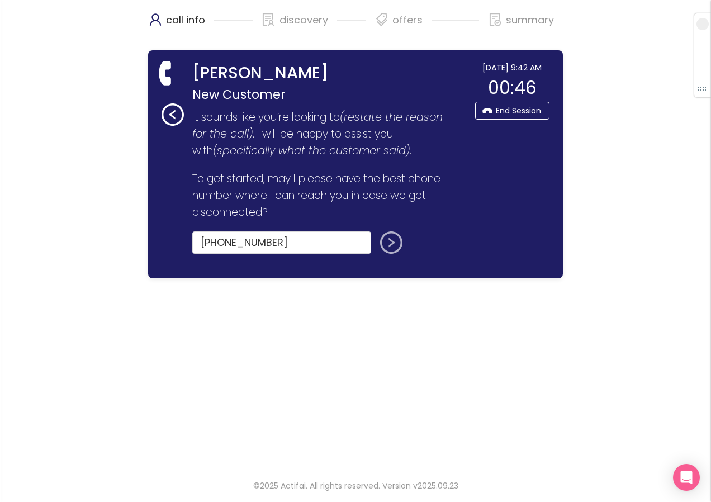
click at [387, 243] on button "submit" at bounding box center [389, 243] width 27 height 22
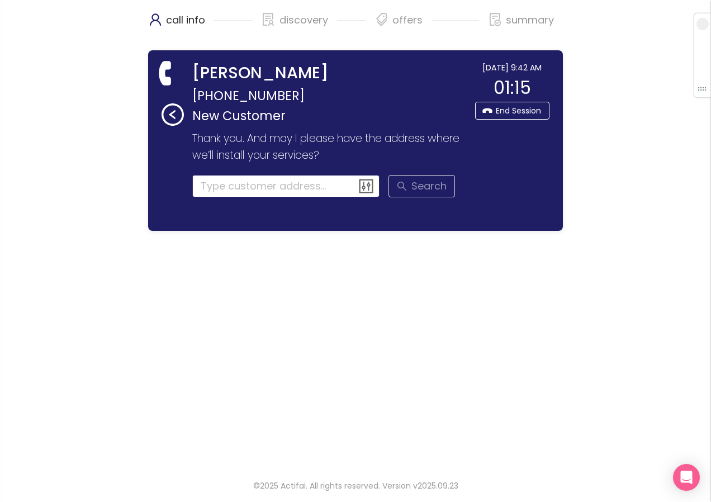
click at [213, 186] on input at bounding box center [286, 186] width 188 height 22
click at [205, 190] on input at bounding box center [286, 186] width 188 height 22
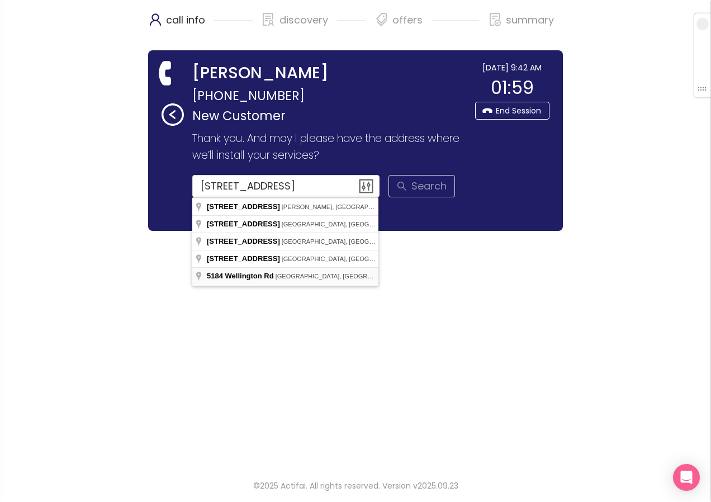
type input "[STREET_ADDRESS]"
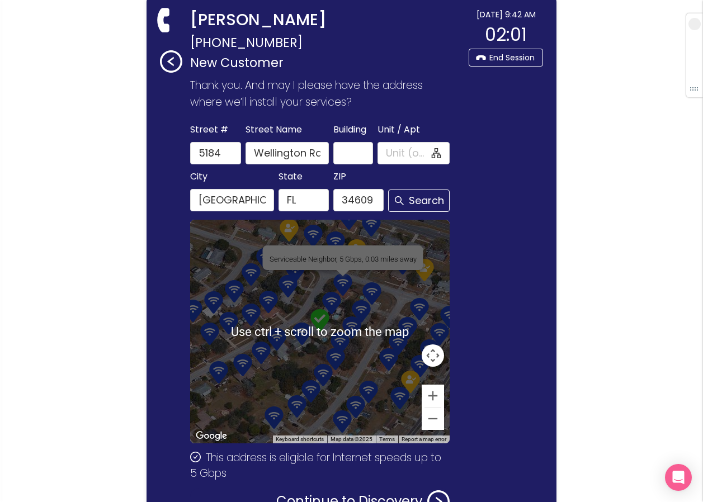
scroll to position [133, 0]
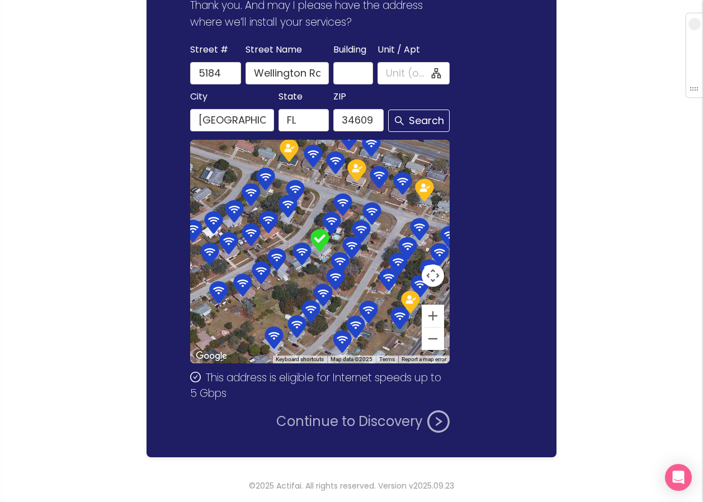
click at [323, 424] on button "Continue to Discovery" at bounding box center [362, 422] width 173 height 22
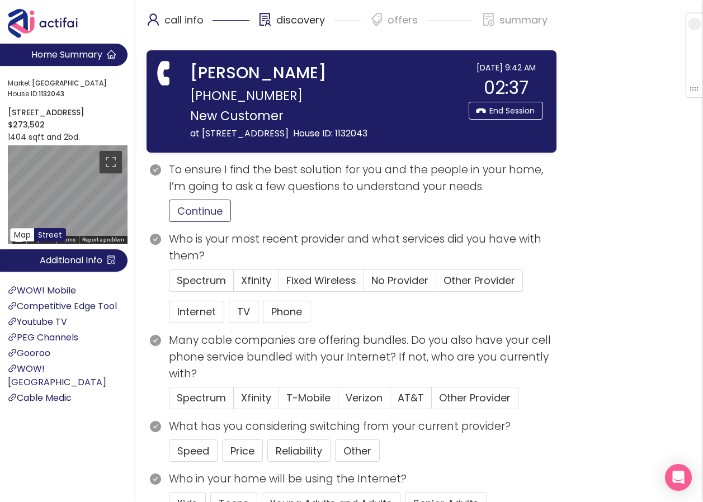
drag, startPoint x: 202, startPoint y: 213, endPoint x: 197, endPoint y: 219, distance: 7.9
click at [199, 216] on button "Continue" at bounding box center [200, 211] width 62 height 22
click at [190, 288] on label "Spectrum" at bounding box center [201, 281] width 65 height 22
click at [169, 284] on input "Spectrum" at bounding box center [169, 284] width 0 height 0
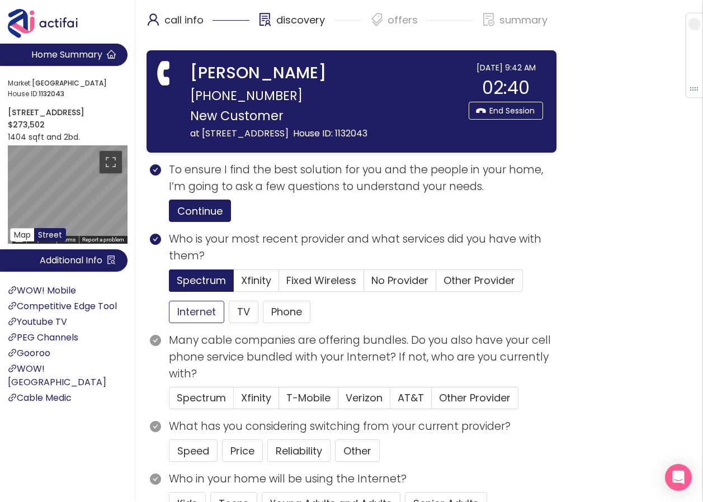
click at [201, 312] on button "Internet" at bounding box center [196, 312] width 55 height 22
click at [237, 316] on button "TV" at bounding box center [244, 312] width 30 height 22
click at [241, 451] on button "Price" at bounding box center [242, 451] width 41 height 22
click at [196, 394] on span "Spectrum" at bounding box center [201, 398] width 49 height 14
click at [169, 402] on input "Spectrum" at bounding box center [169, 402] width 0 height 0
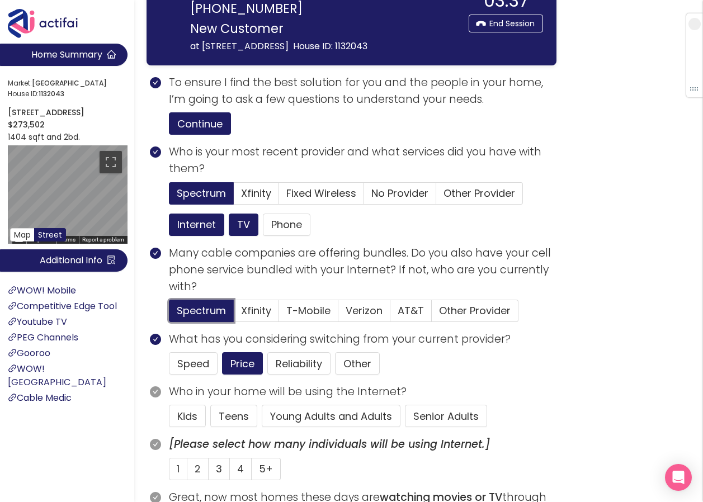
scroll to position [112, 0]
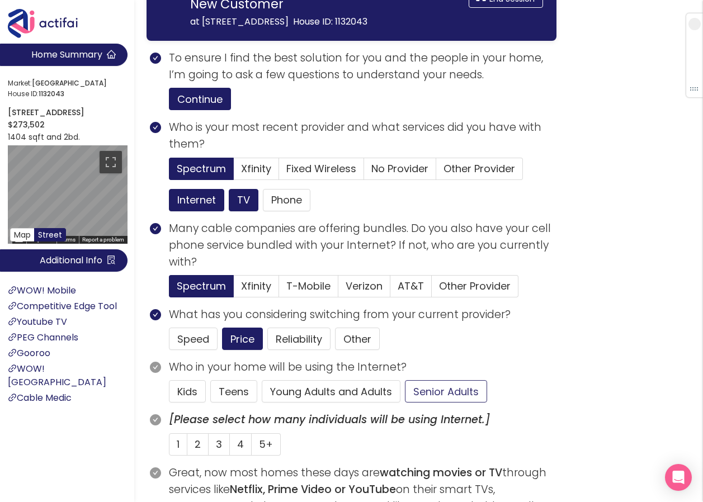
click at [439, 390] on button "Senior Adults" at bounding box center [446, 391] width 82 height 22
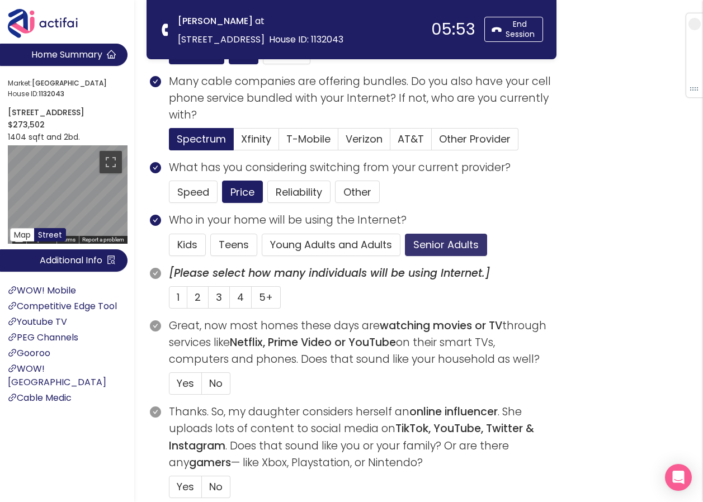
scroll to position [168, 0]
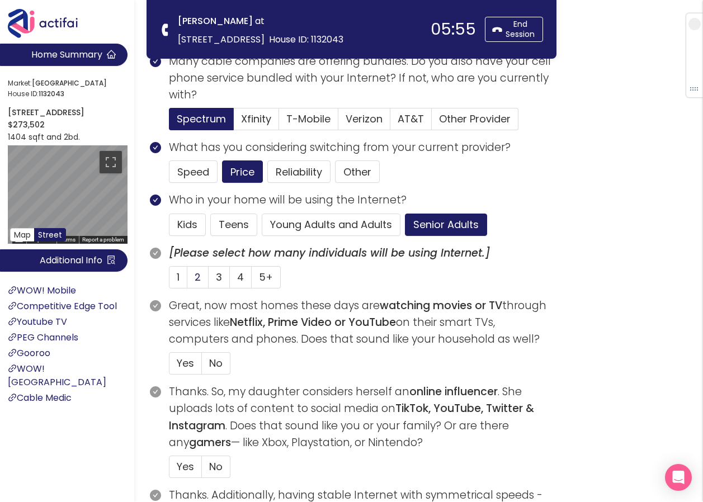
click at [198, 271] on span "2" at bounding box center [198, 277] width 6 height 14
click at [187, 281] on input "2" at bounding box center [187, 281] width 0 height 0
click at [187, 360] on span "Yes" at bounding box center [185, 363] width 17 height 14
click at [169, 367] on input "Yes" at bounding box center [169, 367] width 0 height 0
click at [215, 468] on span "No" at bounding box center [215, 467] width 13 height 14
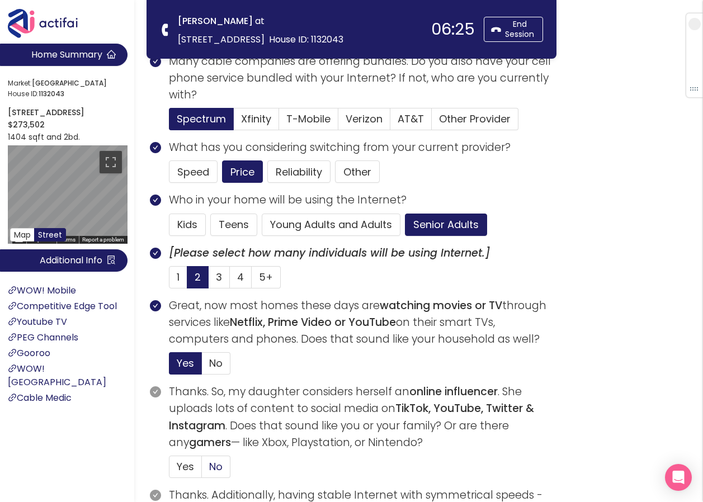
click at [202, 470] on input "No" at bounding box center [202, 470] width 0 height 0
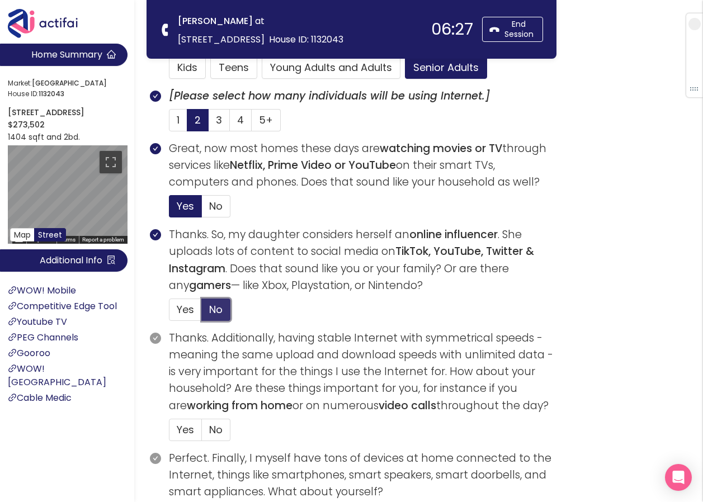
scroll to position [336, 0]
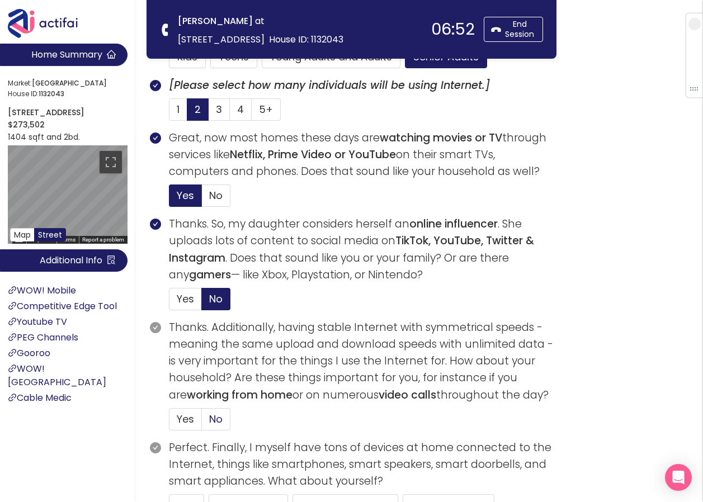
click at [219, 414] on span "No" at bounding box center [215, 419] width 13 height 14
click at [202, 423] on input "No" at bounding box center [202, 423] width 0 height 0
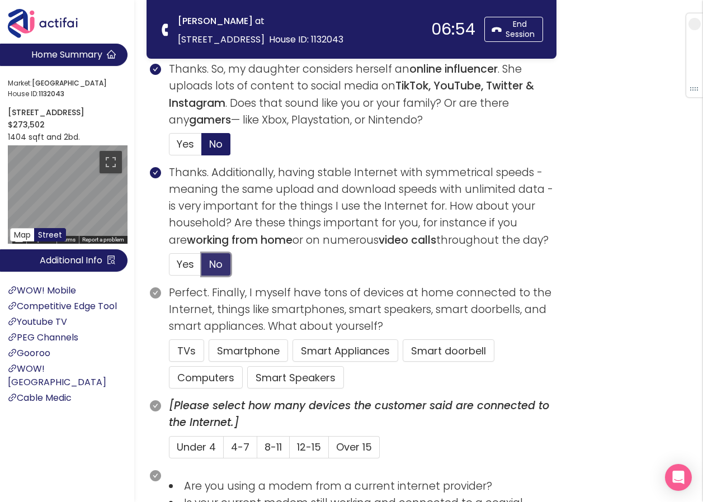
scroll to position [503, 0]
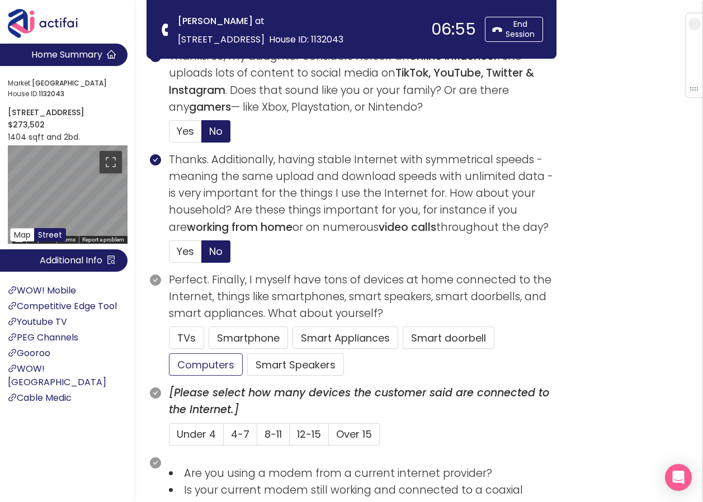
click at [216, 366] on button "Computers" at bounding box center [206, 364] width 74 height 22
click at [225, 337] on button "Smartphone" at bounding box center [248, 338] width 79 height 22
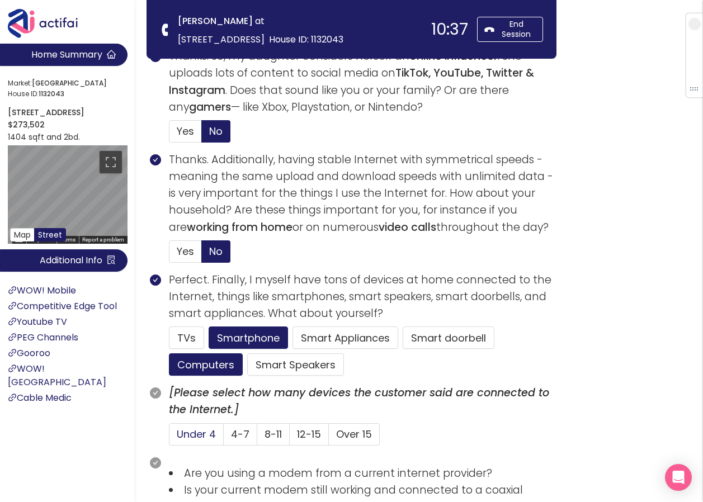
click at [206, 431] on span "Under 4" at bounding box center [196, 434] width 39 height 14
click at [169, 438] on input "Under 4" at bounding box center [169, 438] width 0 height 0
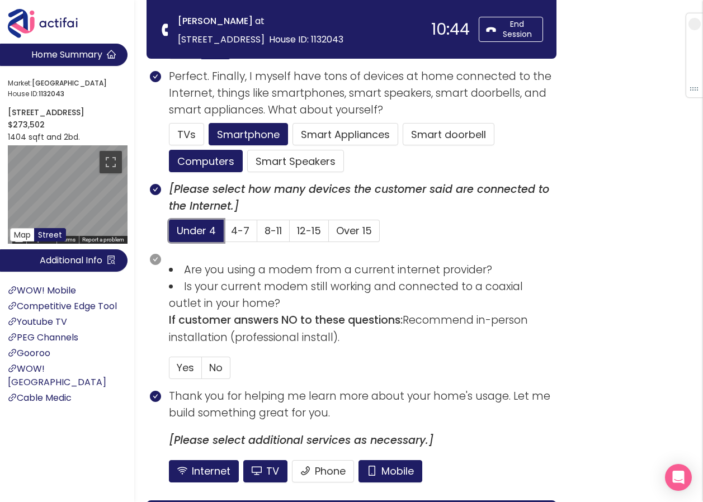
scroll to position [727, 0]
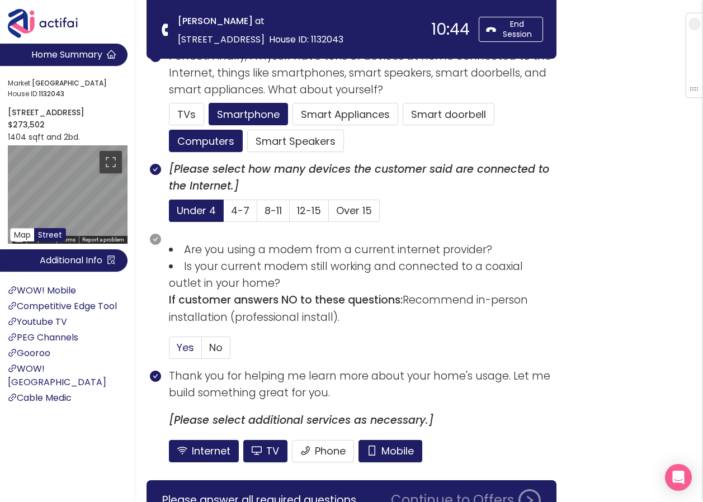
click at [185, 348] on span "Yes" at bounding box center [185, 348] width 17 height 14
click at [169, 351] on input "Yes" at bounding box center [169, 351] width 0 height 0
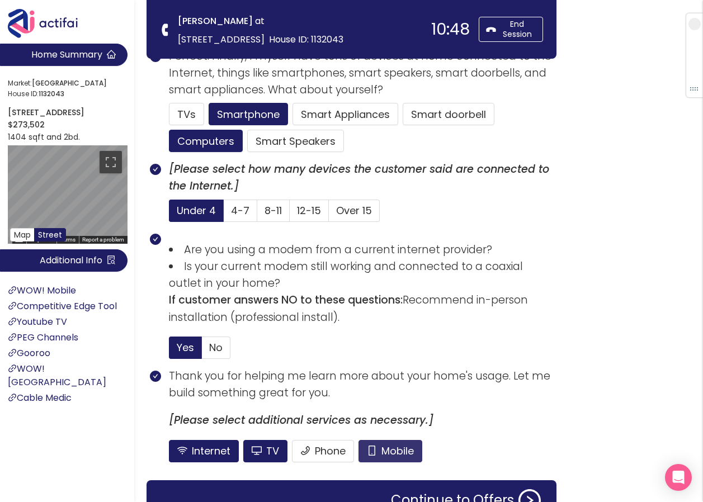
click at [395, 447] on button "Mobile" at bounding box center [391, 451] width 64 height 22
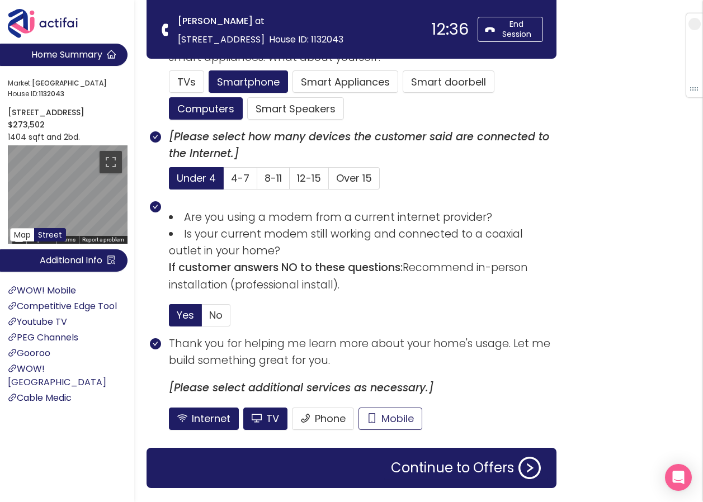
scroll to position [790, 0]
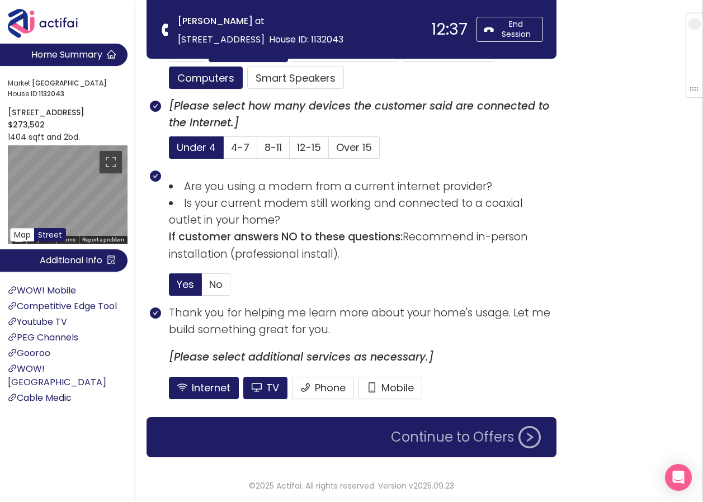
click at [434, 437] on button "Continue to Offers" at bounding box center [465, 437] width 163 height 22
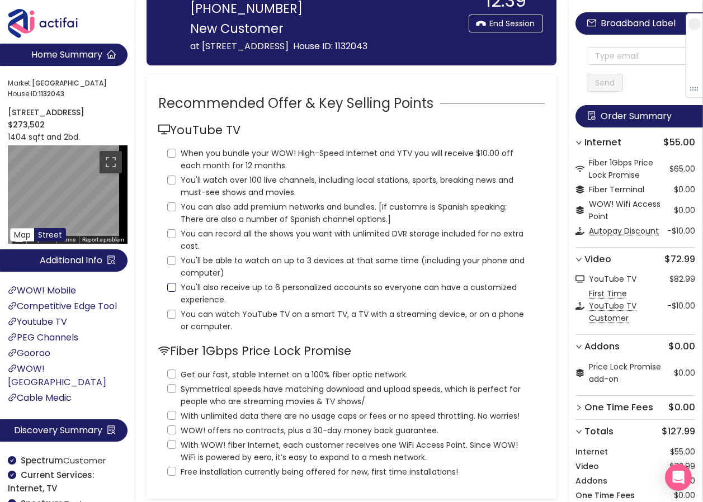
scroll to position [0, 0]
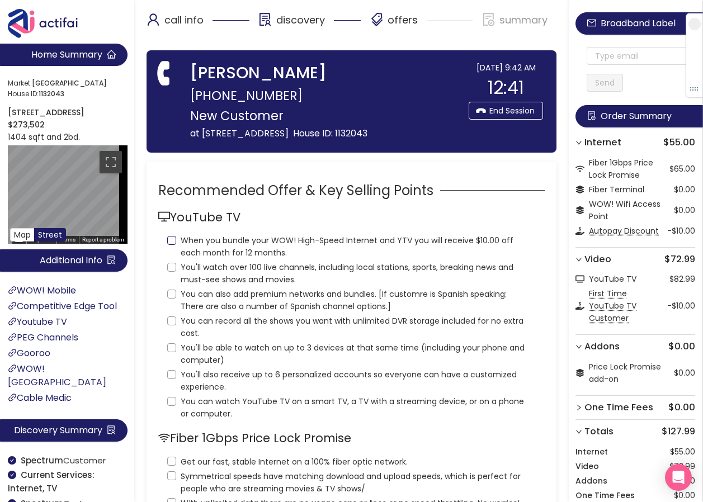
click at [177, 240] on span "When you bundle your WOW! High-Speed Internet and YTV you will receive $10.00 o…" at bounding box center [356, 246] width 360 height 25
click at [176, 240] on input "When you bundle your WOW! High-Speed Internet and YTV you will receive $10.00 o…" at bounding box center [171, 240] width 9 height 9
checkbox input "true"
click at [172, 270] on input "You'll watch over 100 live channels, including local stations, sports, breaking…" at bounding box center [171, 267] width 9 height 9
checkbox input "true"
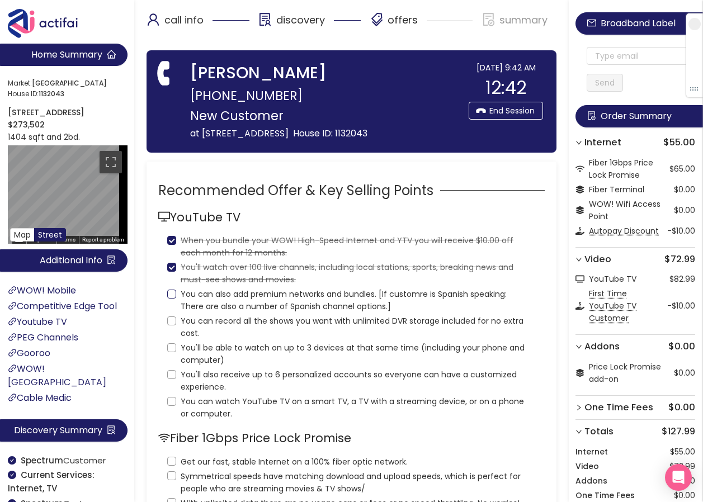
click at [170, 294] on input "You can also add premium networks and bundles. [If customre is Spanish speaking…" at bounding box center [171, 294] width 9 height 9
checkbox input "true"
click at [172, 321] on input "You can record all the shows you want with unlimited DVR storage included for n…" at bounding box center [171, 321] width 9 height 9
checkbox input "true"
click at [174, 342] on label "You'll be able to watch on up to 3 devices at that same time (including your ph…" at bounding box center [351, 353] width 369 height 27
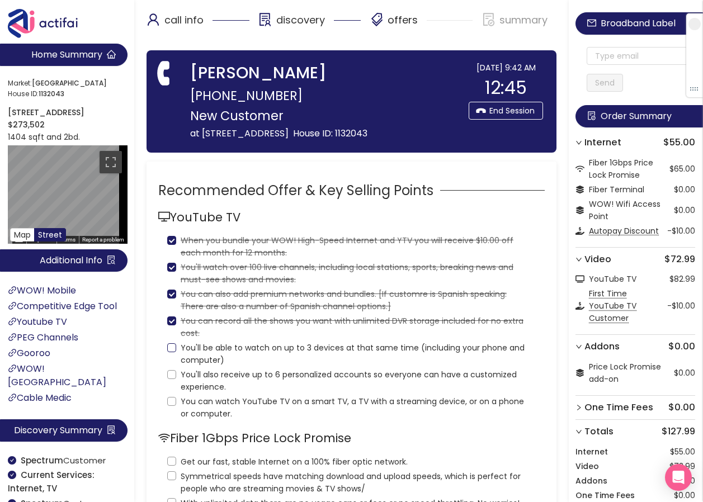
click at [174, 343] on input "You'll be able to watch on up to 3 devices at that same time (including your ph…" at bounding box center [171, 347] width 9 height 9
checkbox input "true"
click at [176, 368] on label "You'll also receive up to 6 personalized accounts so everyone can have a custom…" at bounding box center [351, 379] width 369 height 27
click at [176, 370] on input "You'll also receive up to 6 personalized accounts so everyone can have a custom…" at bounding box center [171, 374] width 9 height 9
checkbox input "true"
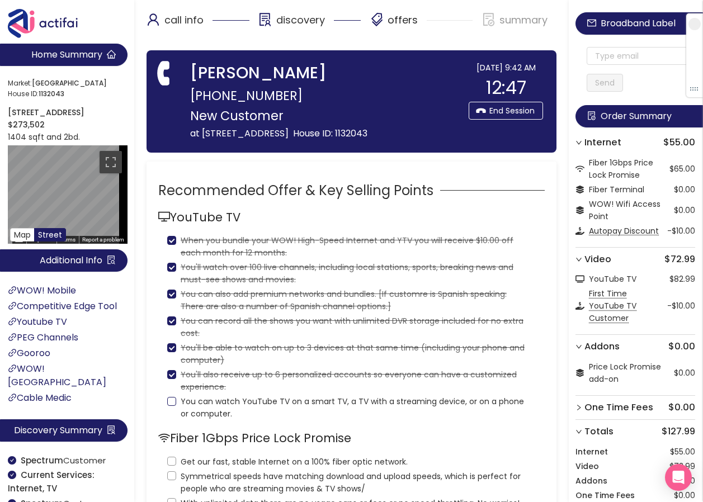
click at [175, 401] on input "You can watch YouTube TV on a smart TV, a TV with a streaming device, or on a p…" at bounding box center [171, 401] width 9 height 9
checkbox input "true"
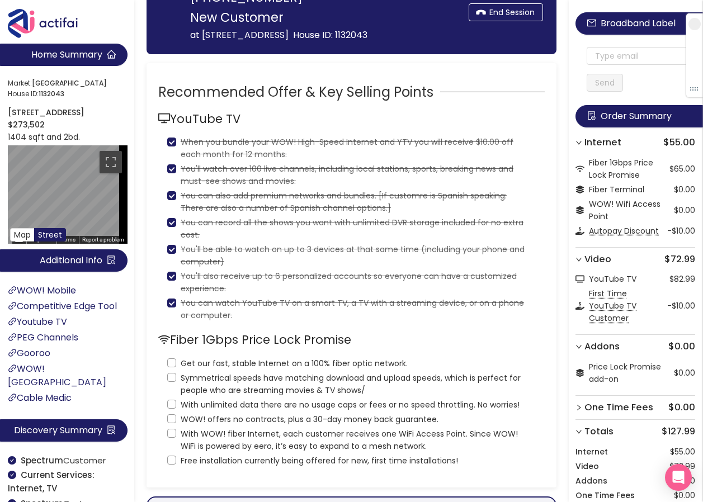
scroll to position [112, 0]
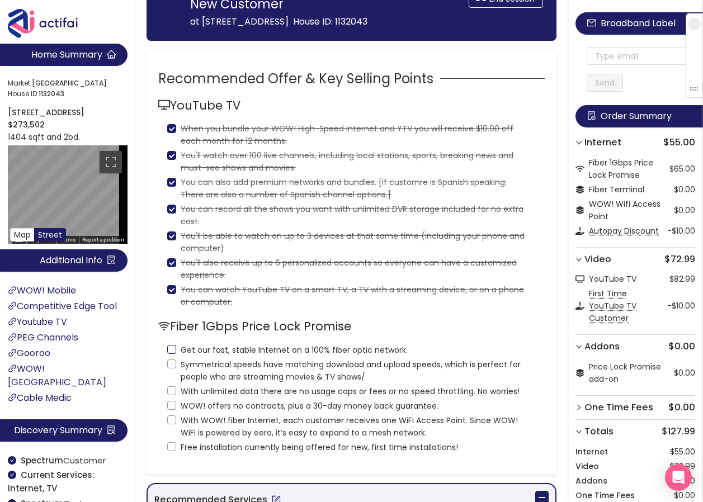
click at [172, 347] on input "Get our fast, stable Internet on a 100% fiber optic network." at bounding box center [171, 349] width 9 height 9
checkbox input "true"
click at [169, 365] on input "Symmetrical speeds have matching download and upload speeds, which is perfect f…" at bounding box center [171, 364] width 9 height 9
checkbox input "true"
click at [172, 392] on input "With unlimited data there are no usage caps or fees or no speed throttling. No …" at bounding box center [171, 390] width 9 height 9
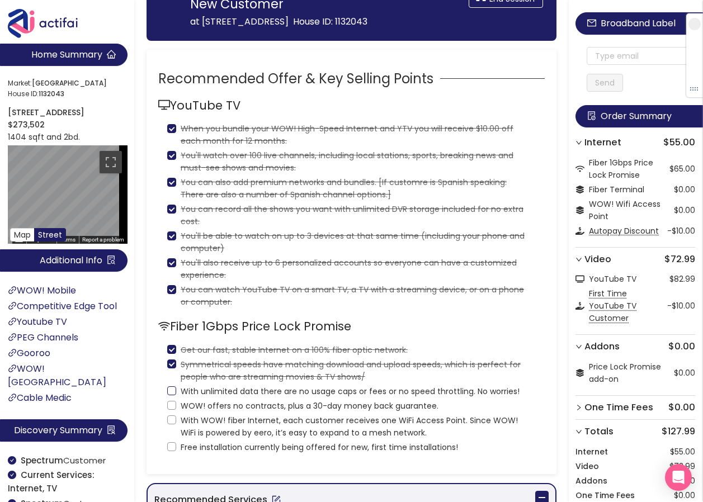
checkbox input "true"
click at [171, 402] on input "WOW! offers no contracts, plus a 30-day money back guarantee." at bounding box center [171, 405] width 9 height 9
checkbox input "true"
click at [168, 421] on input "With WOW! fiber Internet, each customer receives one WiFi Access Point. Since W…" at bounding box center [171, 420] width 9 height 9
checkbox input "true"
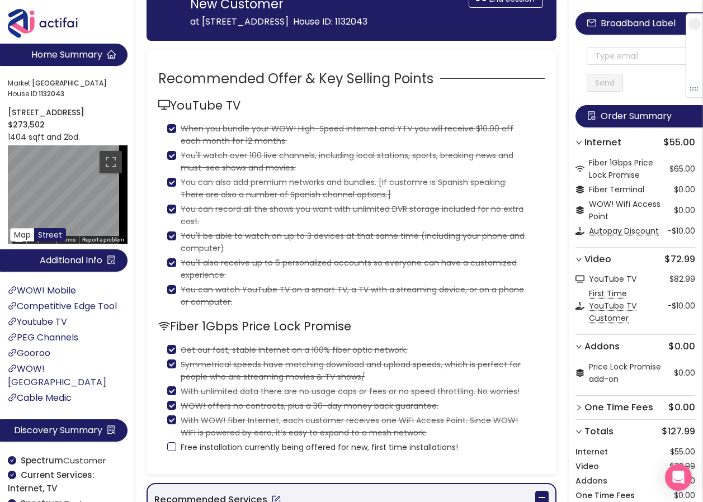
click at [172, 446] on input "Free installation currently being offered for new, first time installations!" at bounding box center [171, 446] width 9 height 9
checkbox input "true"
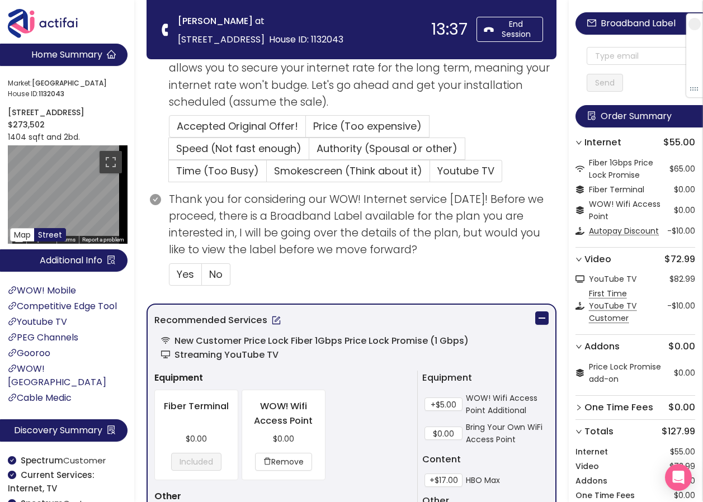
scroll to position [503, 0]
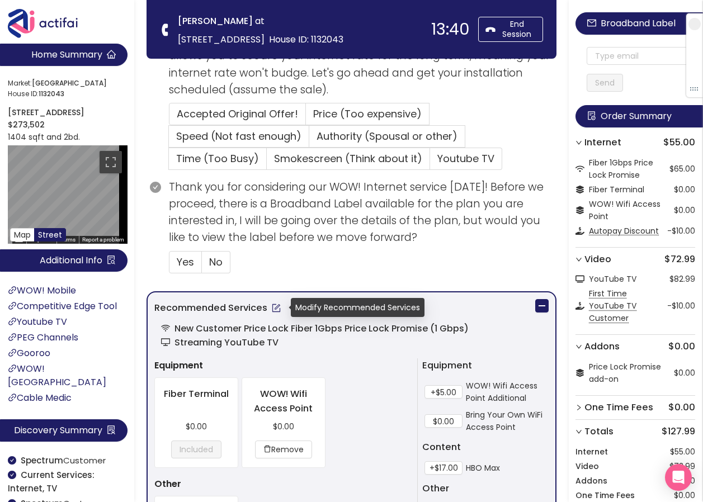
click at [276, 309] on button "button" at bounding box center [276, 308] width 18 height 18
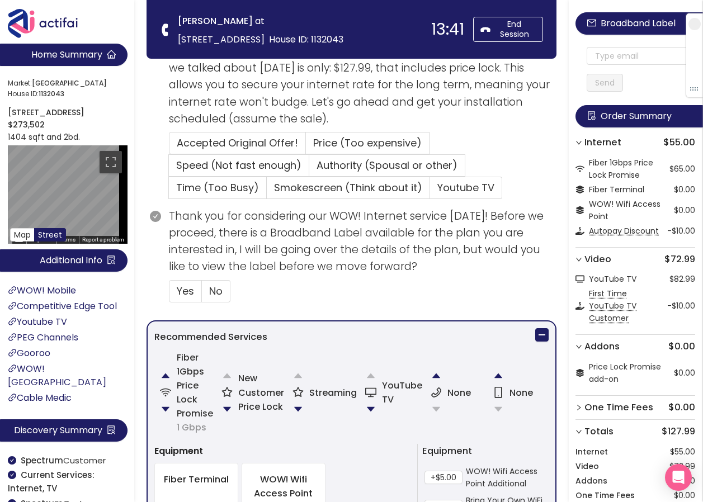
scroll to position [447, 0]
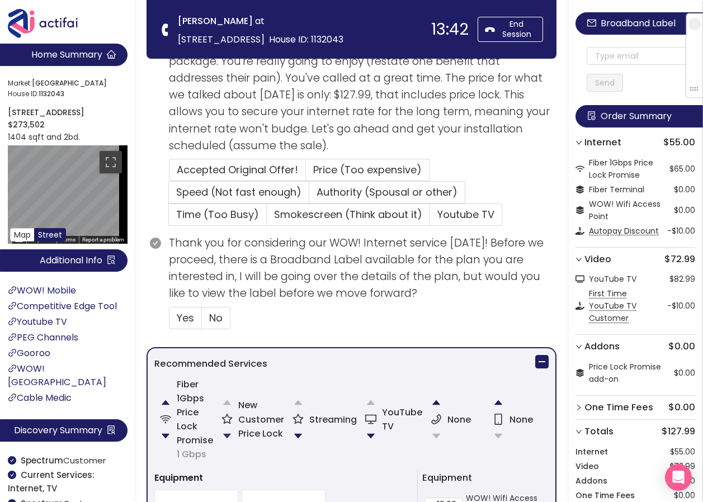
click at [227, 428] on button "button" at bounding box center [227, 436] width 22 height 22
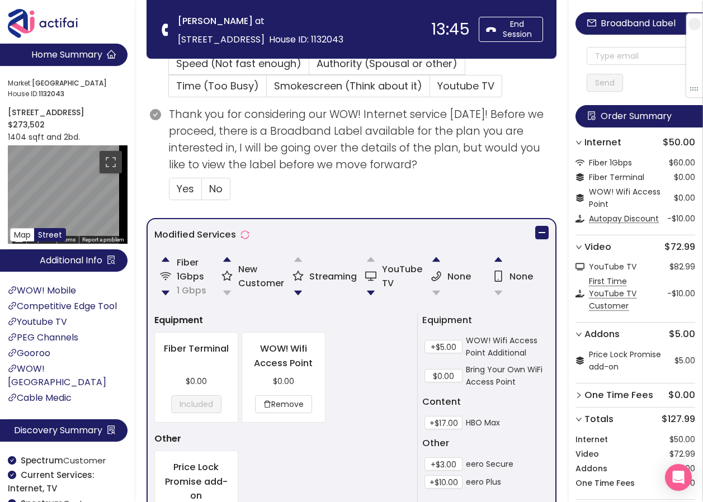
scroll to position [559, 0]
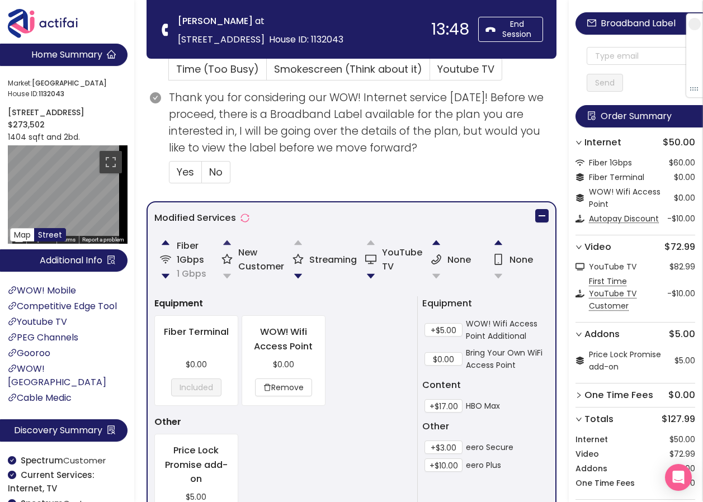
click at [228, 241] on button "button" at bounding box center [227, 243] width 22 height 22
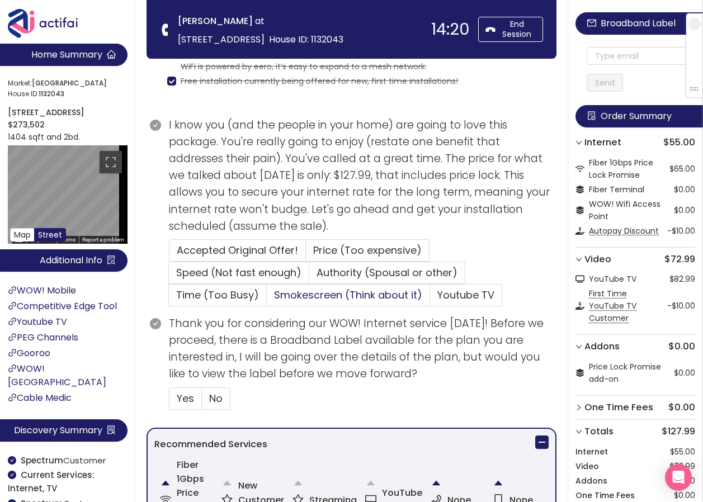
scroll to position [425, 0]
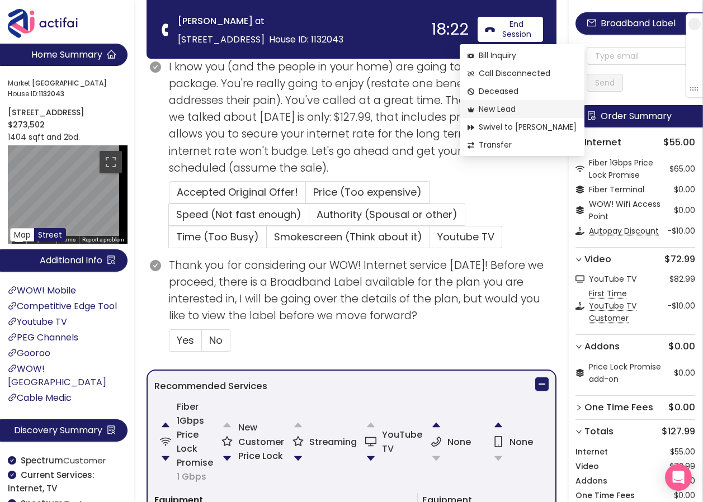
click at [488, 109] on span "New Lead" at bounding box center [522, 109] width 109 height 12
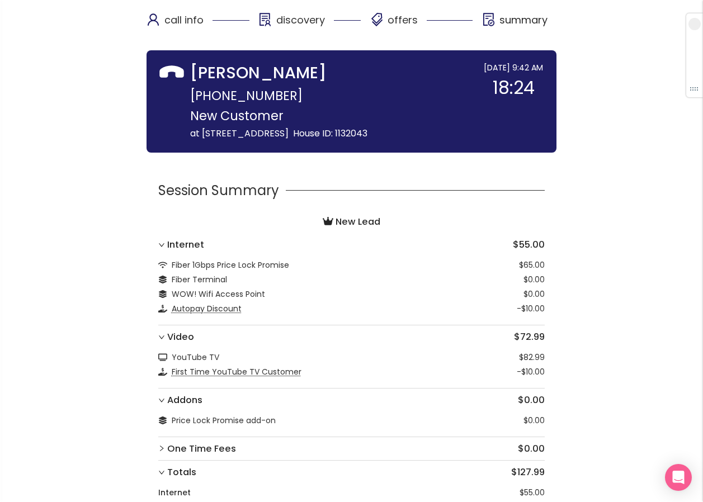
scroll to position [216, 0]
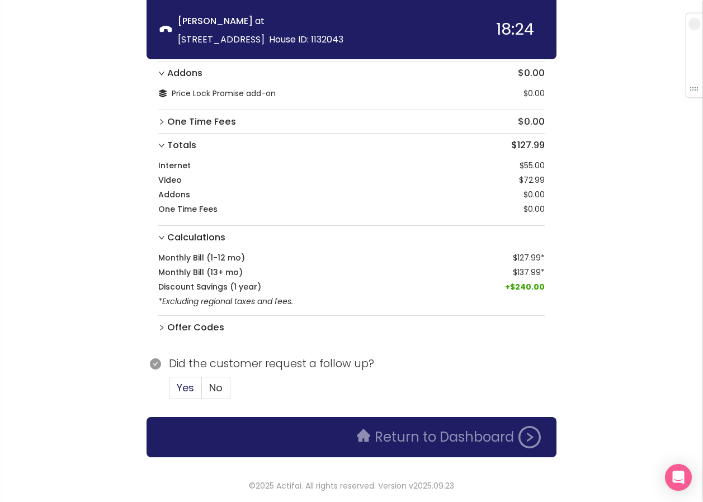
click at [183, 386] on span "Yes" at bounding box center [185, 388] width 17 height 14
click at [169, 392] on input "Yes" at bounding box center [169, 392] width 0 height 0
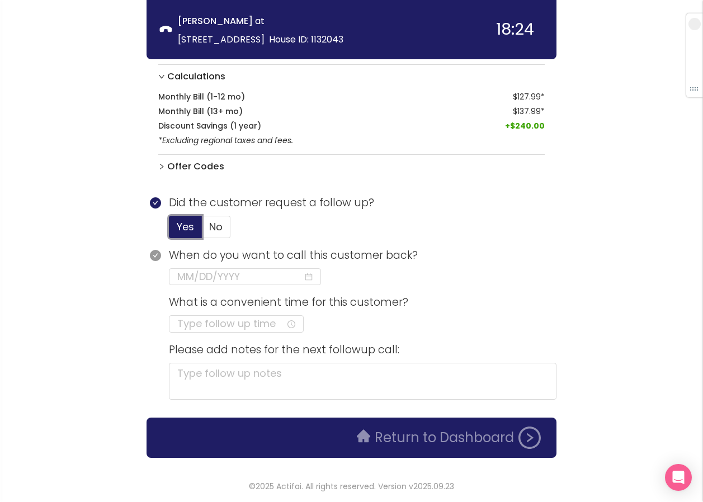
scroll to position [378, 0]
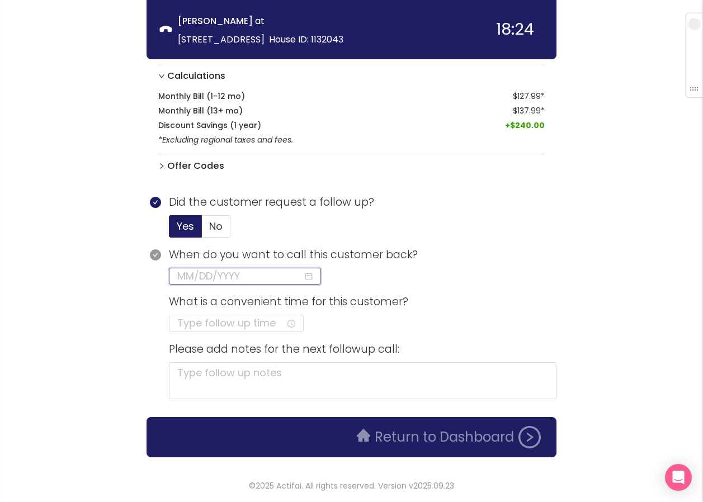
click at [201, 279] on input at bounding box center [240, 276] width 126 height 16
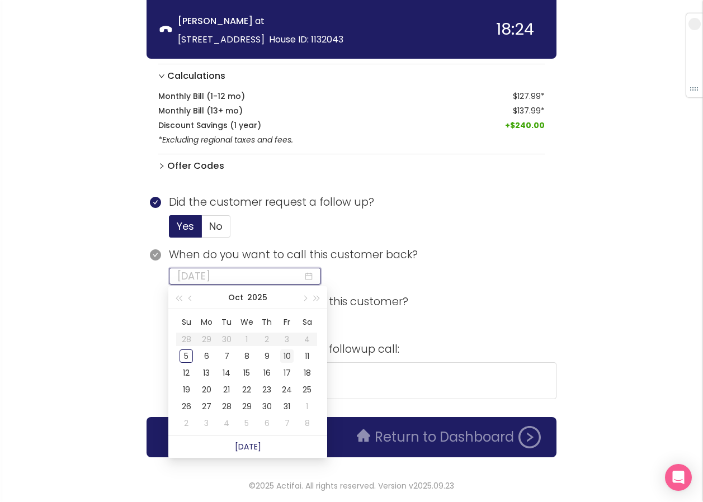
type input "[DATE]"
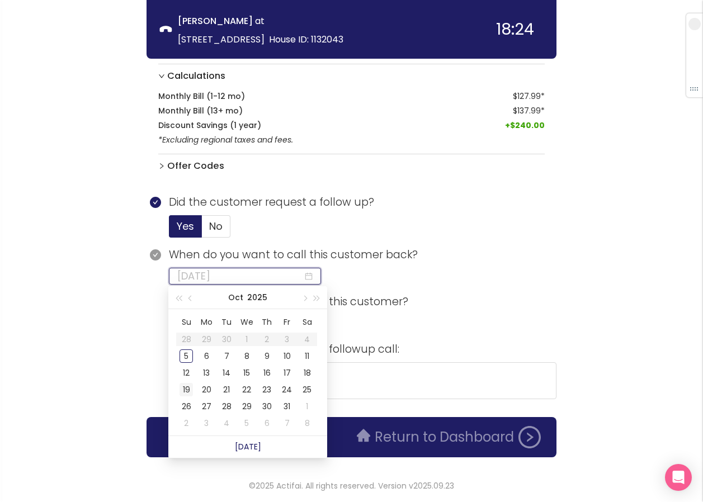
type input "[DATE]"
click at [186, 387] on div "19" at bounding box center [186, 389] width 13 height 13
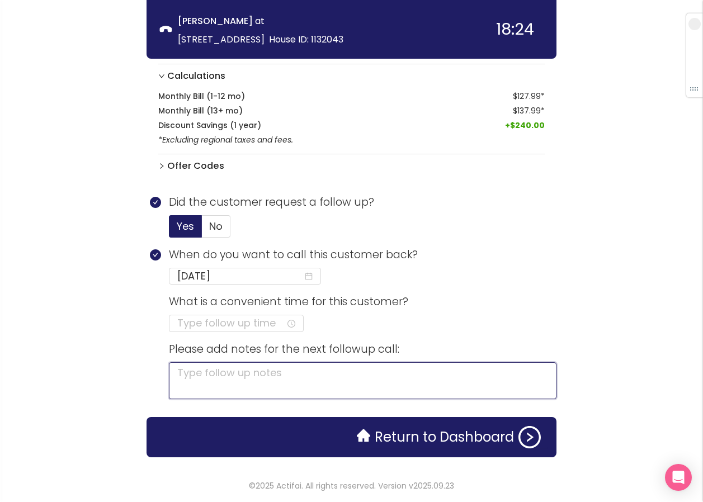
click at [211, 374] on textarea at bounding box center [363, 380] width 388 height 37
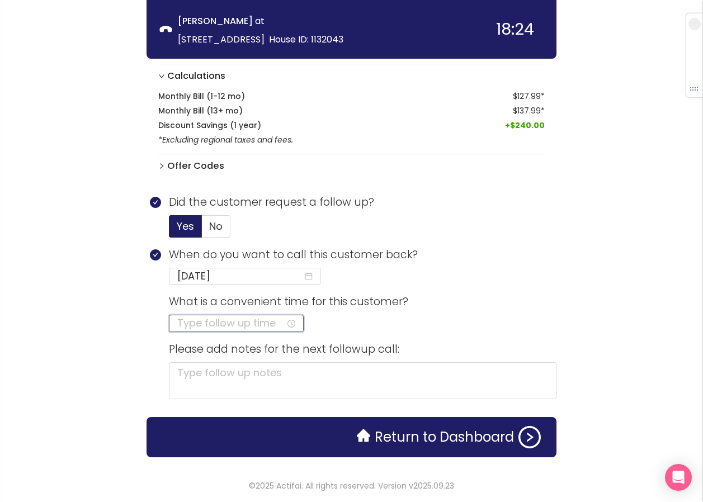
click at [202, 330] on input at bounding box center [231, 323] width 109 height 16
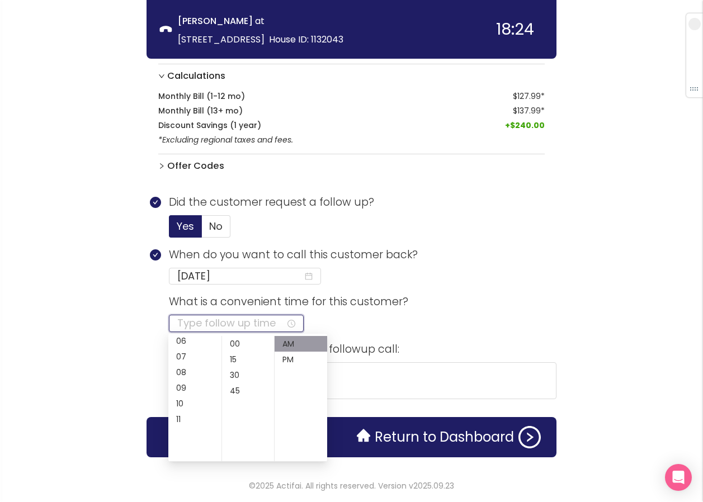
scroll to position [112, 0]
click at [180, 388] on div "10" at bounding box center [194, 389] width 53 height 16
type input "10:00 AM"
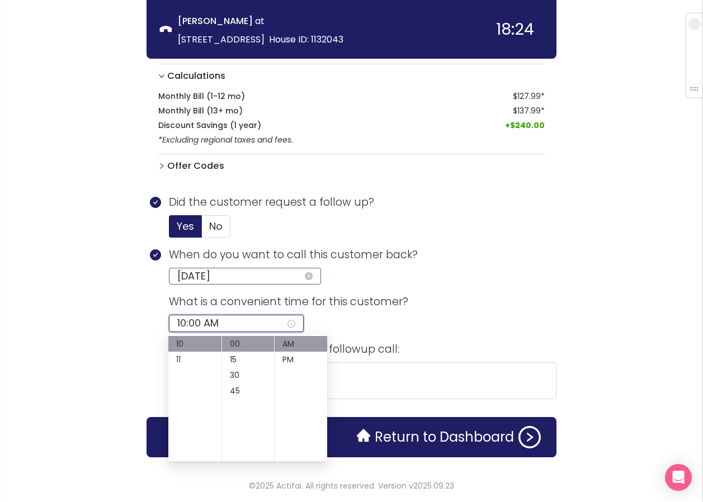
click at [202, 277] on input "[DATE]" at bounding box center [240, 276] width 126 height 16
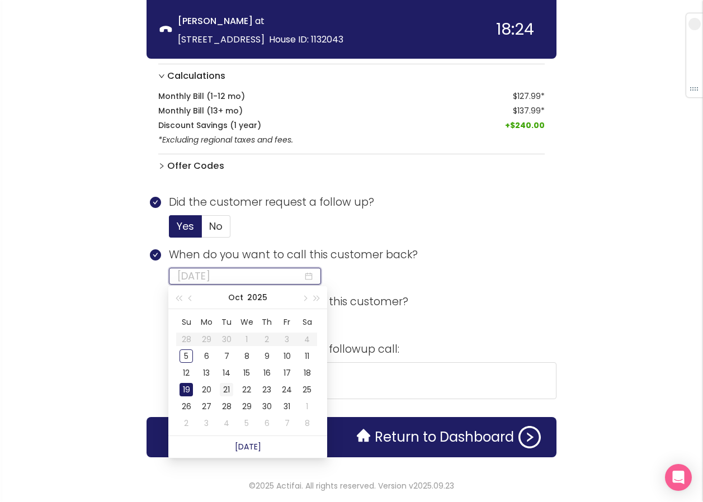
type input "[DATE]"
click at [224, 386] on div "21" at bounding box center [226, 389] width 13 height 13
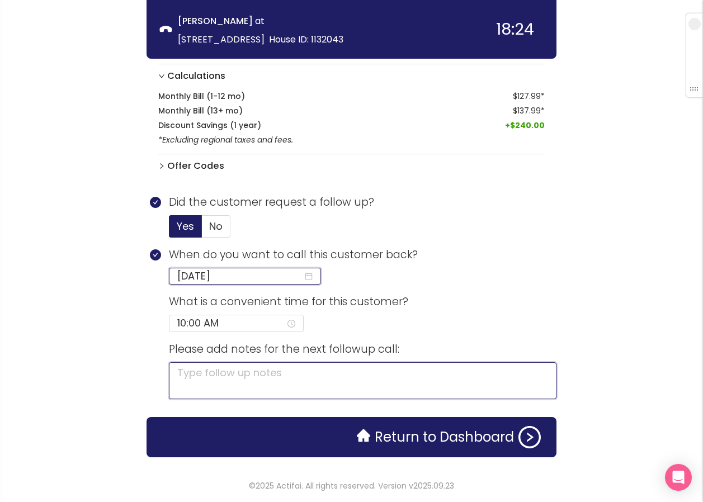
click at [205, 374] on textarea at bounding box center [363, 380] width 388 height 37
type textarea "S"
type textarea "SA"
type textarea "SAV"
type textarea "SAVE"
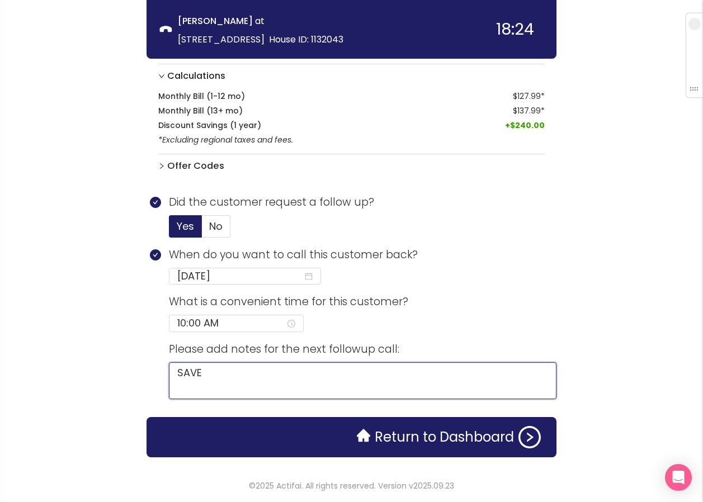
type textarea "SAVES"
type textarea "SAVES 6"
type textarea "SAVES 65"
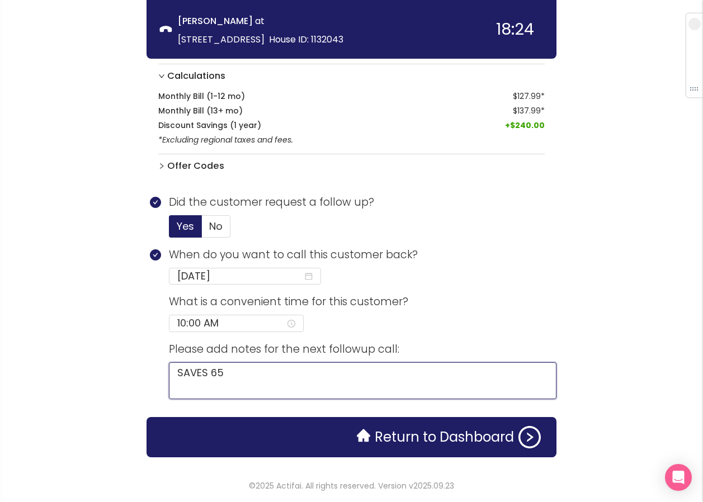
type textarea "SAVES 65 A"
type textarea "SAVES 65 A M"
type textarea "SAVES 65 A MO"
type textarea "SAVES 65 A MON"
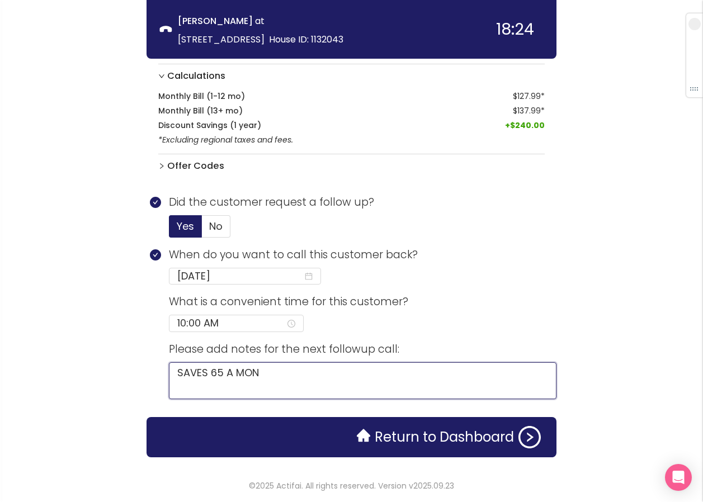
type textarea "SAVES 65 A MONT"
type textarea "SAVES 65 A MONTH"
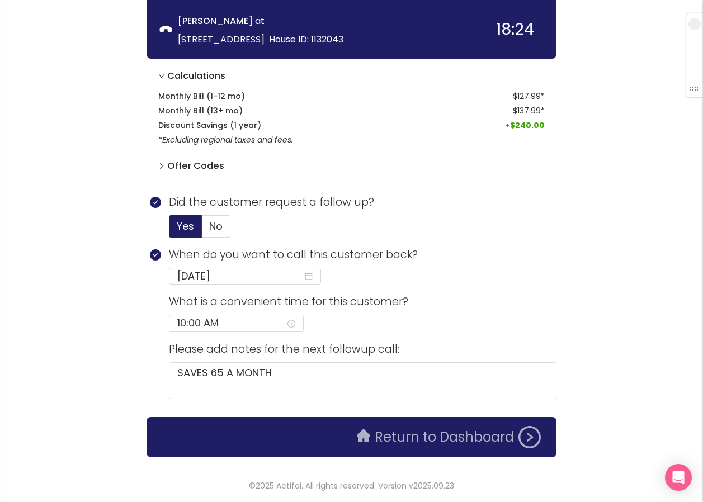
click at [413, 441] on button "Return to Dashboard" at bounding box center [448, 437] width 197 height 22
